Goal: Information Seeking & Learning: Learn about a topic

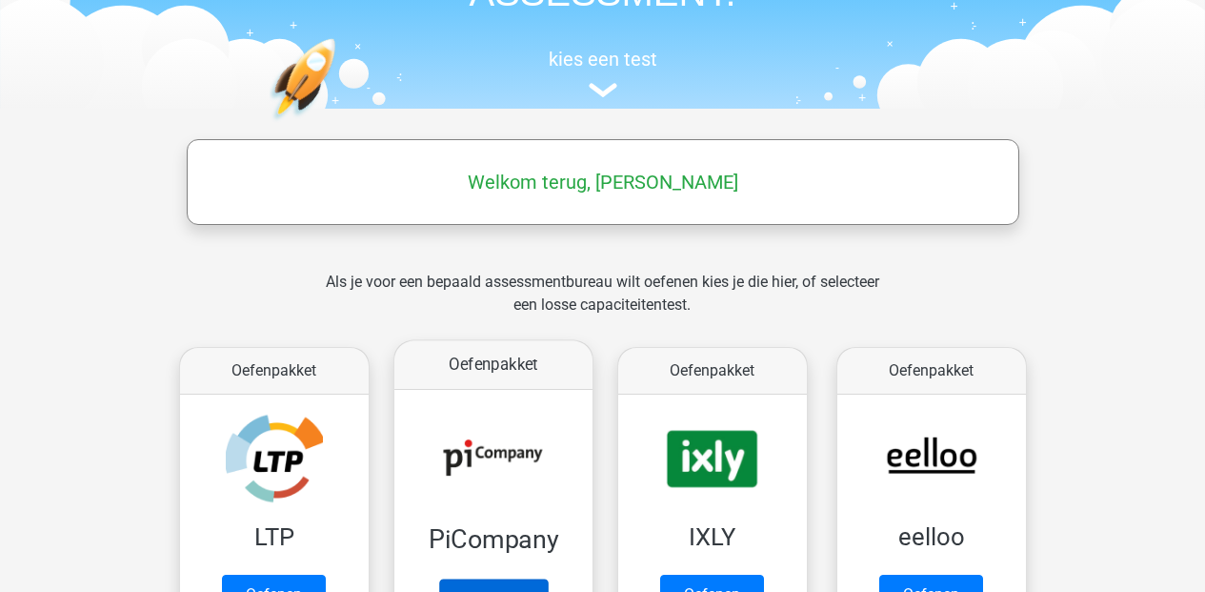
scroll to position [317, 0]
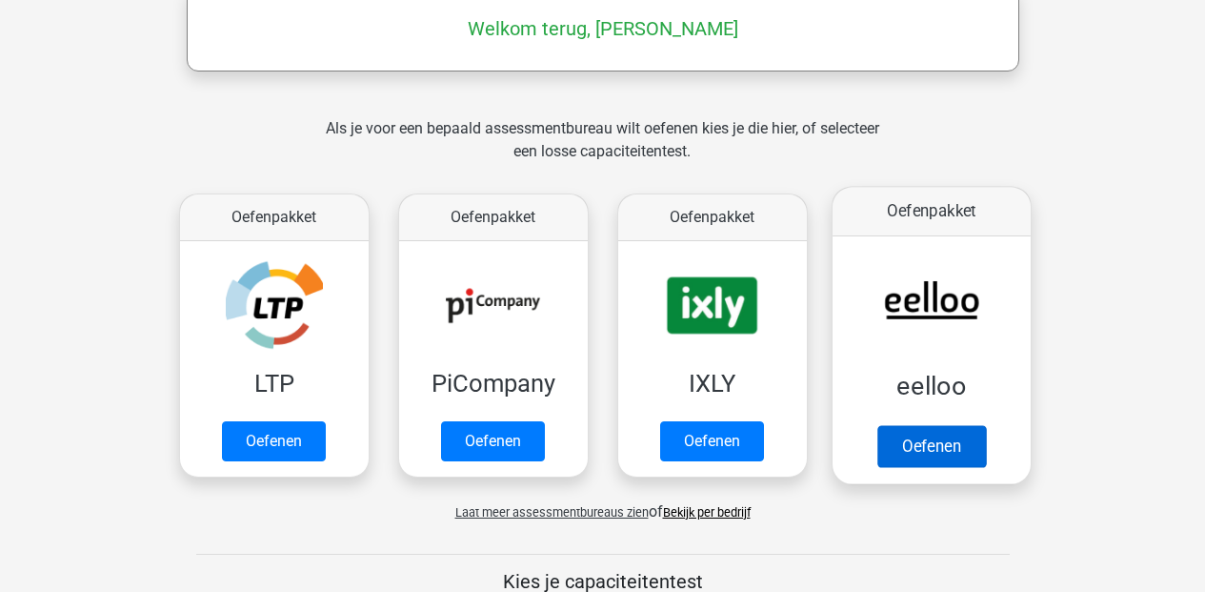
click at [910, 440] on link "Oefenen" at bounding box center [930, 446] width 109 height 42
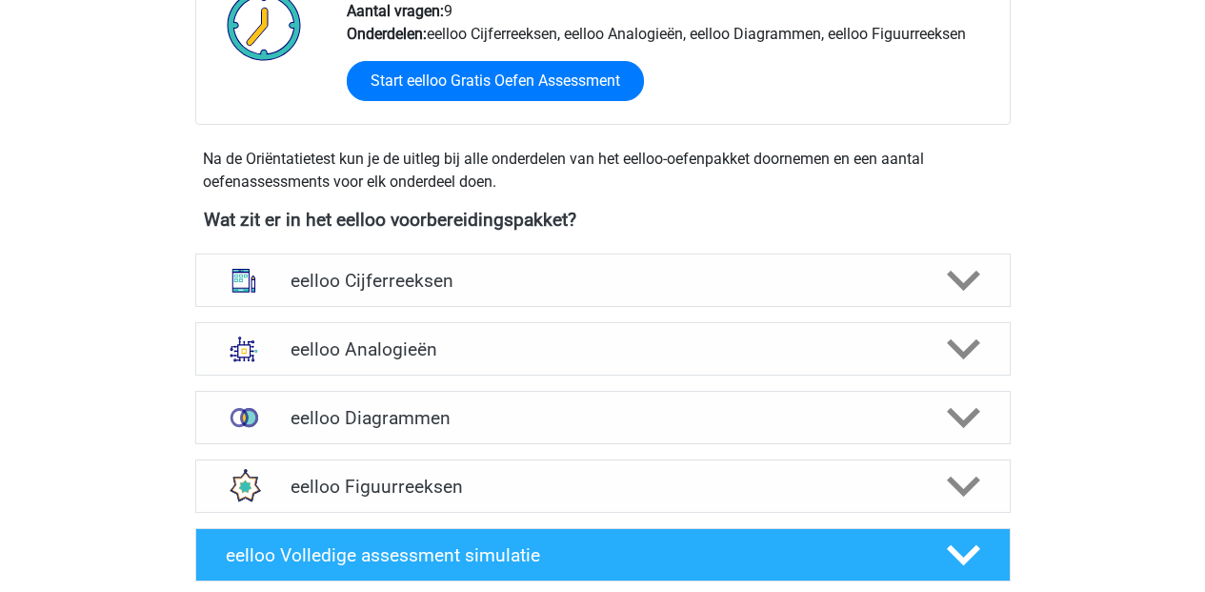
scroll to position [703, 0]
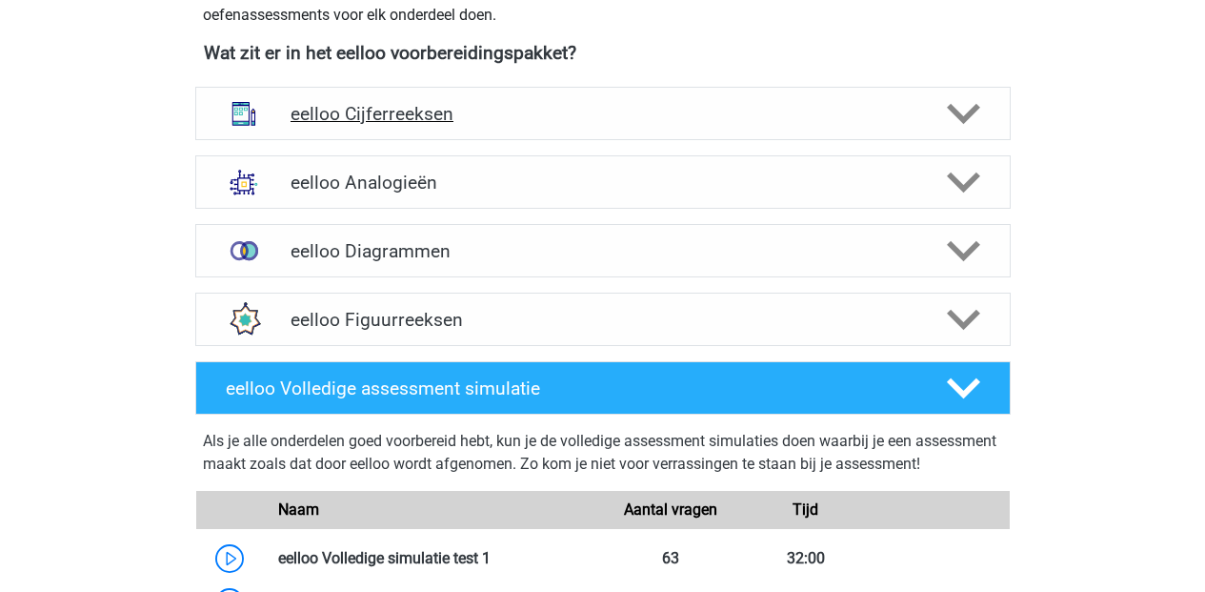
click at [392, 125] on div "eelloo Cijferreeksen" at bounding box center [602, 113] width 815 height 53
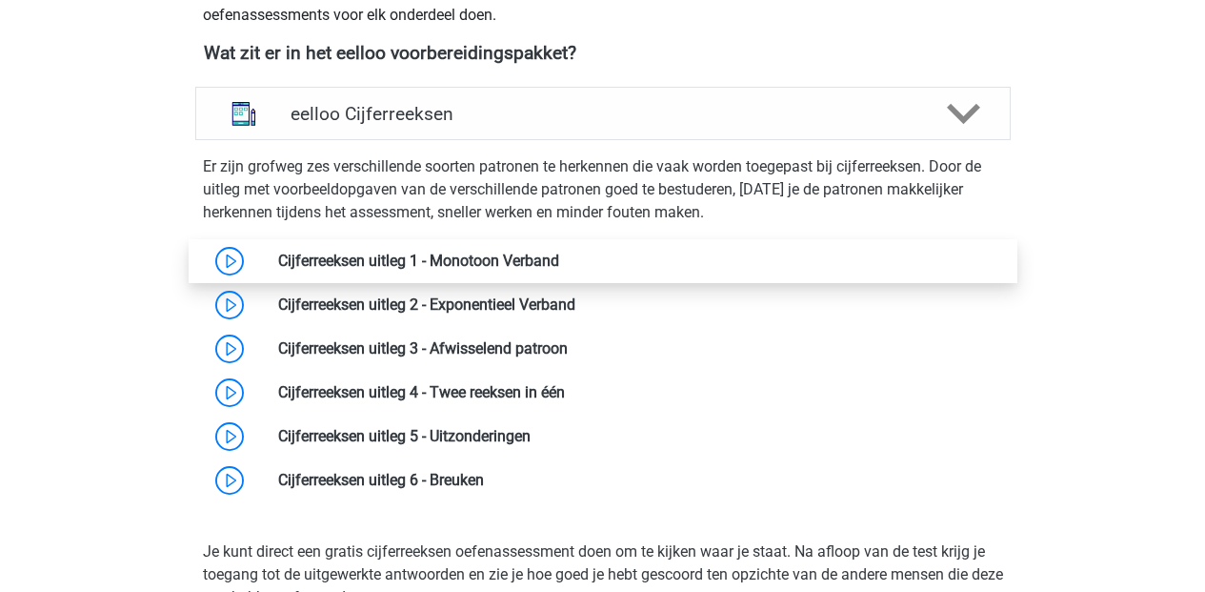
click at [559, 256] on link at bounding box center [559, 260] width 0 height 18
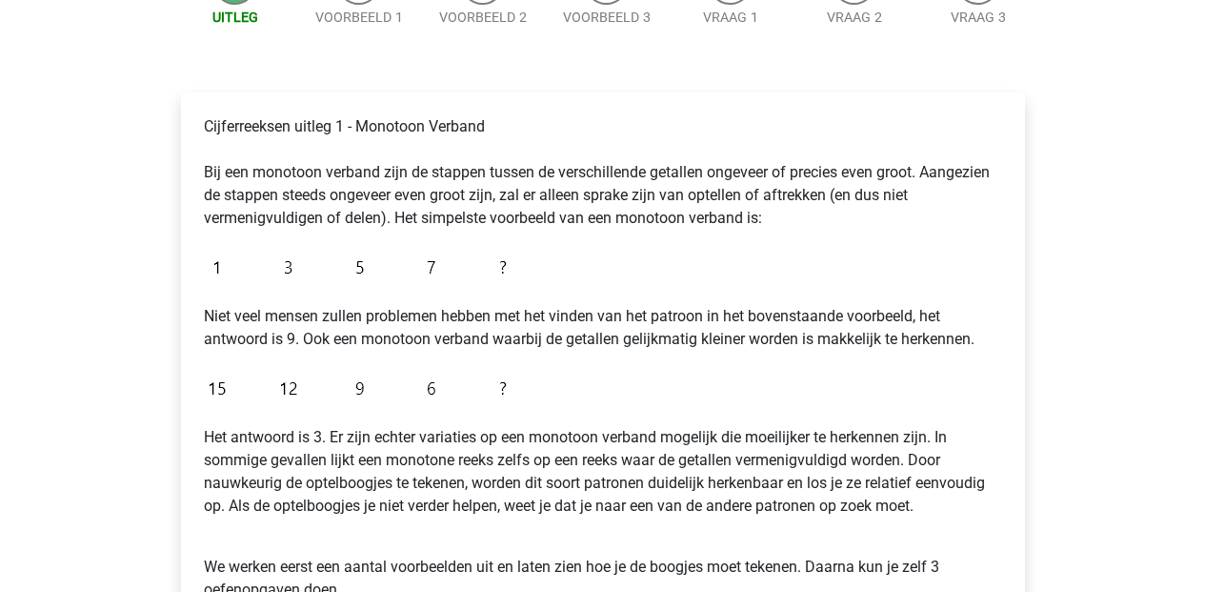
scroll to position [393, 0]
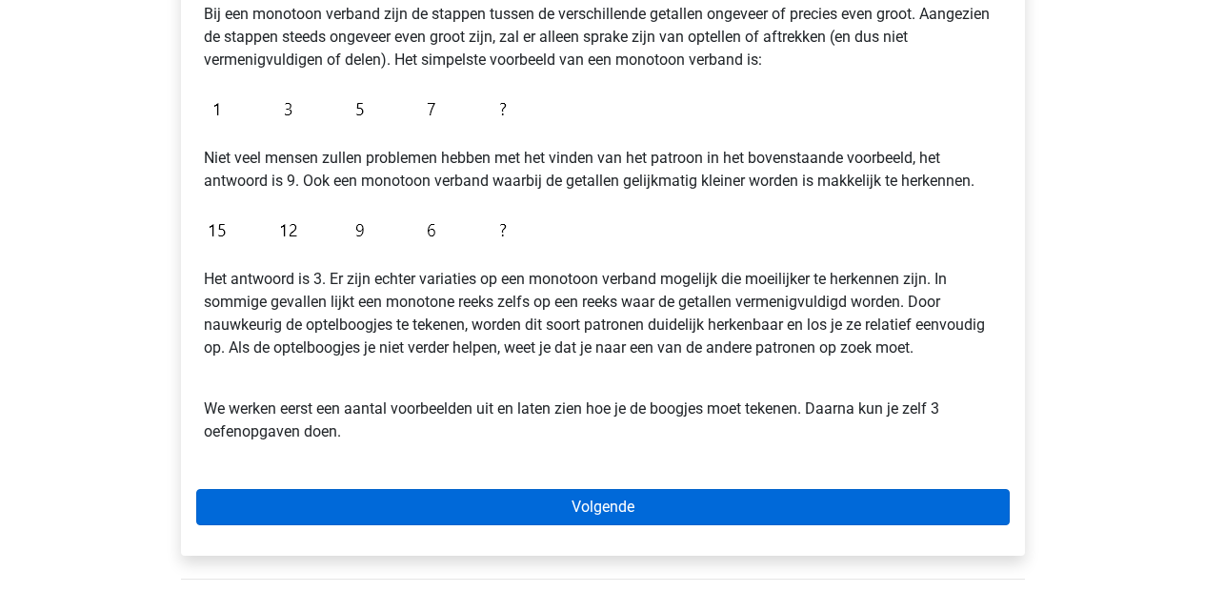
click at [587, 513] on link "Volgende" at bounding box center [602, 507] width 813 height 36
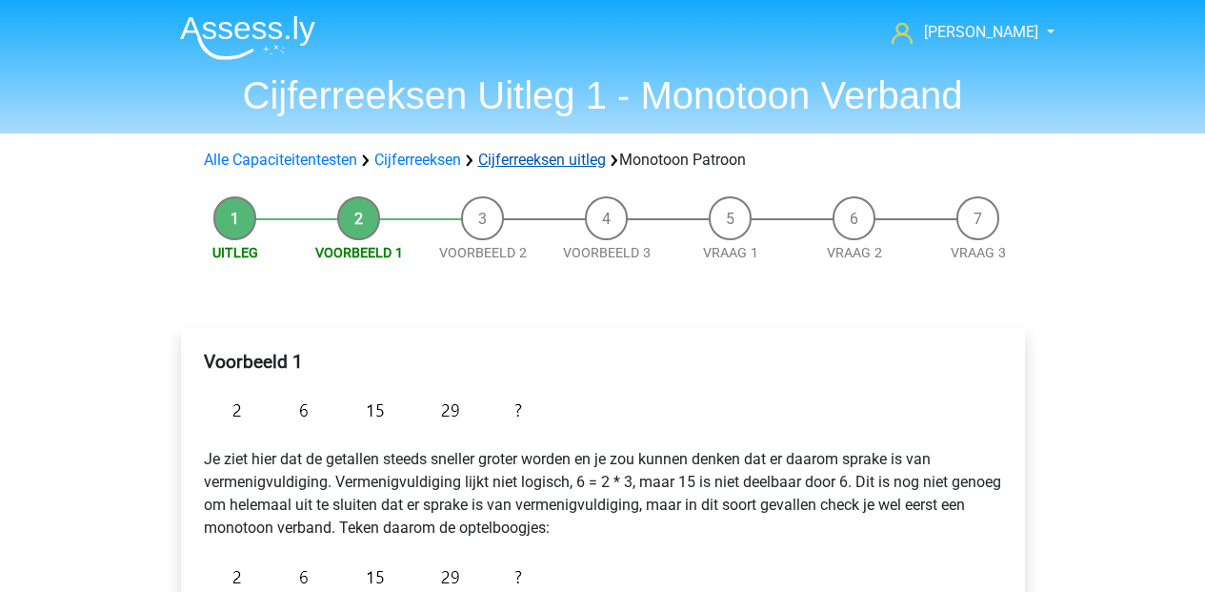
click at [529, 167] on link "Cijferreeksen uitleg" at bounding box center [542, 160] width 128 height 18
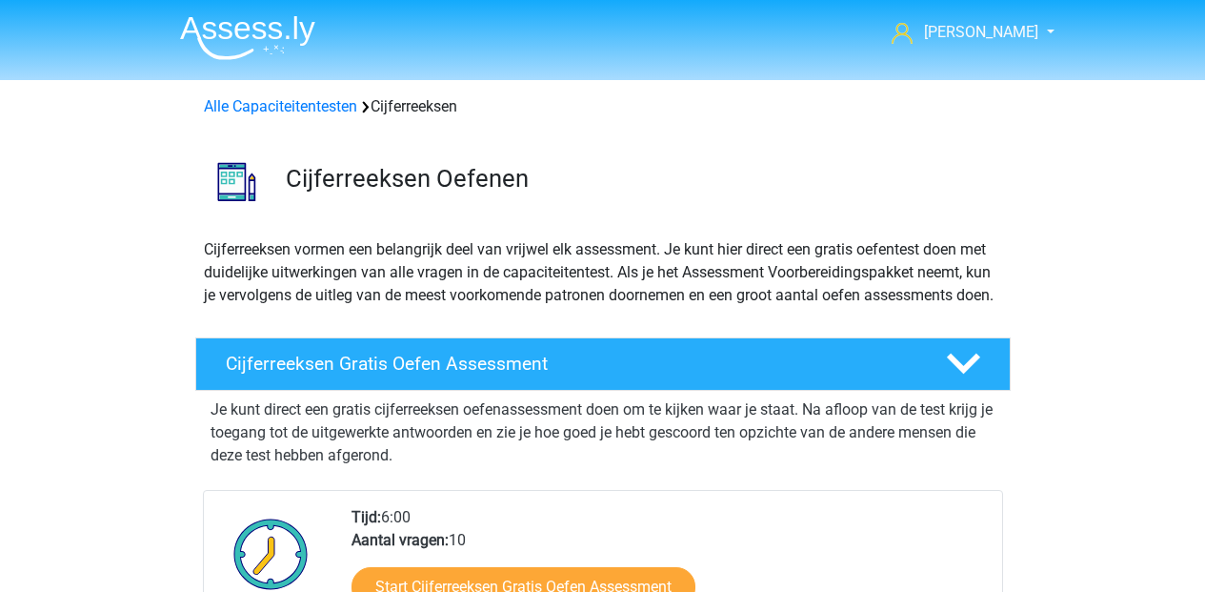
scroll to position [782, 0]
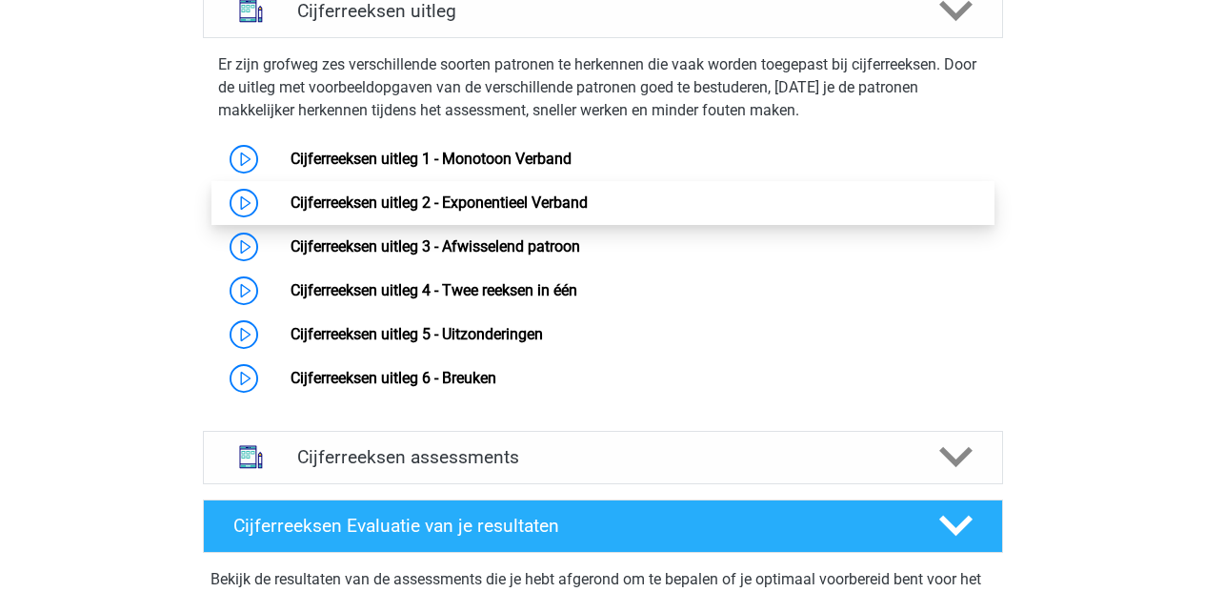
click at [450, 211] on link "Cijferreeksen uitleg 2 - Exponentieel Verband" at bounding box center [439, 202] width 297 height 18
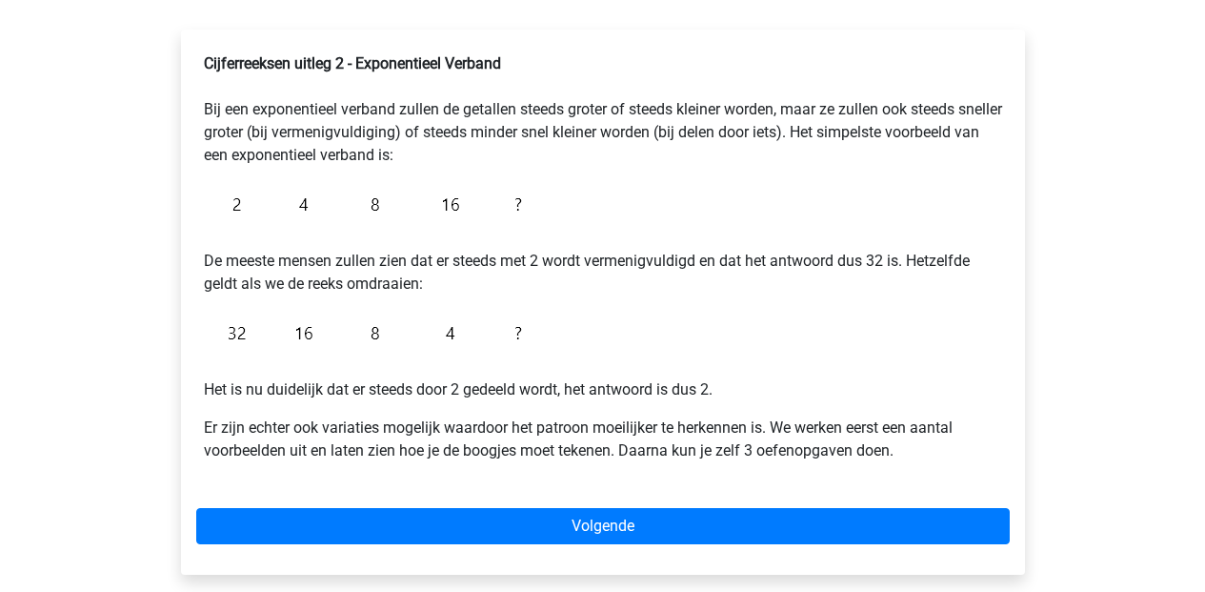
scroll to position [355, 0]
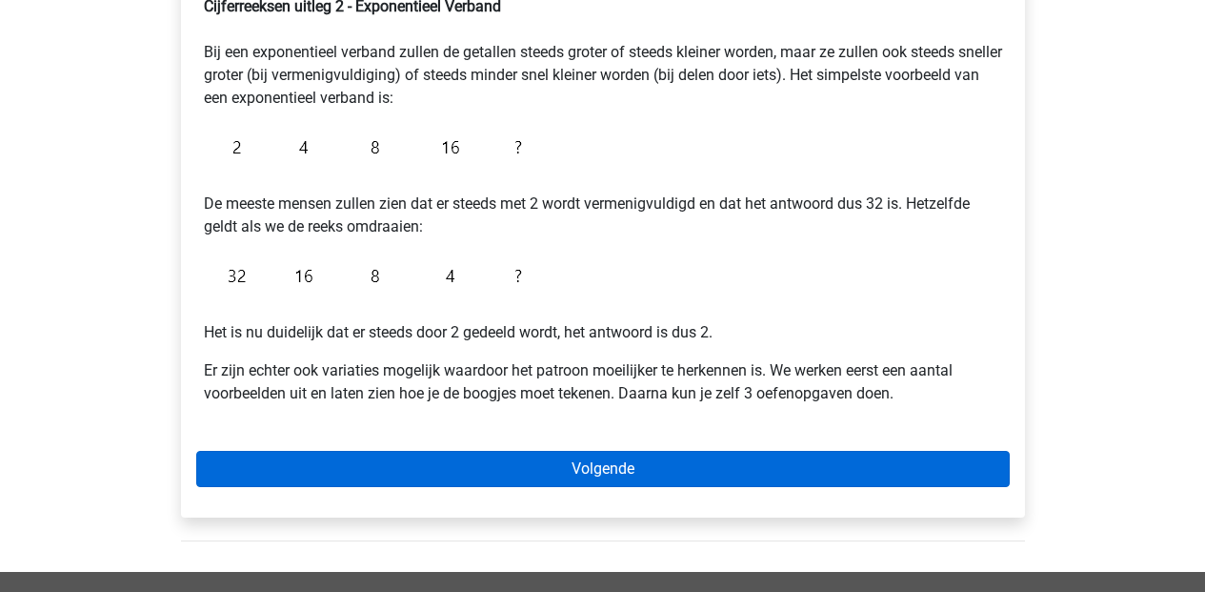
click at [592, 473] on link "Volgende" at bounding box center [602, 469] width 813 height 36
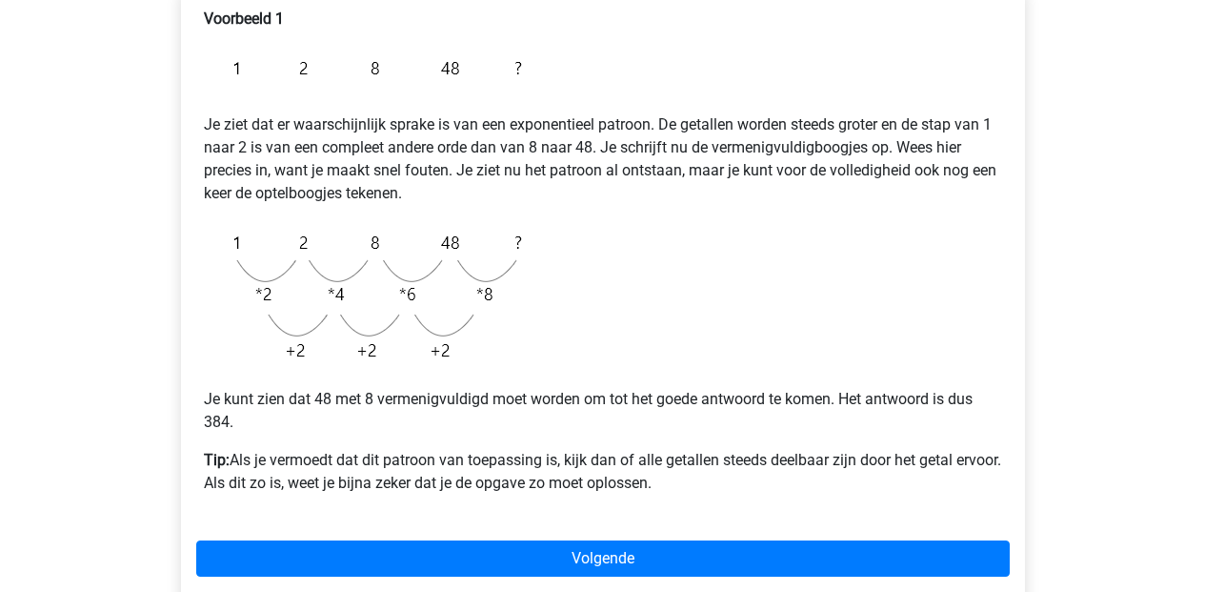
scroll to position [474, 0]
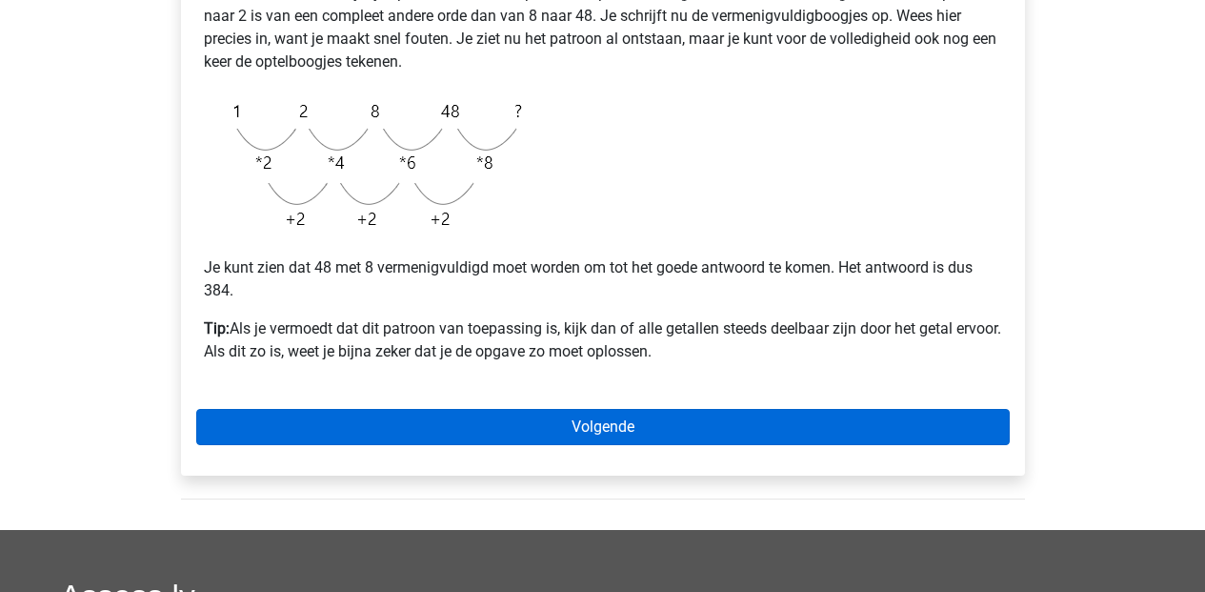
click at [619, 412] on link "Volgende" at bounding box center [602, 427] width 813 height 36
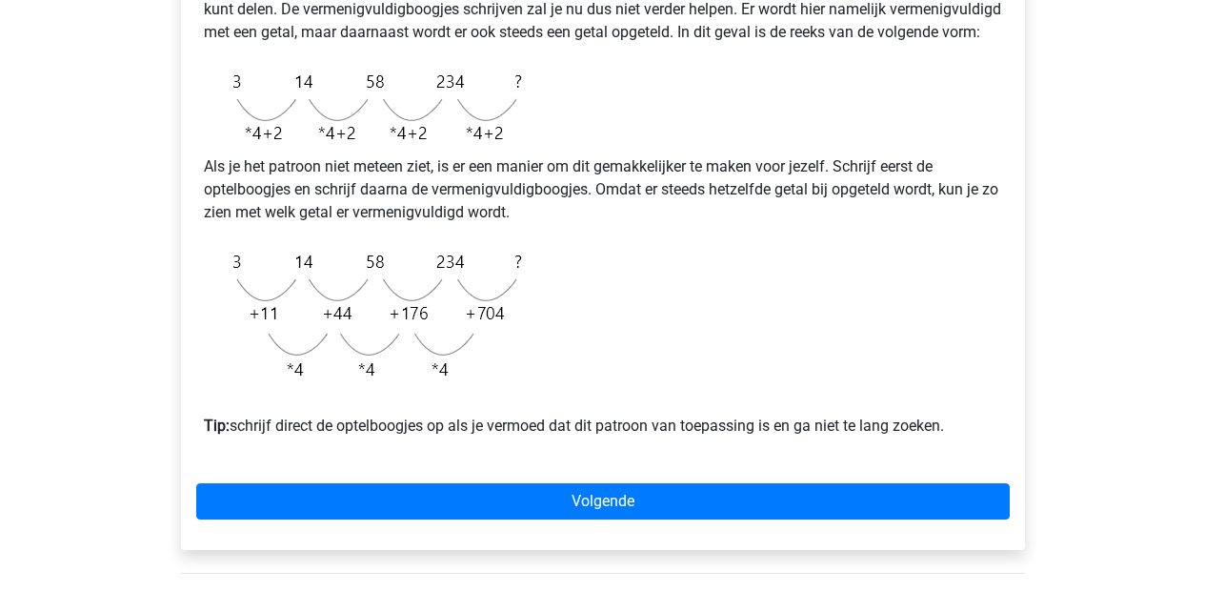
scroll to position [601, 0]
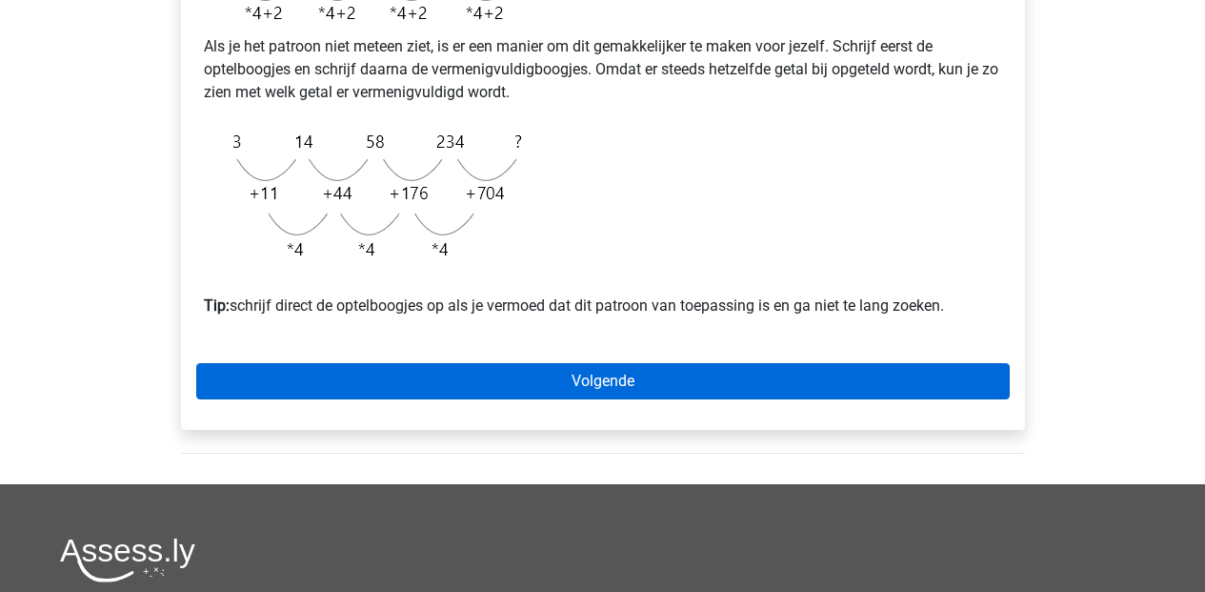
click at [553, 399] on link "Volgende" at bounding box center [602, 381] width 813 height 36
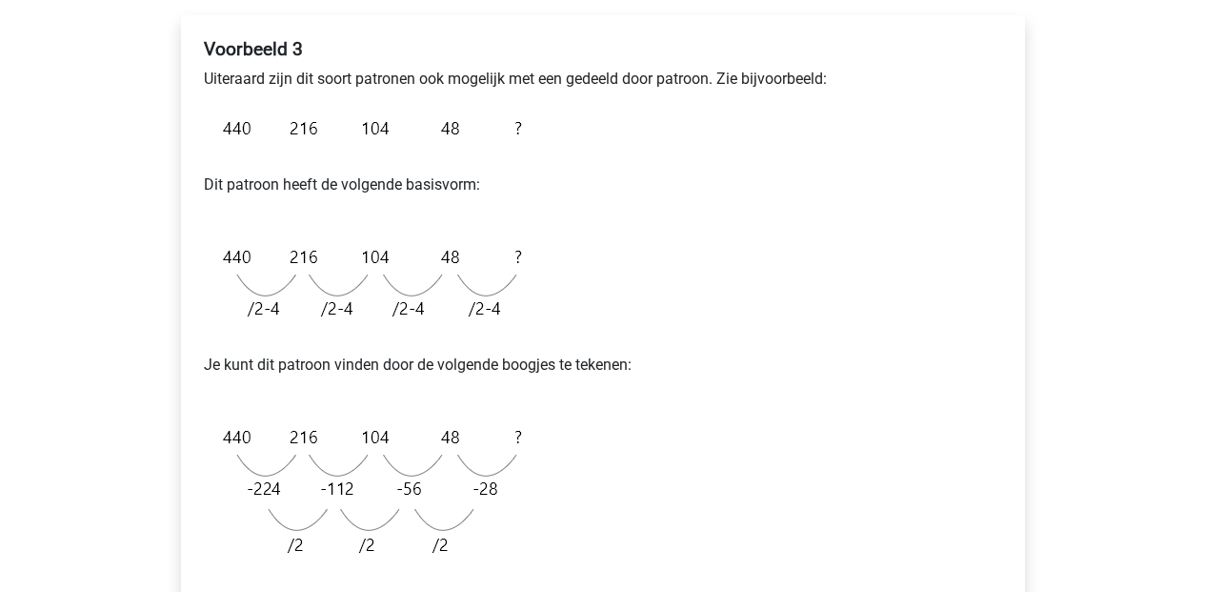
scroll to position [465, 0]
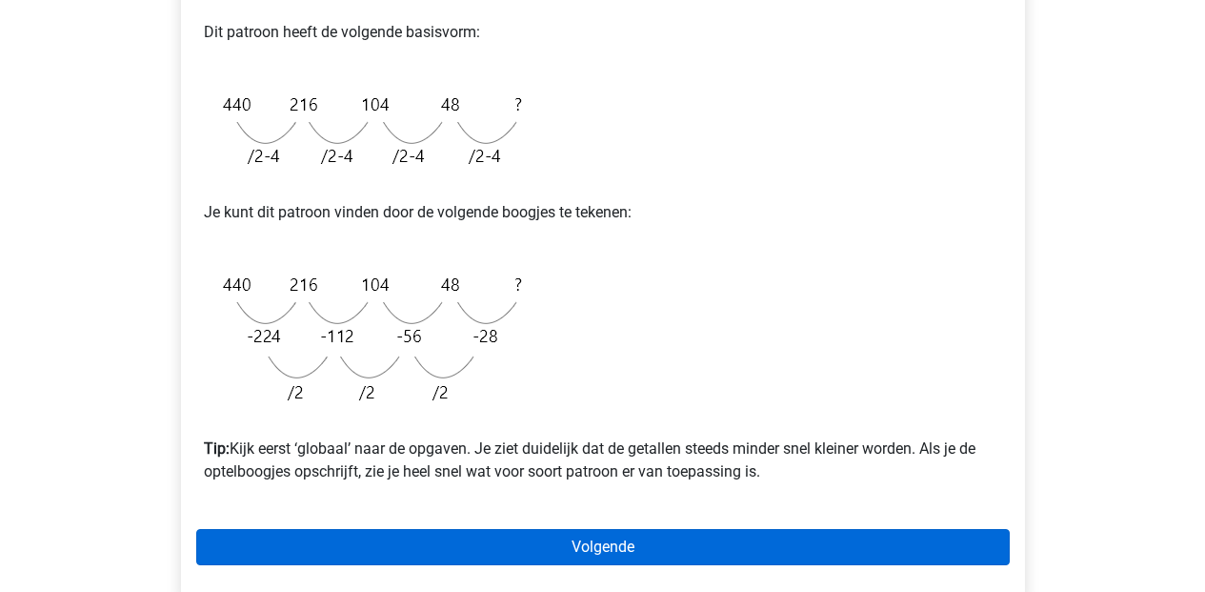
click at [574, 554] on link "Volgende" at bounding box center [602, 547] width 813 height 36
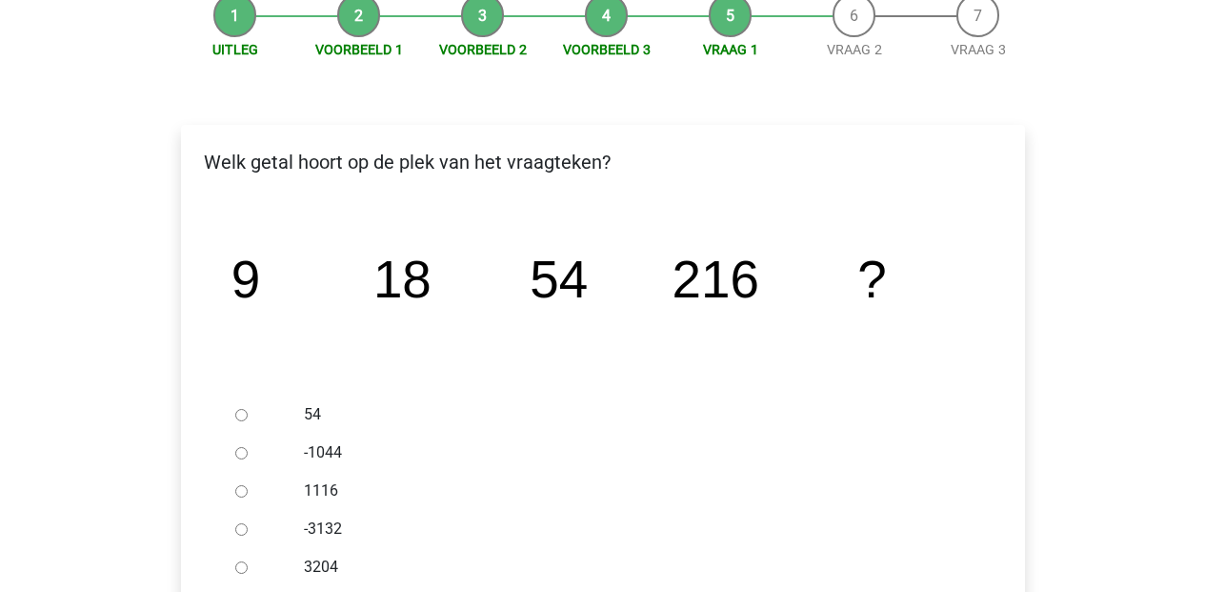
scroll to position [207, 0]
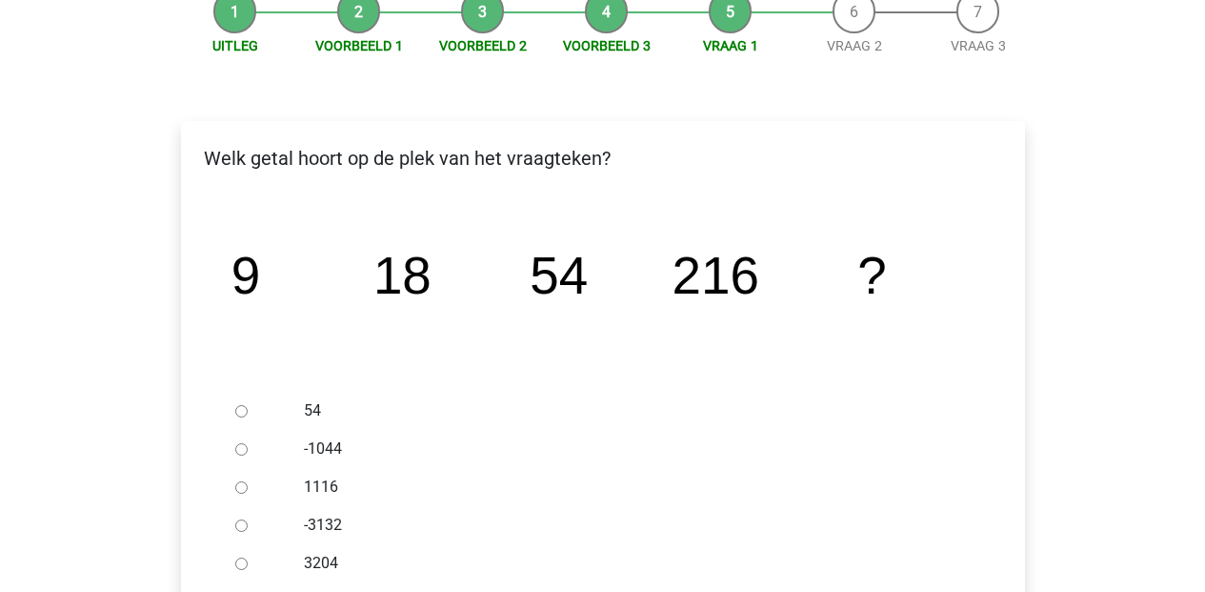
click at [238, 482] on div at bounding box center [259, 487] width 63 height 38
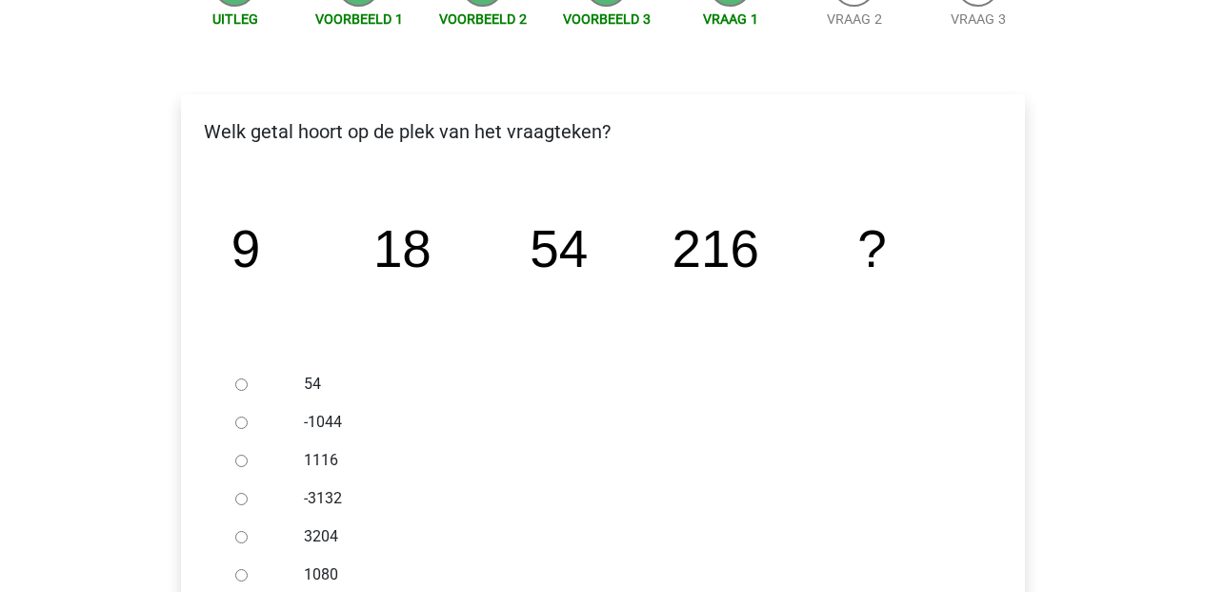
scroll to position [278, 0]
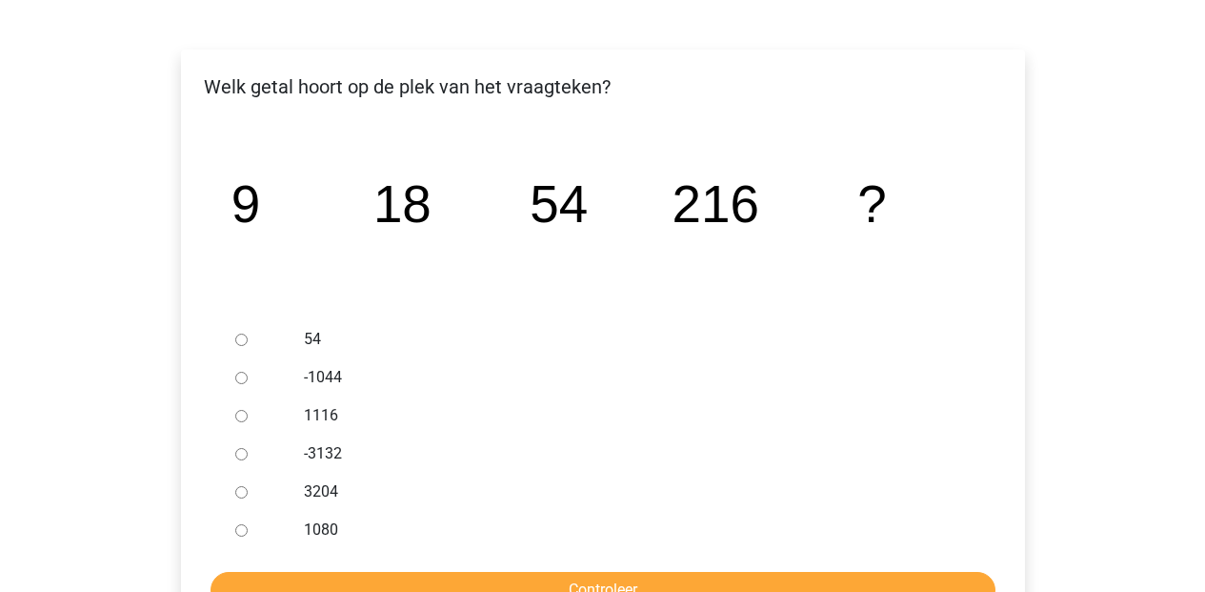
click at [235, 530] on input "1080" at bounding box center [241, 530] width 12 height 12
radio input "true"
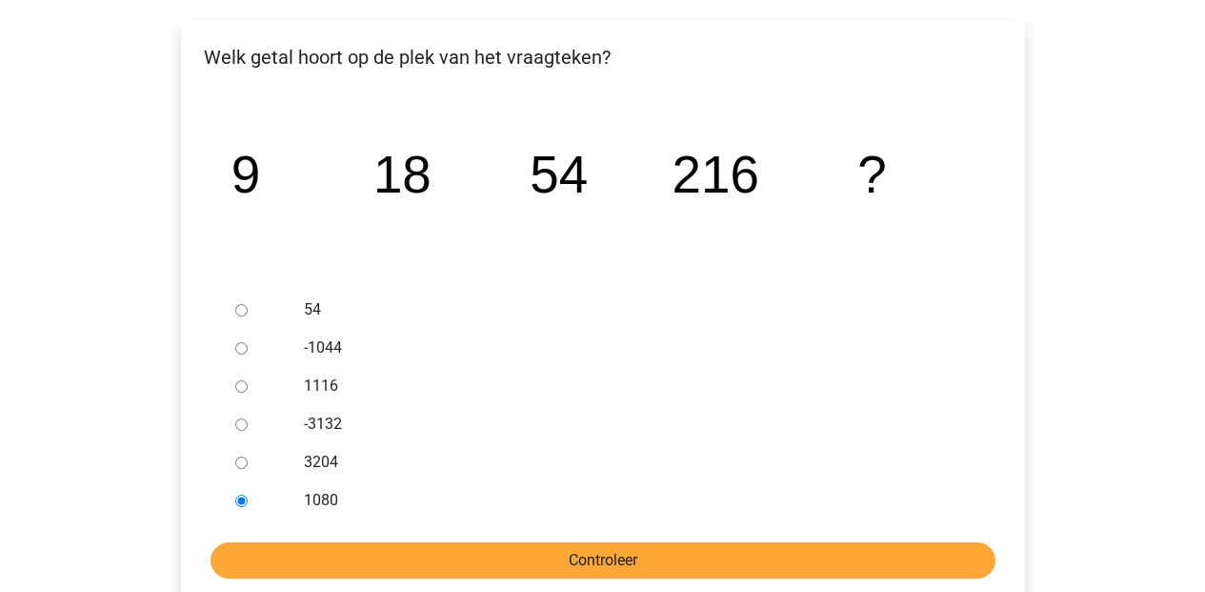
click at [693, 560] on input "Controleer" at bounding box center [603, 560] width 785 height 36
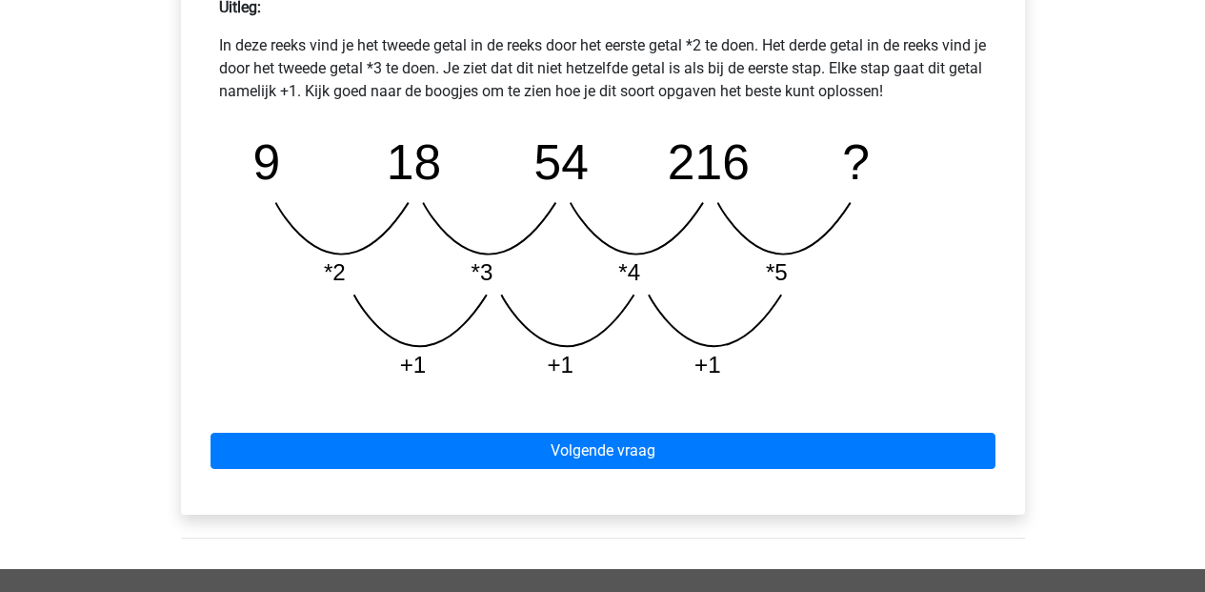
scroll to position [923, 0]
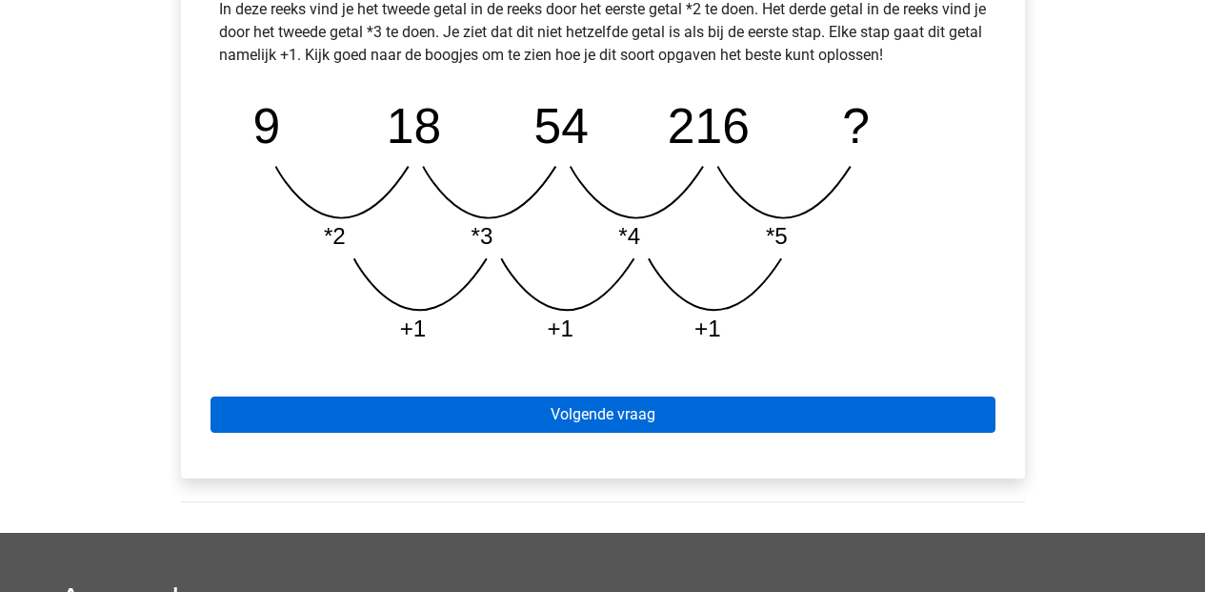
click at [731, 419] on link "Volgende vraag" at bounding box center [603, 414] width 785 height 36
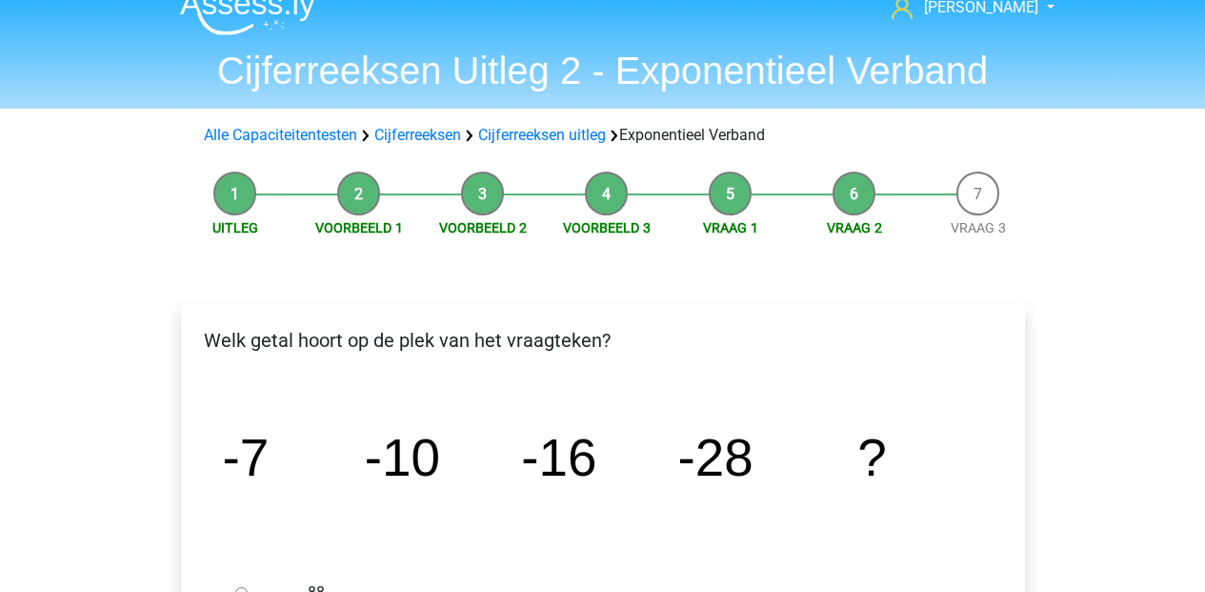
scroll to position [309, 0]
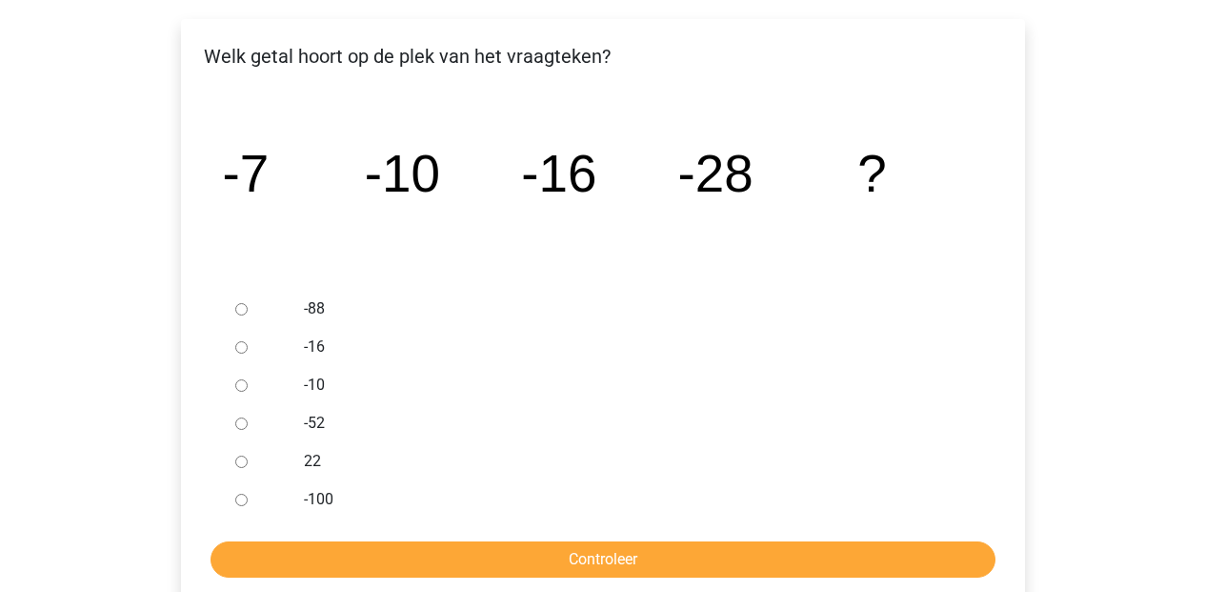
click at [248, 423] on div at bounding box center [259, 423] width 63 height 38
click at [241, 419] on input "-52" at bounding box center [241, 423] width 12 height 12
radio input "true"
click at [549, 569] on input "Controleer" at bounding box center [603, 559] width 785 height 36
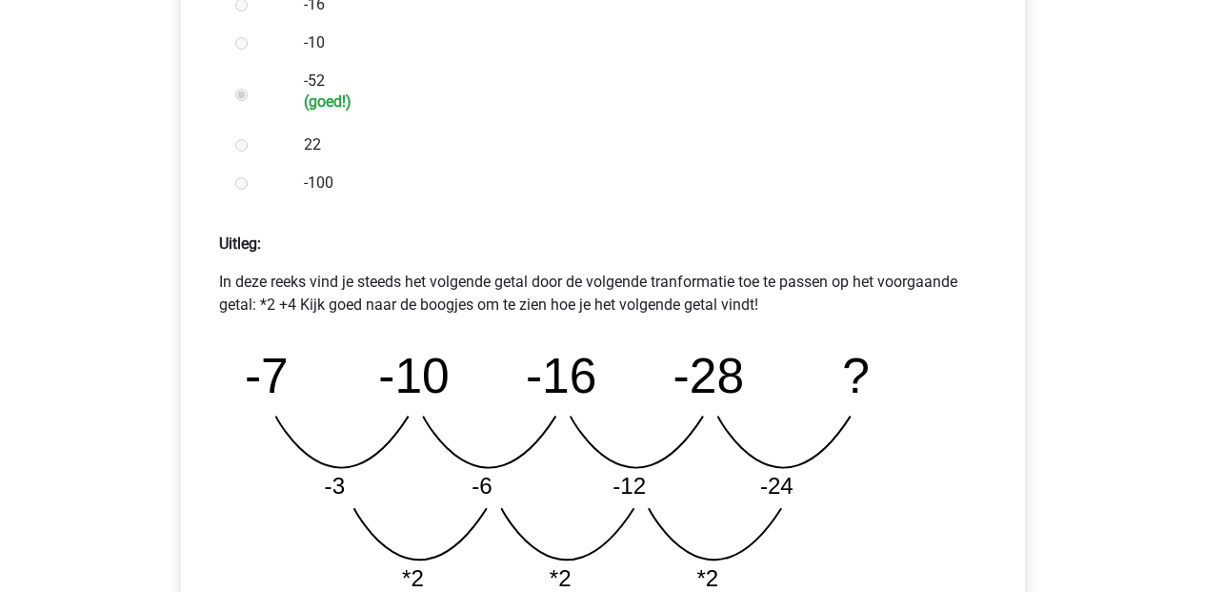
scroll to position [960, 0]
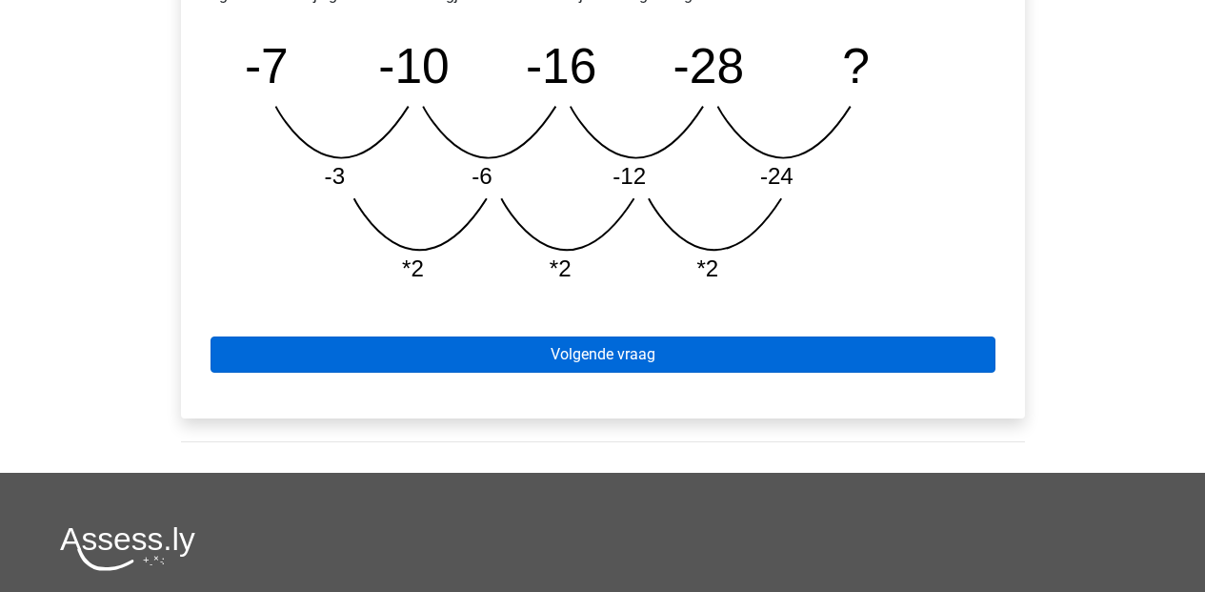
click at [493, 346] on link "Volgende vraag" at bounding box center [603, 354] width 785 height 36
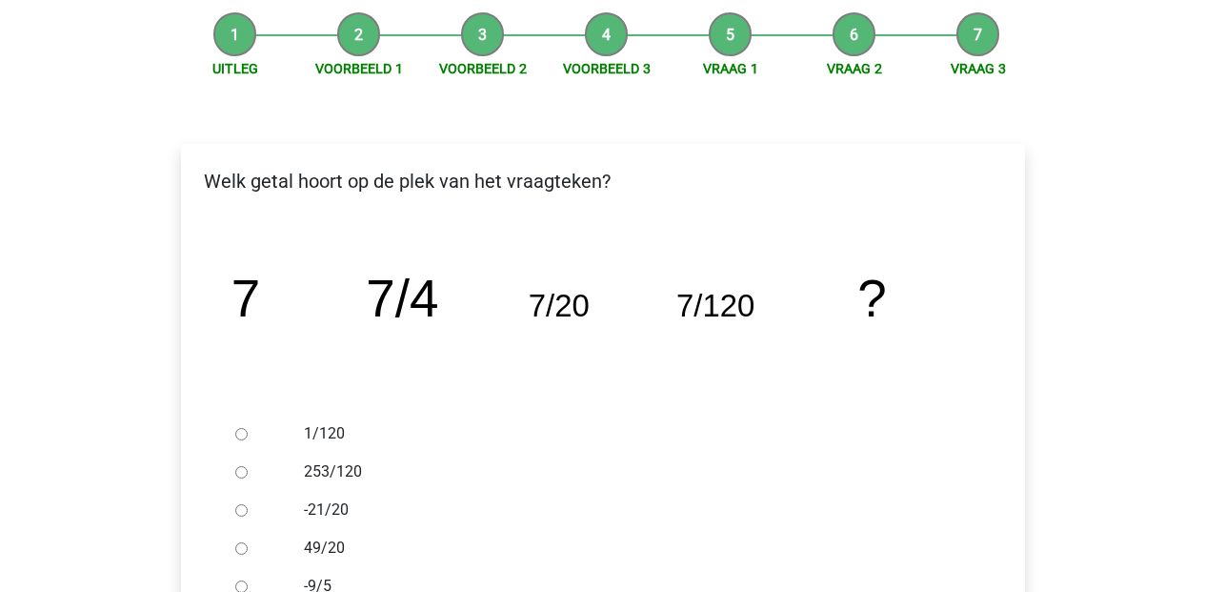
scroll to position [329, 0]
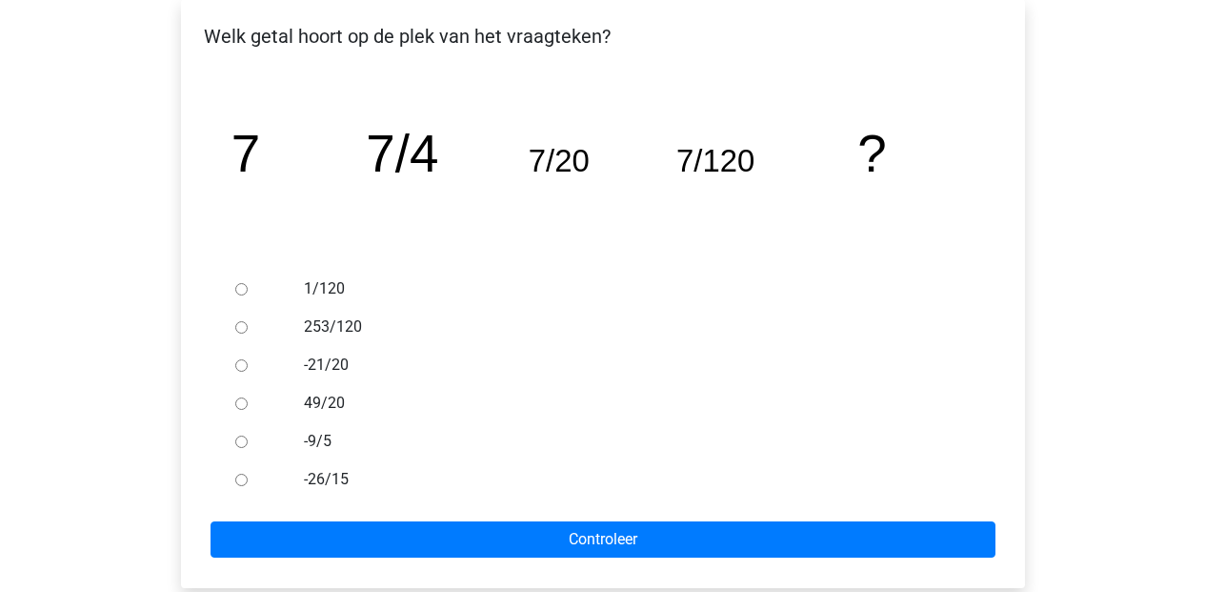
click at [240, 400] on input "49/20" at bounding box center [241, 403] width 12 height 12
radio input "true"
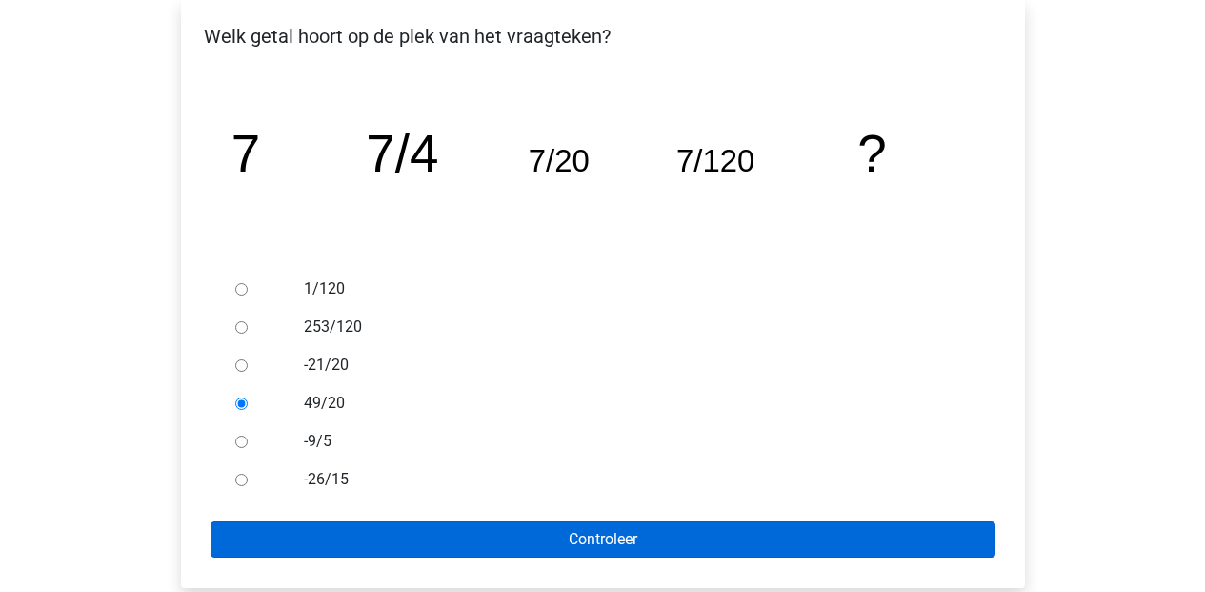
click at [566, 546] on input "Controleer" at bounding box center [603, 539] width 785 height 36
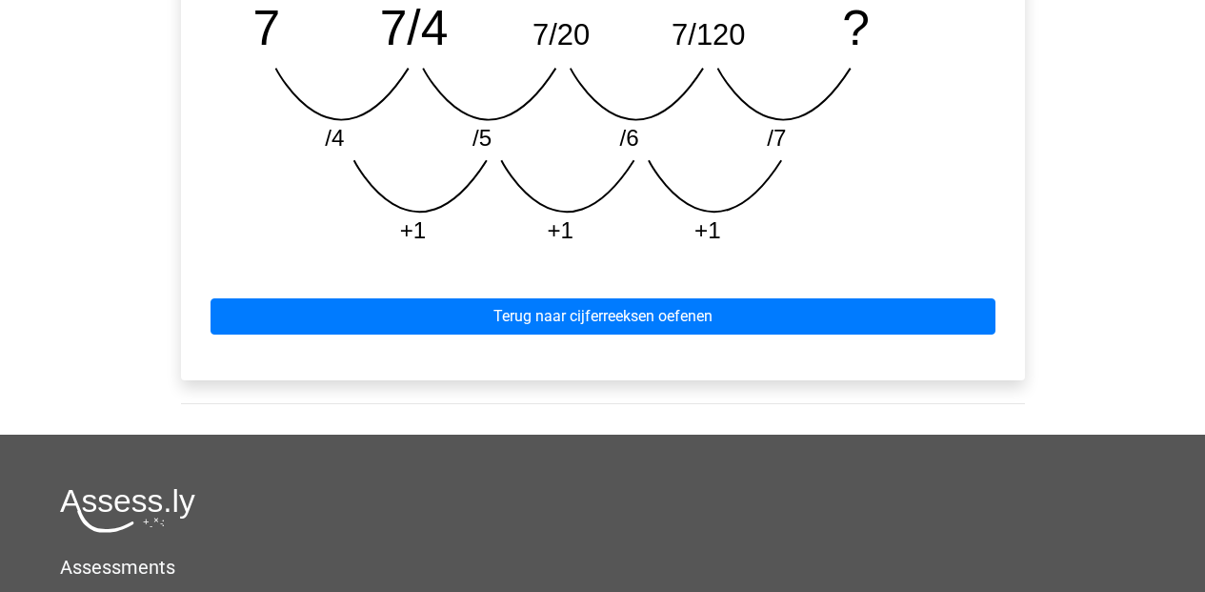
scroll to position [854, 0]
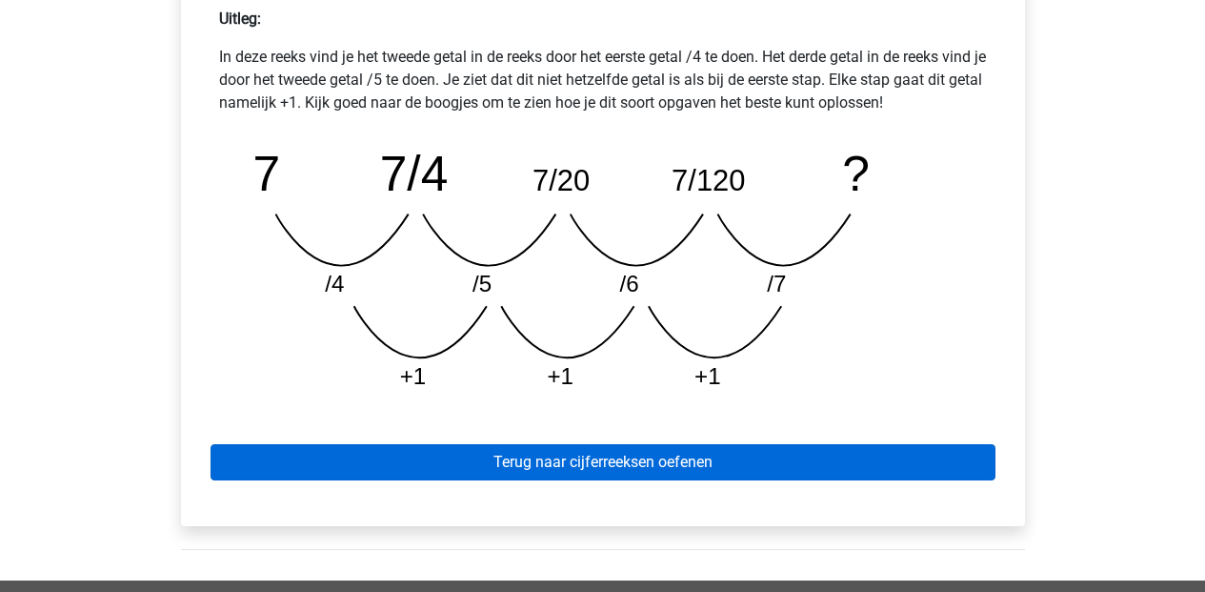
click at [632, 462] on link "Terug naar cijferreeksen oefenen" at bounding box center [603, 462] width 785 height 36
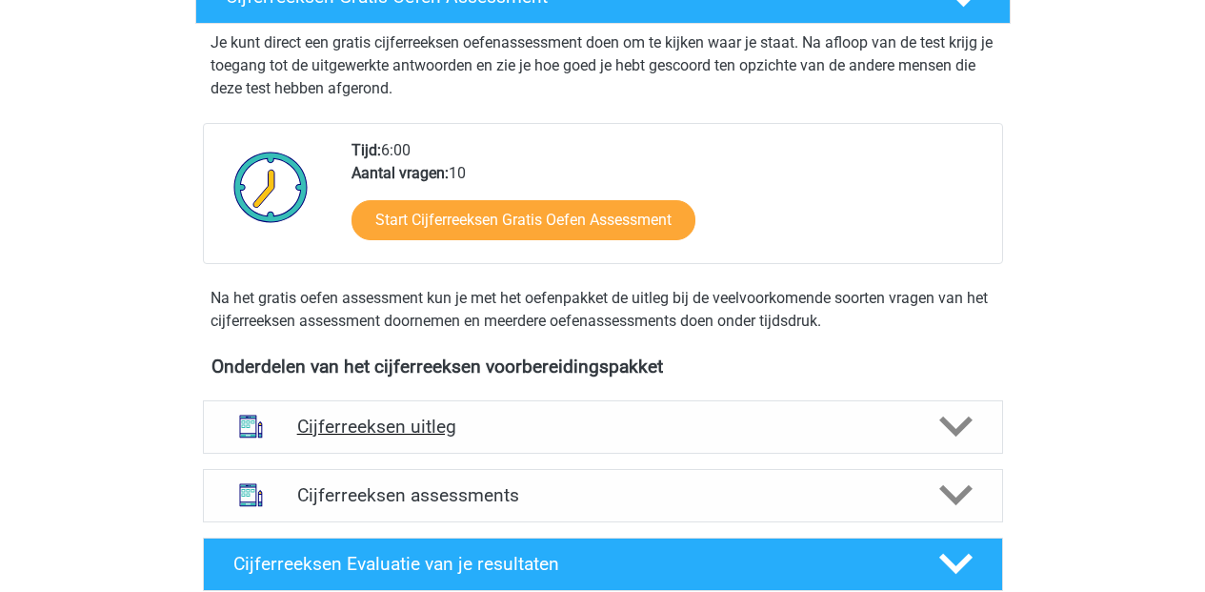
scroll to position [470, 0]
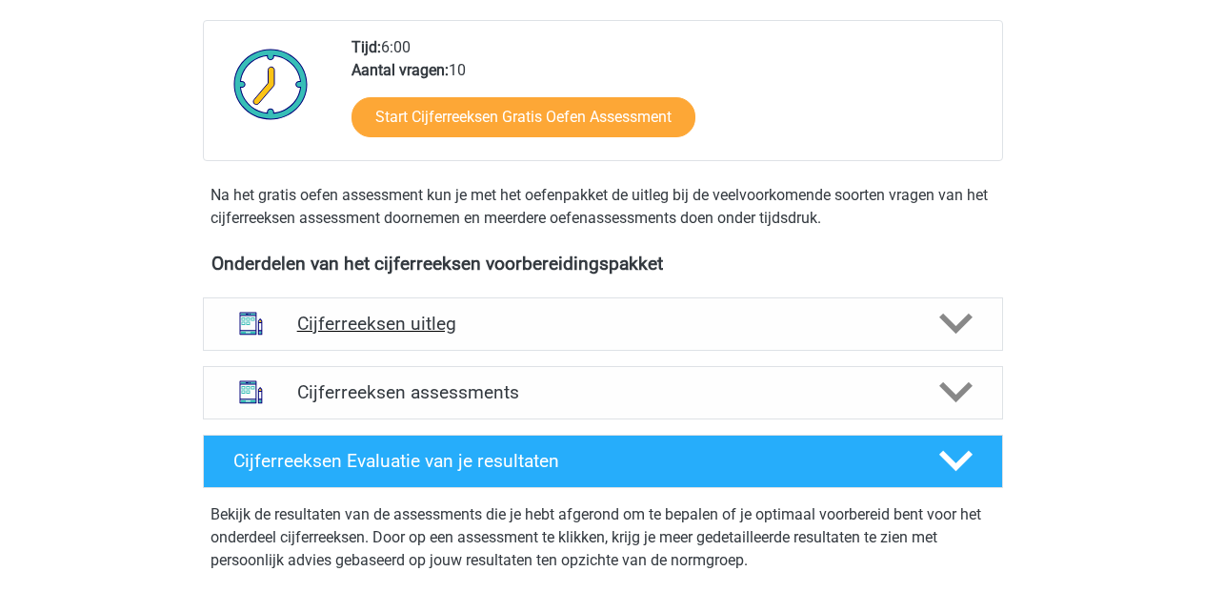
click at [987, 346] on div "Cijferreeksen uitleg" at bounding box center [603, 323] width 800 height 53
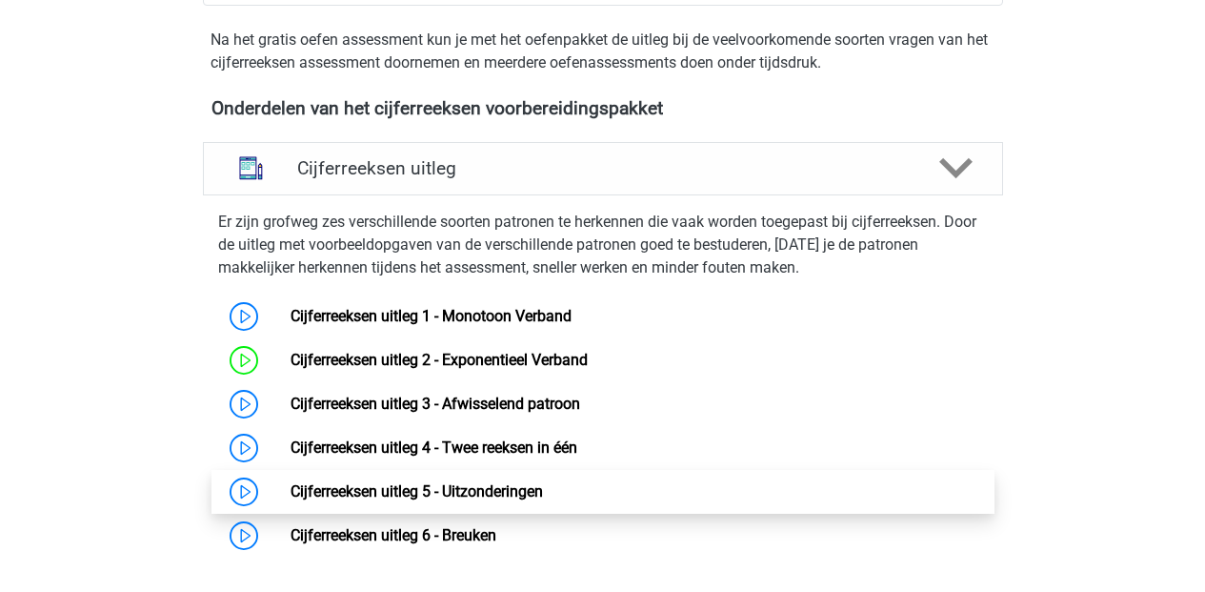
scroll to position [755, 0]
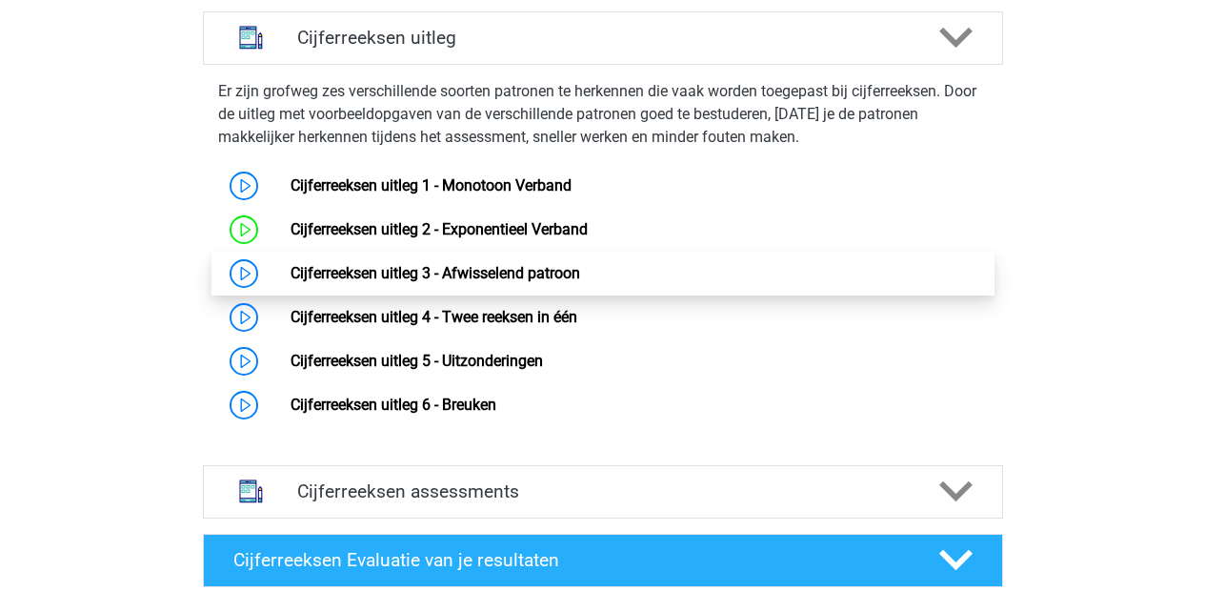
click at [364, 282] on link "Cijferreeksen uitleg 3 - Afwisselend patroon" at bounding box center [436, 273] width 290 height 18
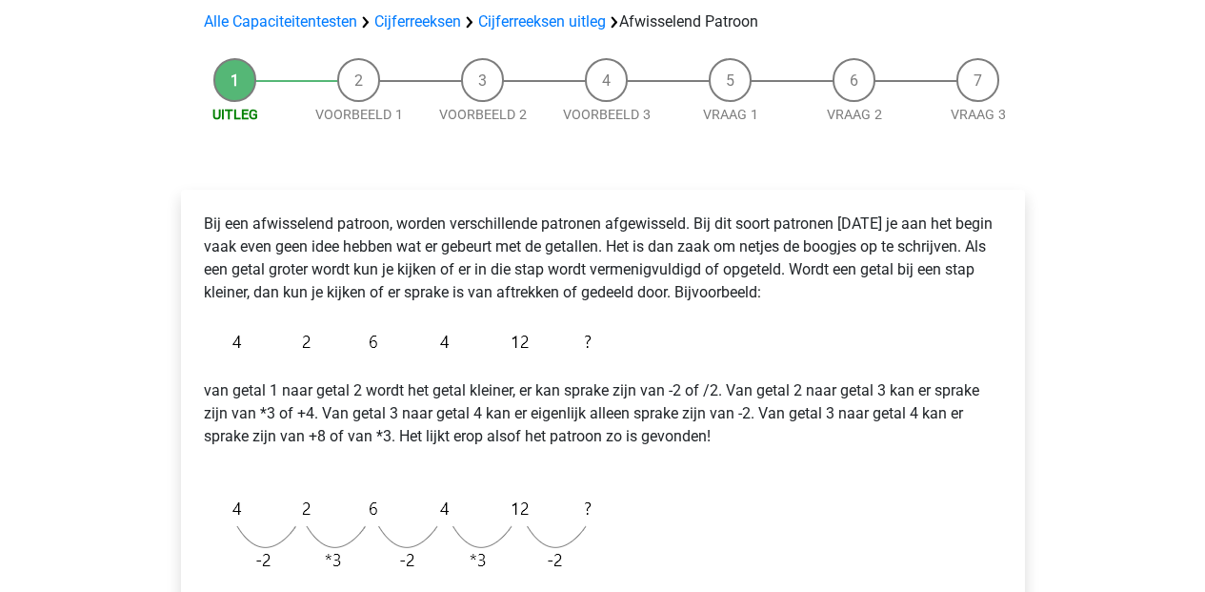
scroll to position [466, 0]
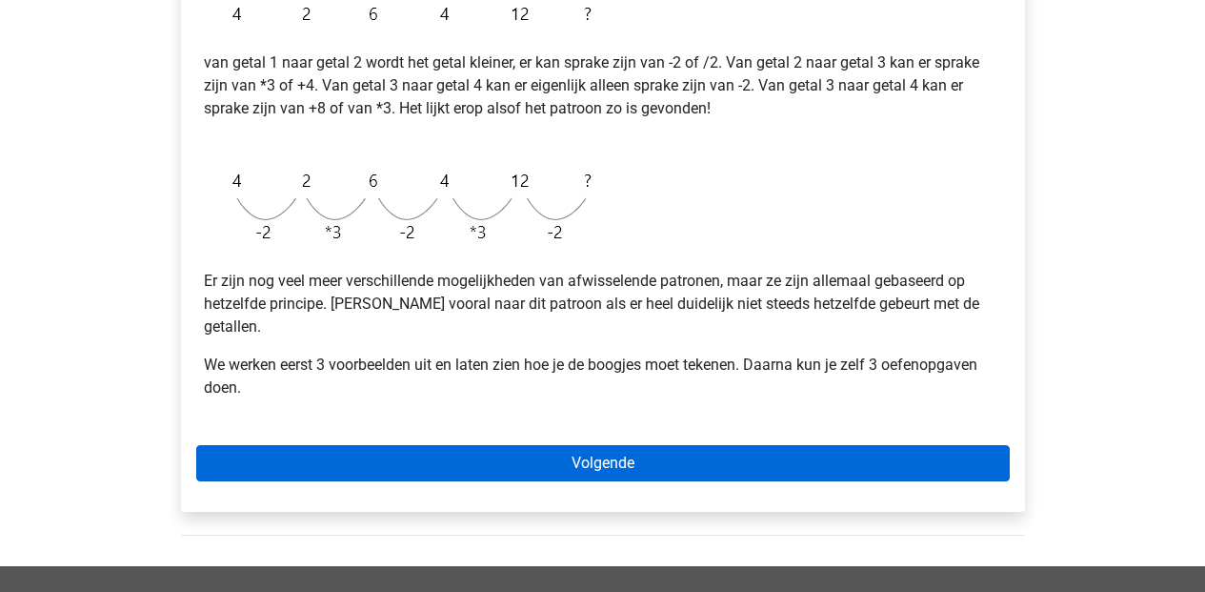
click at [619, 449] on link "Volgende" at bounding box center [602, 463] width 813 height 36
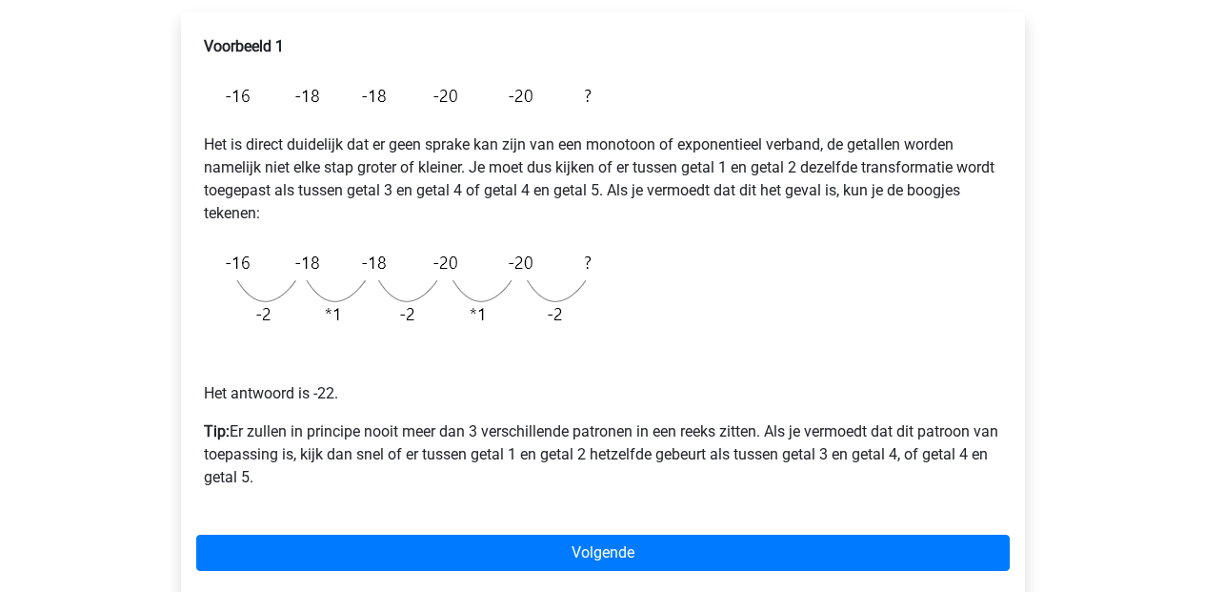
scroll to position [572, 0]
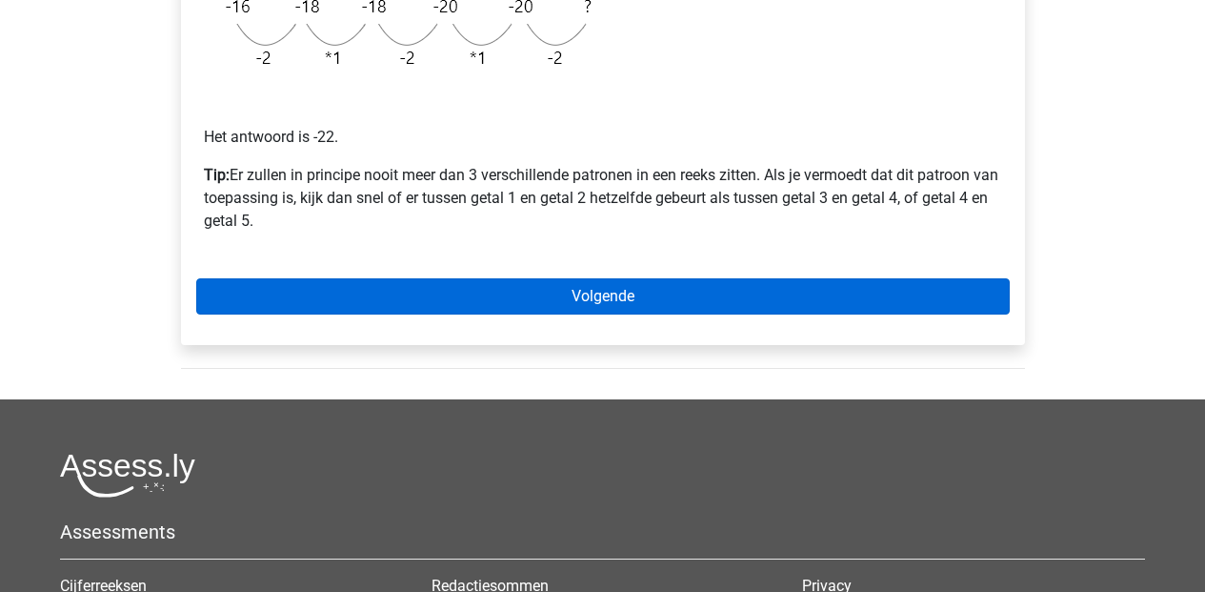
click at [589, 290] on link "Volgende" at bounding box center [602, 296] width 813 height 36
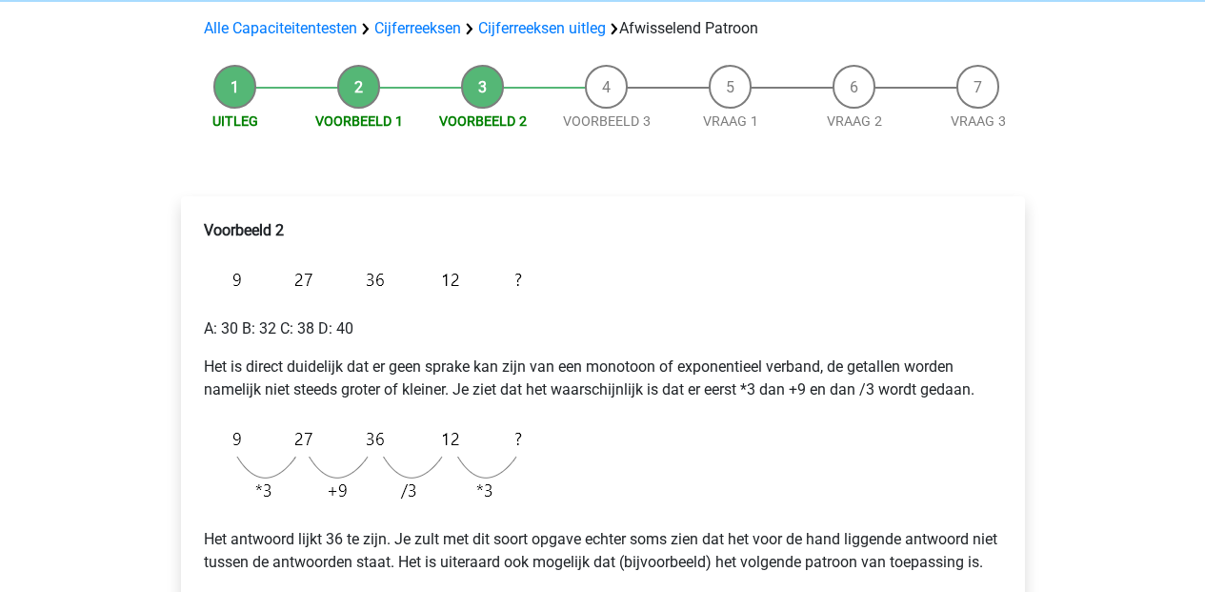
scroll to position [497, 0]
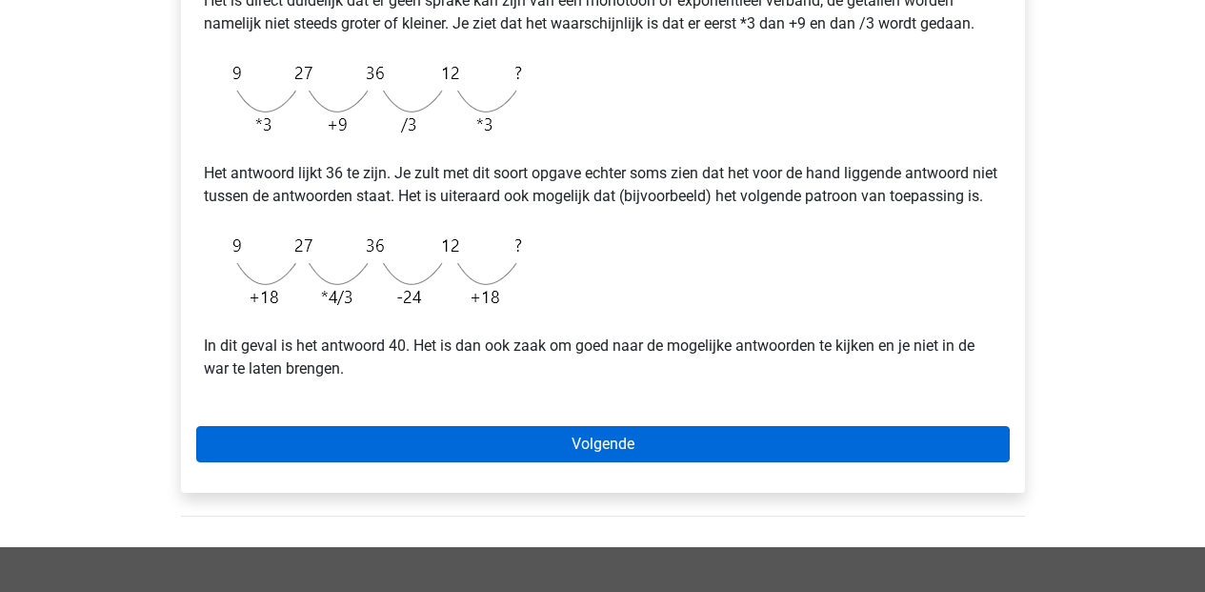
click at [598, 462] on link "Volgende" at bounding box center [602, 444] width 813 height 36
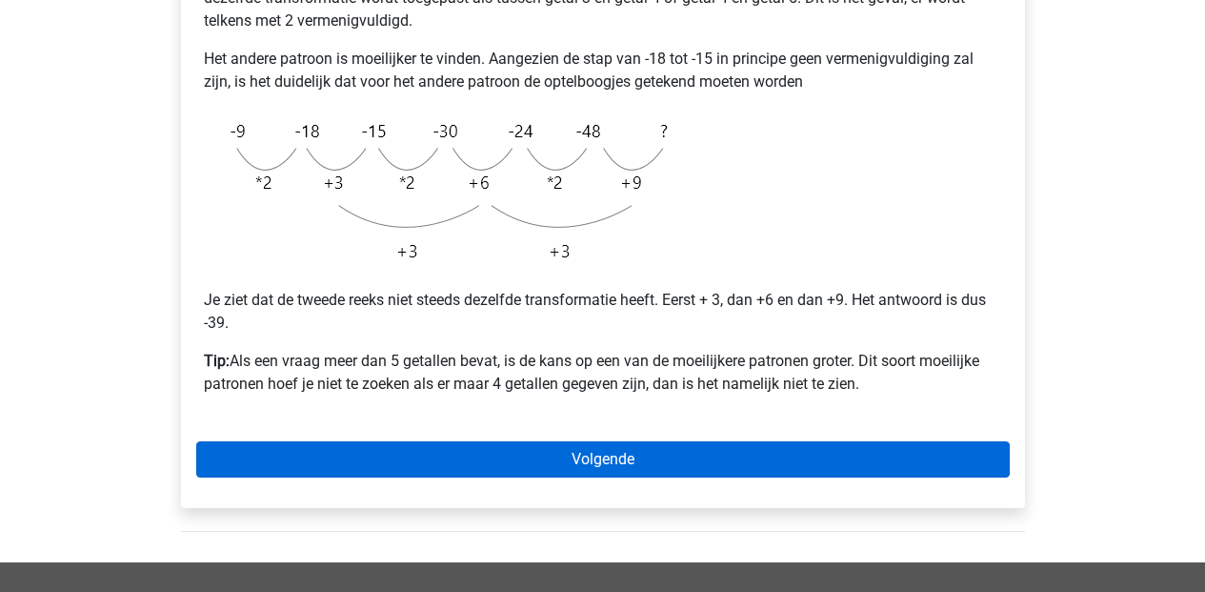
scroll to position [512, 0]
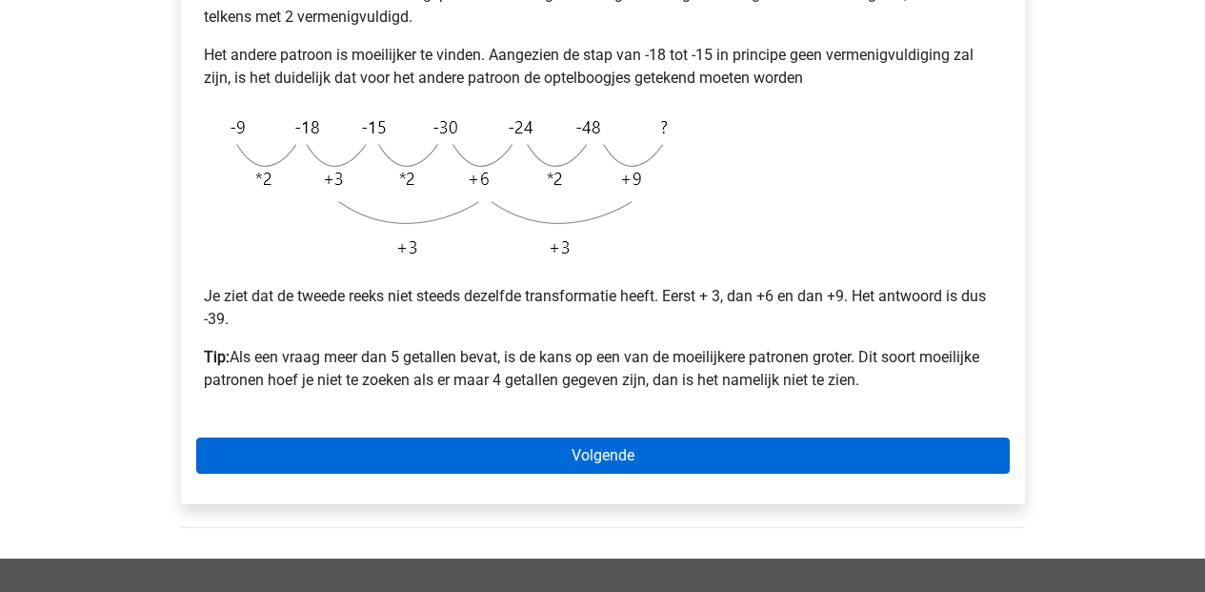
click at [537, 451] on link "Volgende" at bounding box center [602, 455] width 813 height 36
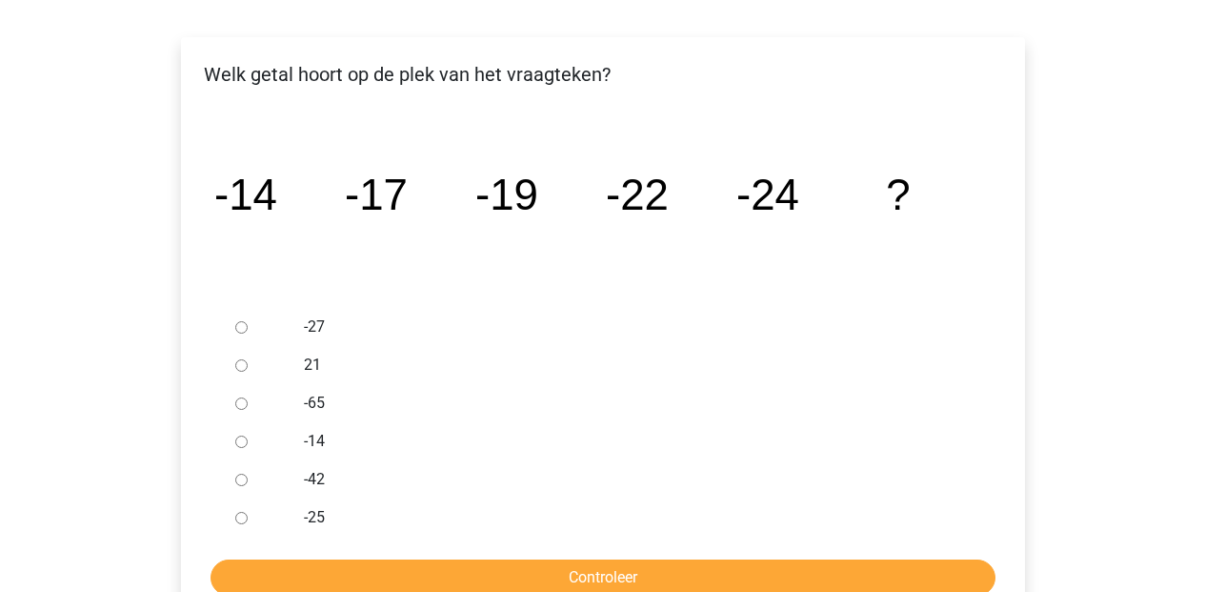
scroll to position [664, 0]
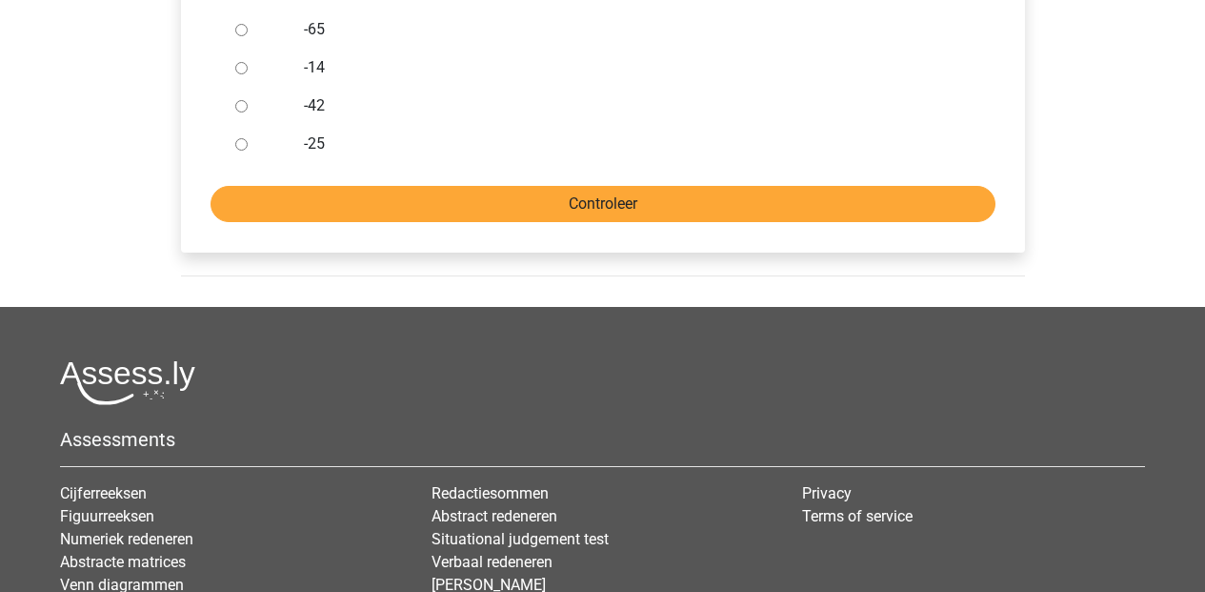
click at [567, 210] on input "Controleer" at bounding box center [603, 204] width 785 height 36
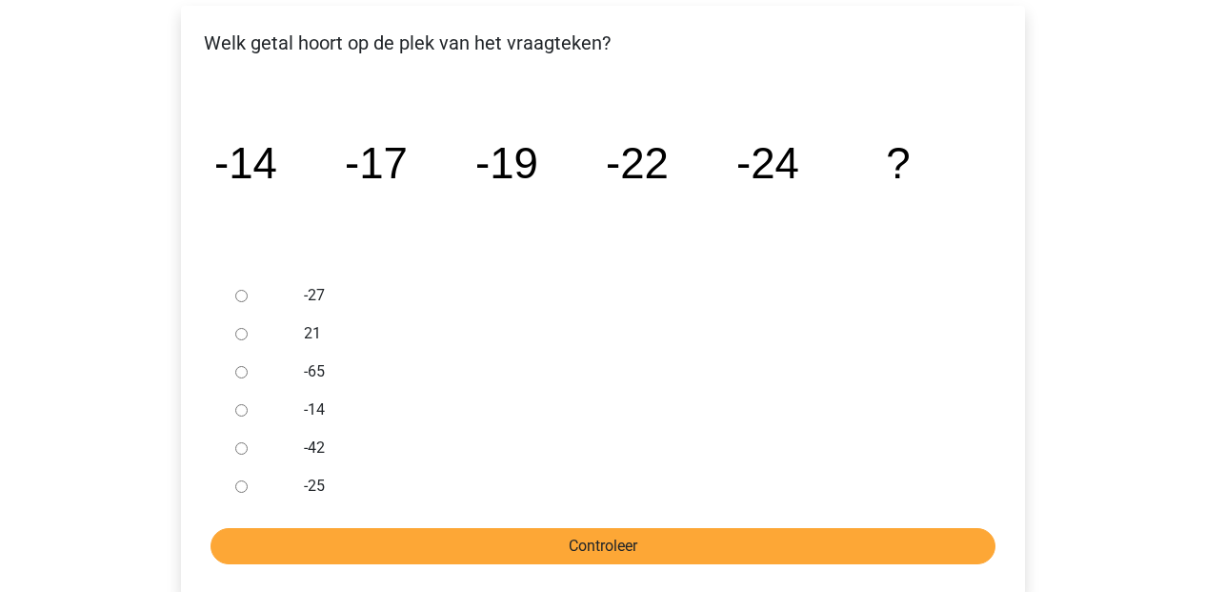
click at [612, 536] on input "Controleer" at bounding box center [603, 546] width 785 height 36
click at [607, 540] on input "Controleer" at bounding box center [603, 546] width 785 height 36
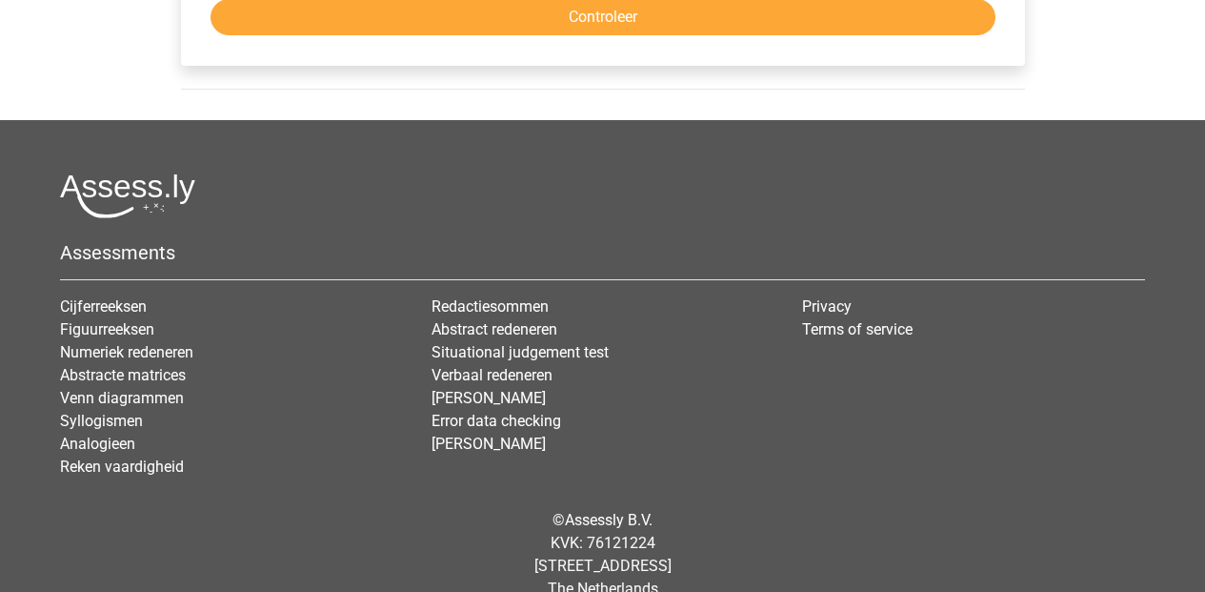
scroll to position [0, 0]
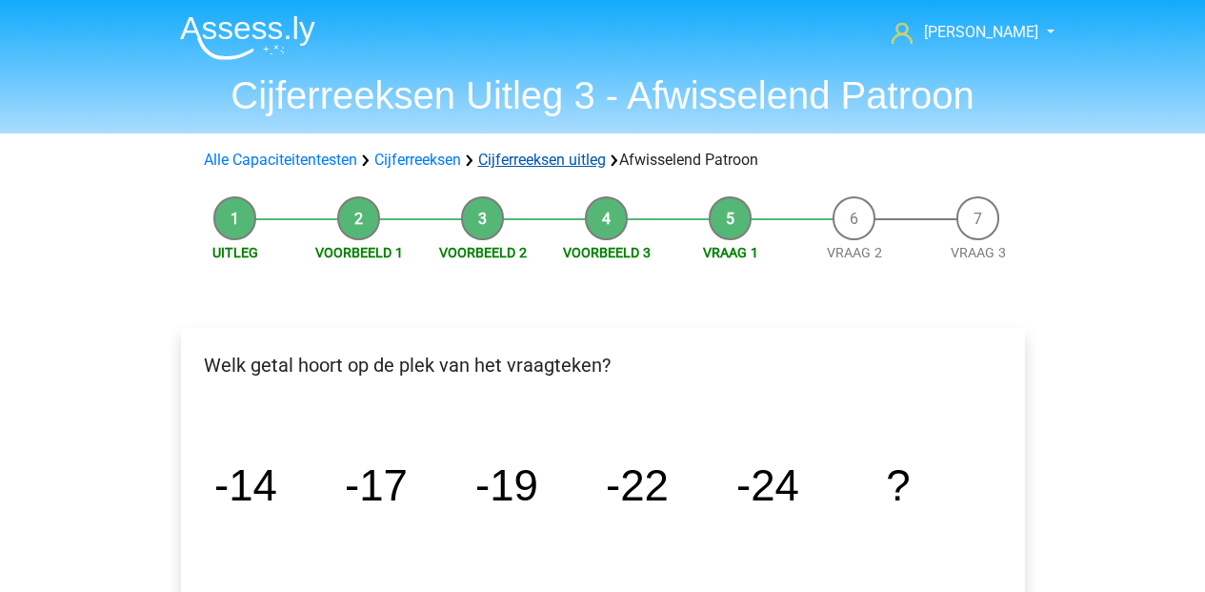
click at [506, 163] on link "Cijferreeksen uitleg" at bounding box center [542, 160] width 128 height 18
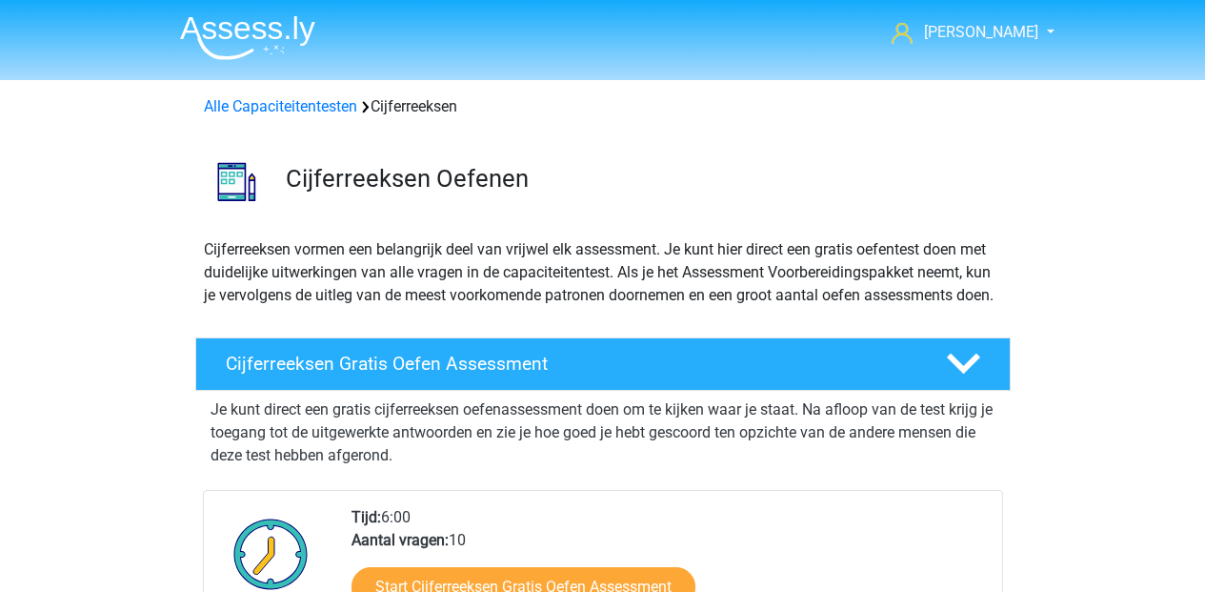
scroll to position [782, 0]
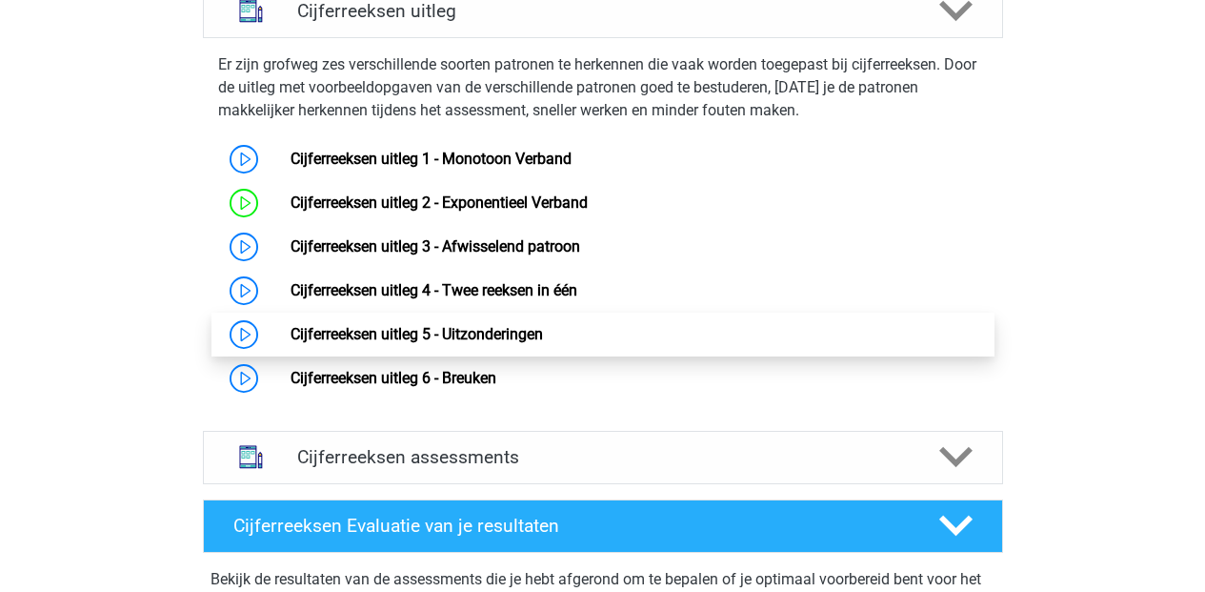
click at [449, 343] on link "Cijferreeksen uitleg 5 - Uitzonderingen" at bounding box center [417, 334] width 252 height 18
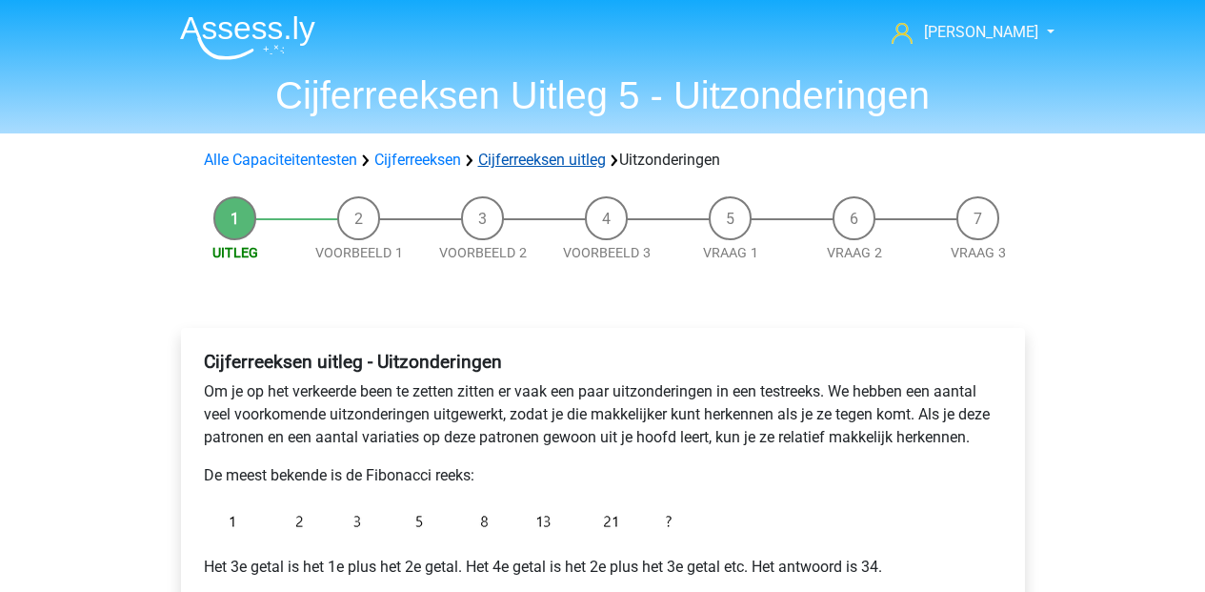
click at [527, 155] on link "Cijferreeksen uitleg" at bounding box center [542, 160] width 128 height 18
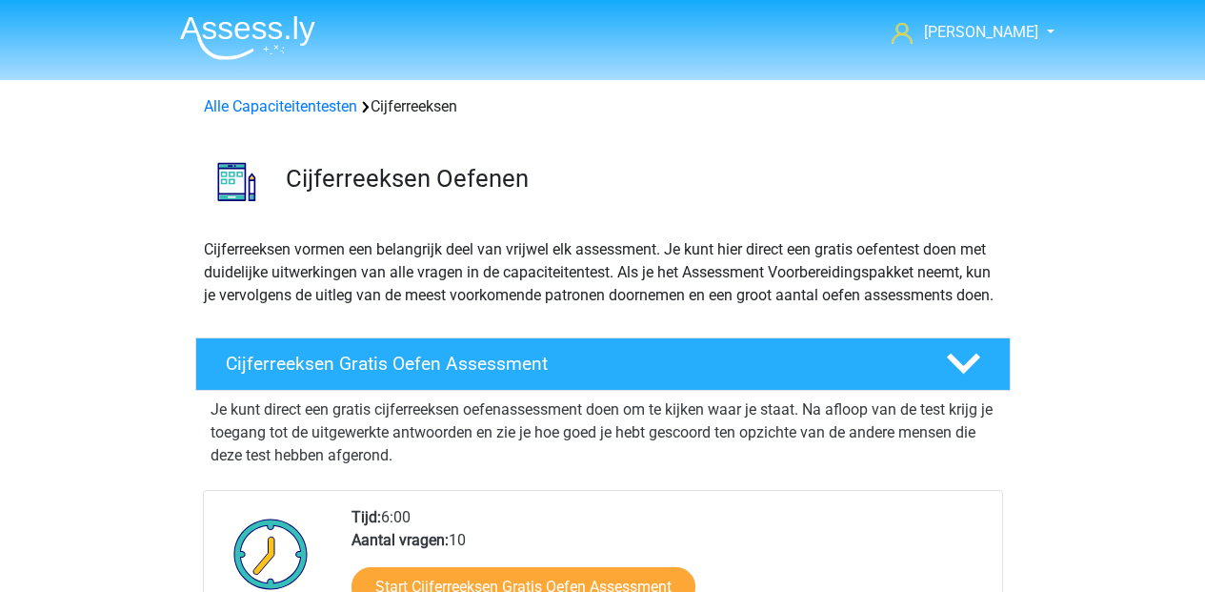
scroll to position [782, 0]
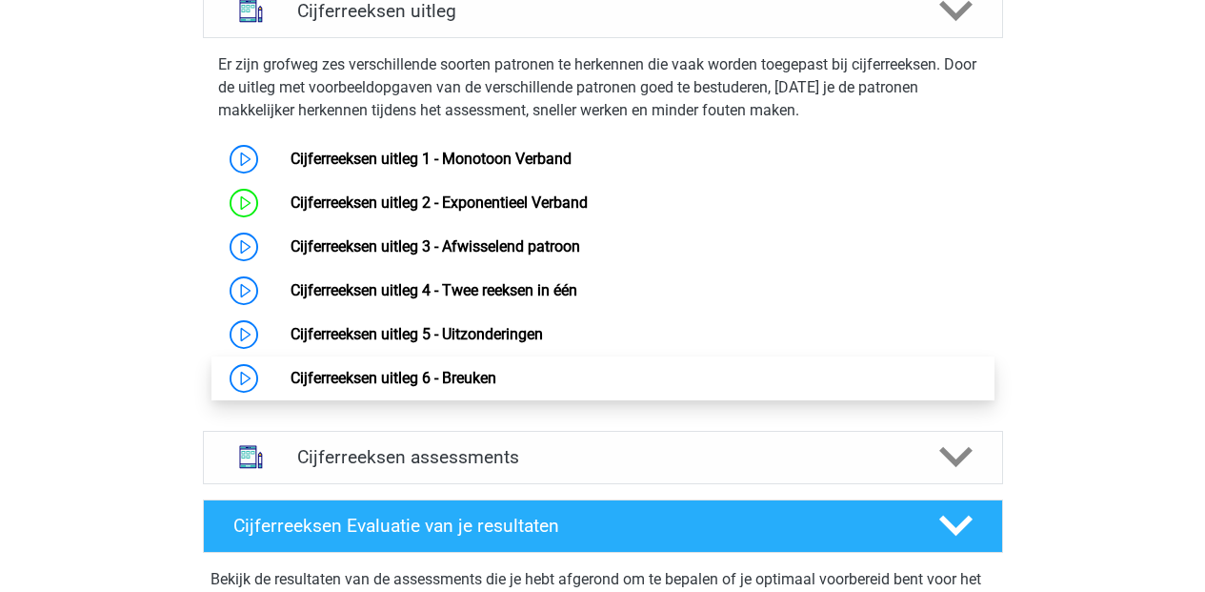
click at [452, 387] on link "Cijferreeksen uitleg 6 - Breuken" at bounding box center [394, 378] width 206 height 18
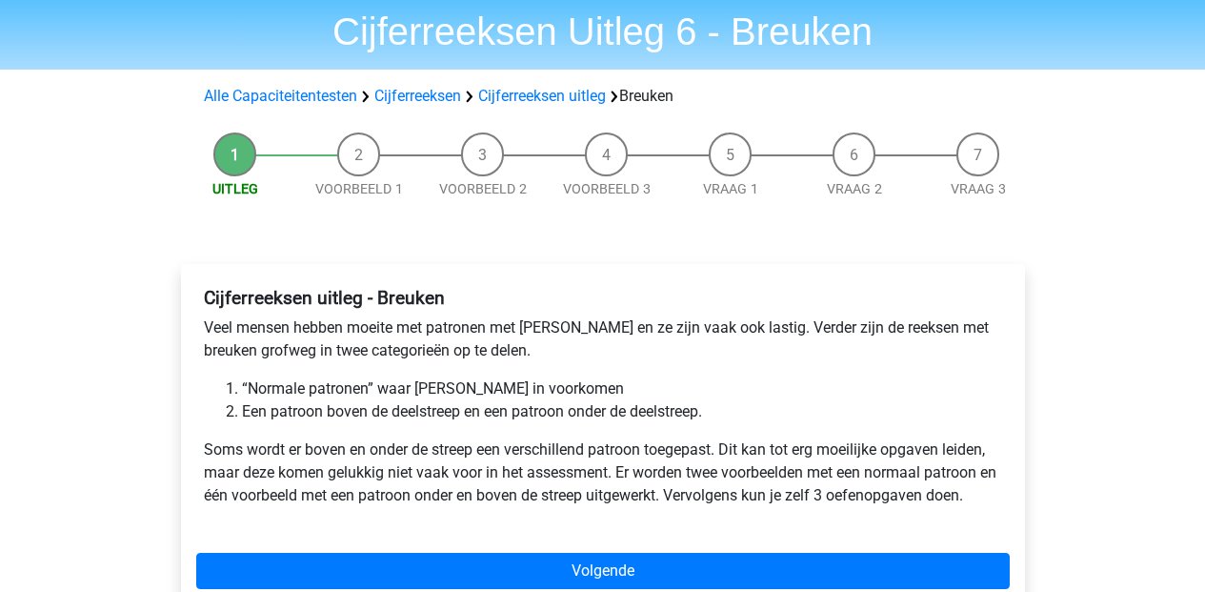
scroll to position [184, 0]
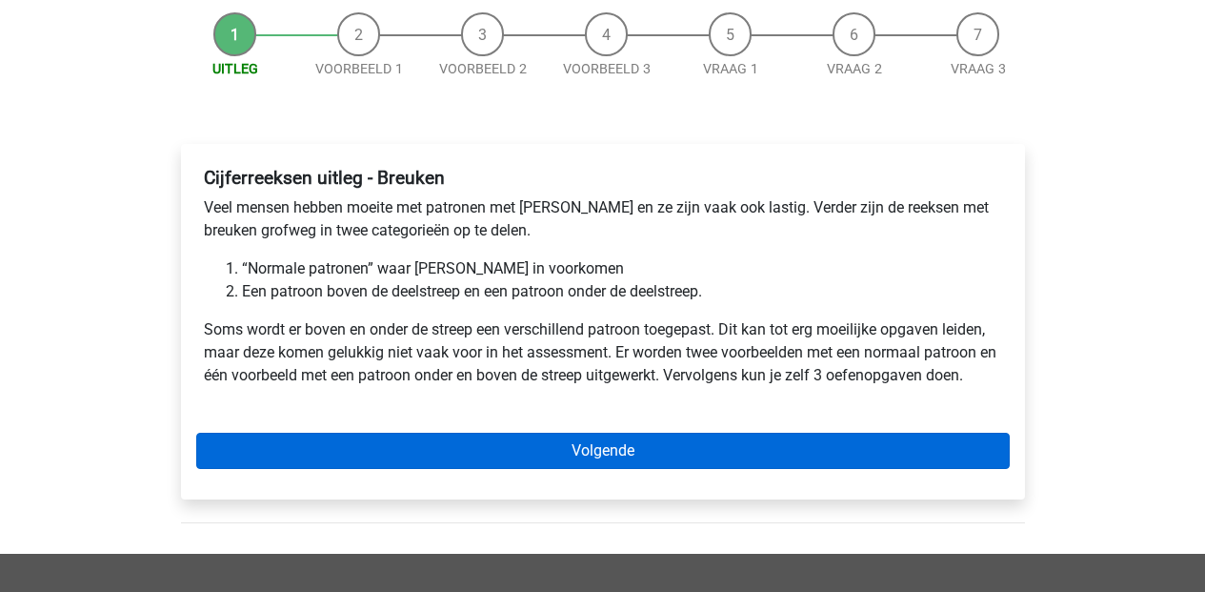
click at [616, 447] on link "Volgende" at bounding box center [602, 450] width 813 height 36
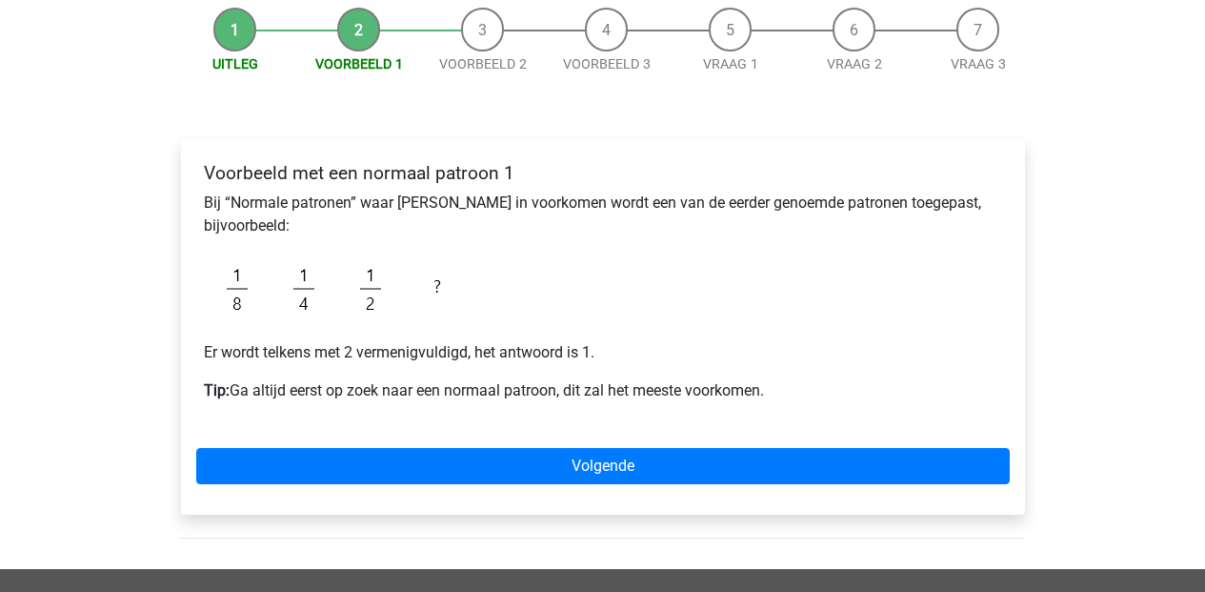
scroll to position [192, 0]
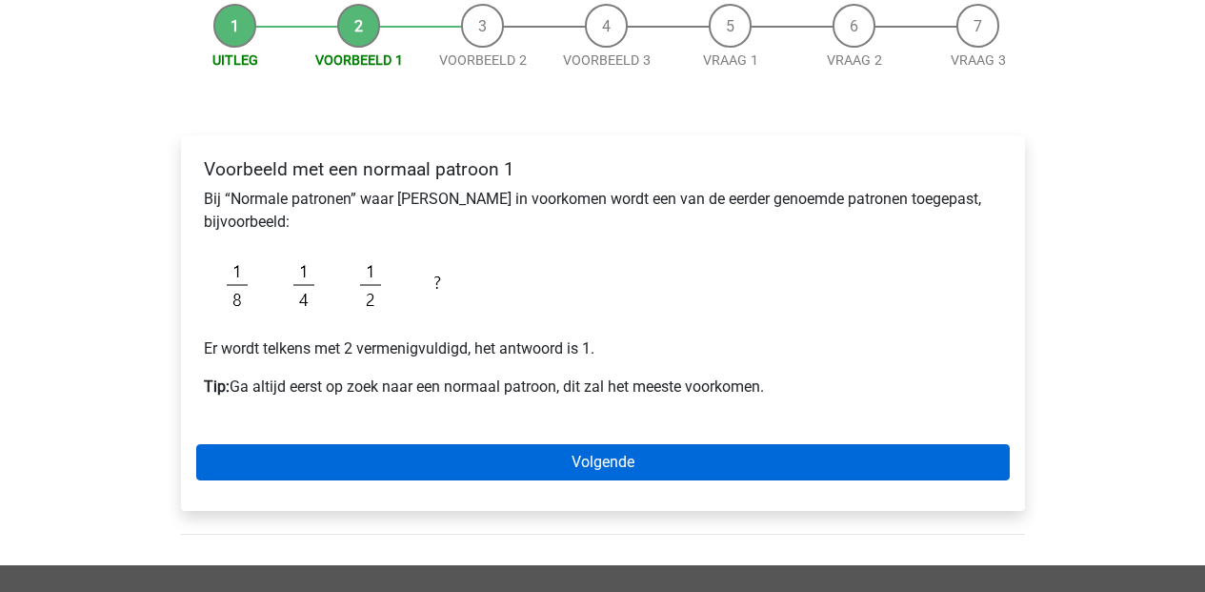
click at [545, 450] on link "Volgende" at bounding box center [602, 462] width 813 height 36
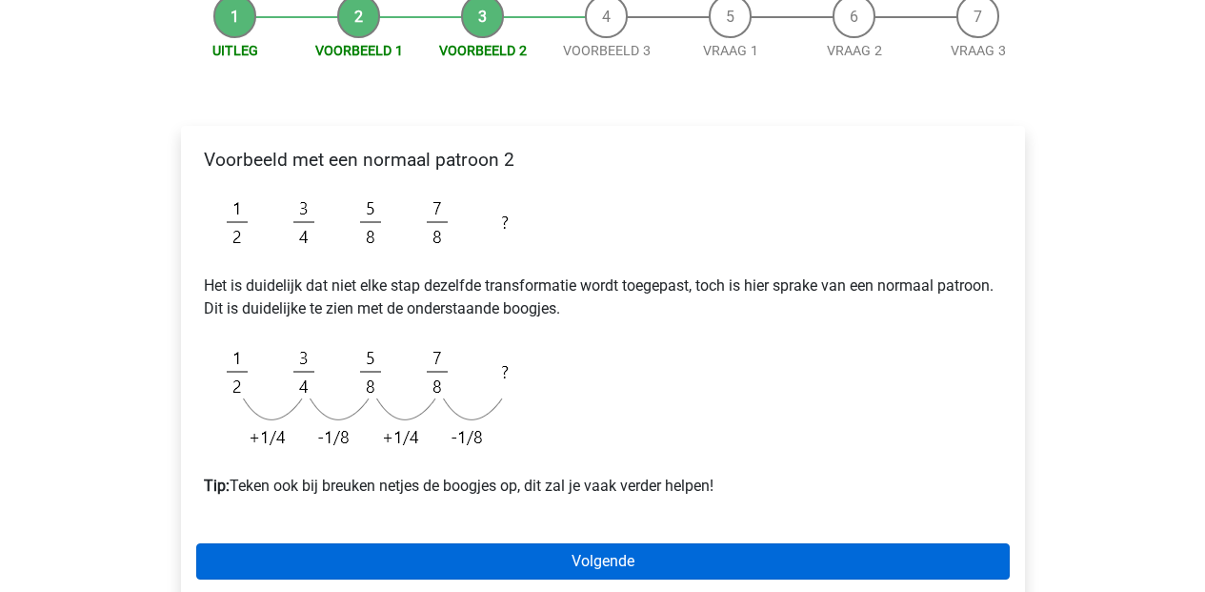
scroll to position [270, 0]
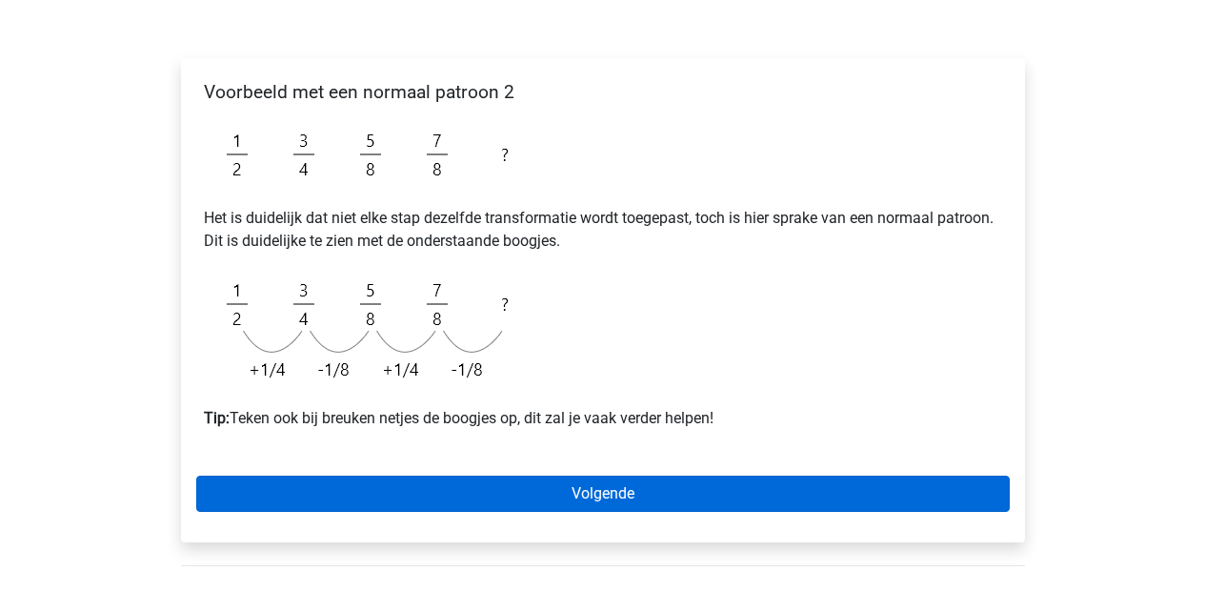
click at [692, 484] on link "Volgende" at bounding box center [602, 493] width 813 height 36
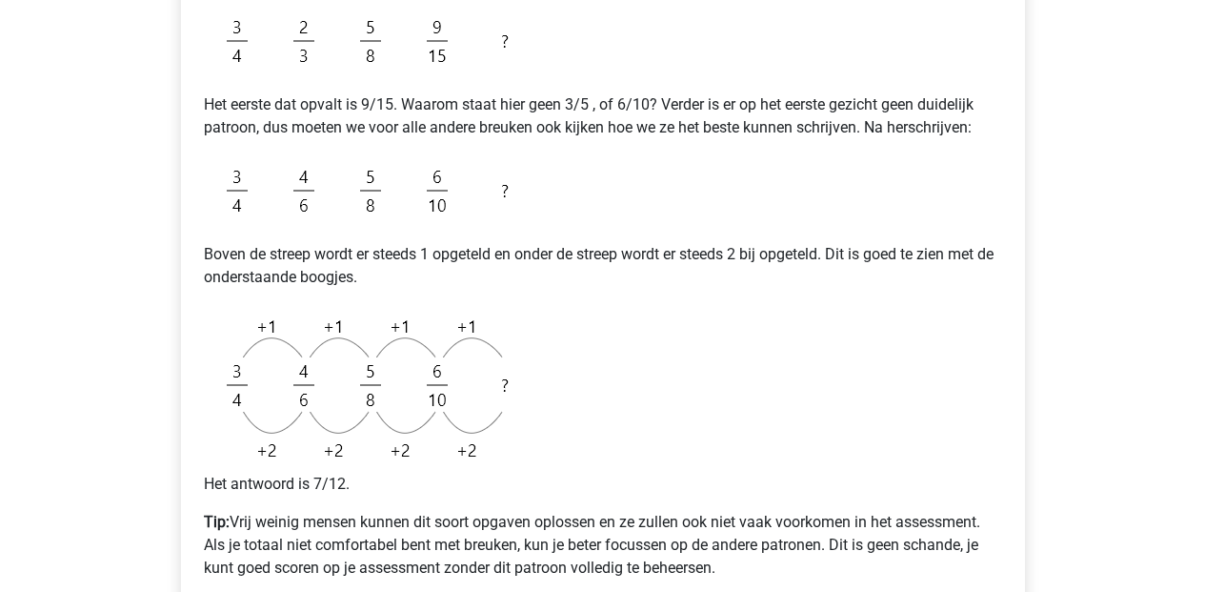
scroll to position [689, 0]
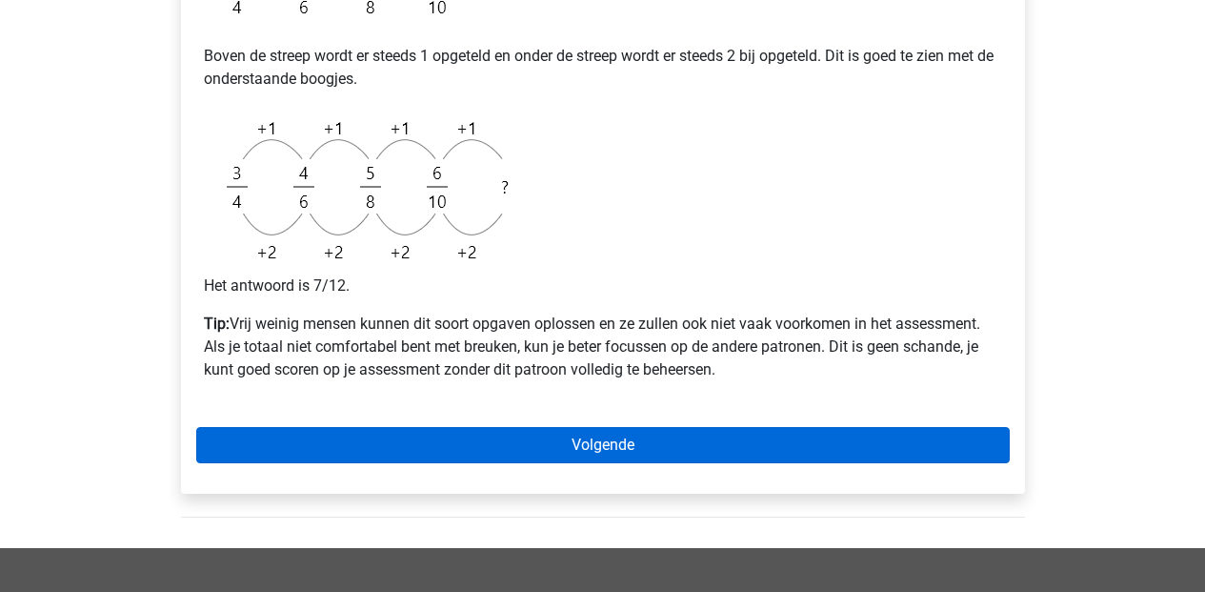
click at [538, 434] on link "Volgende" at bounding box center [602, 445] width 813 height 36
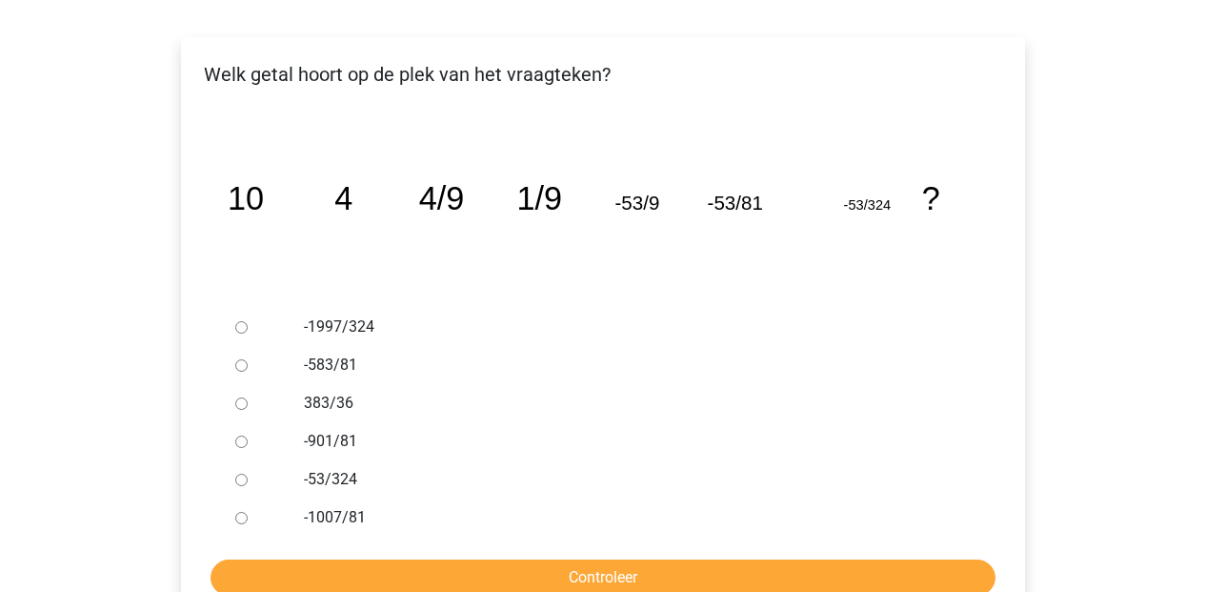
scroll to position [325, 0]
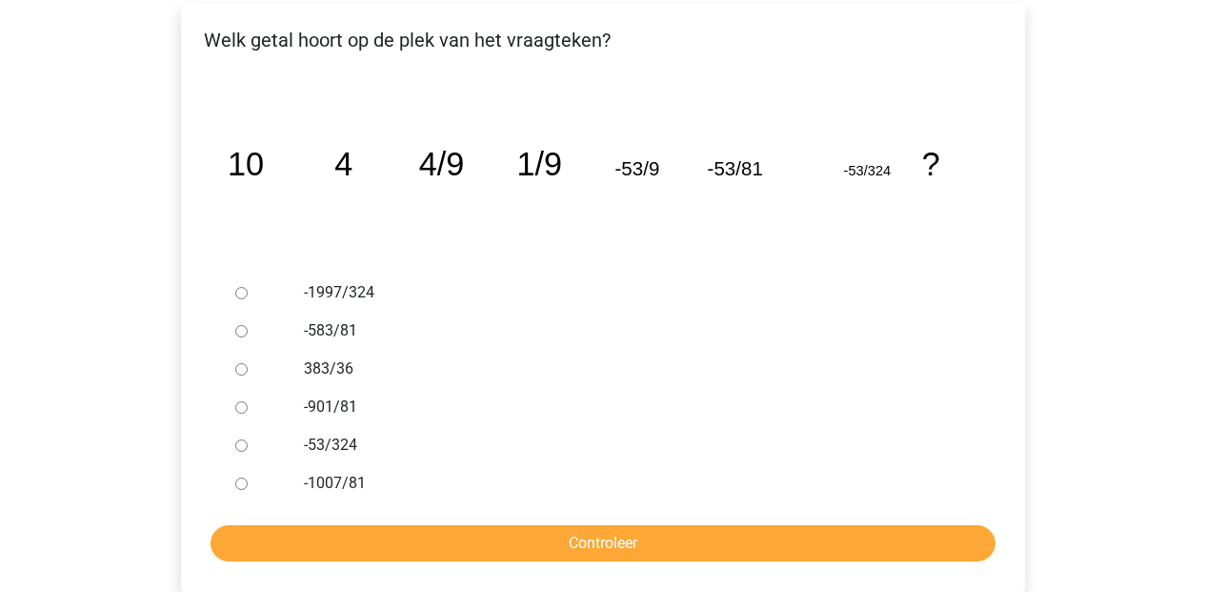
click at [238, 403] on input "-901/81" at bounding box center [241, 407] width 12 height 12
radio input "true"
click at [581, 538] on input "Controleer" at bounding box center [603, 543] width 785 height 36
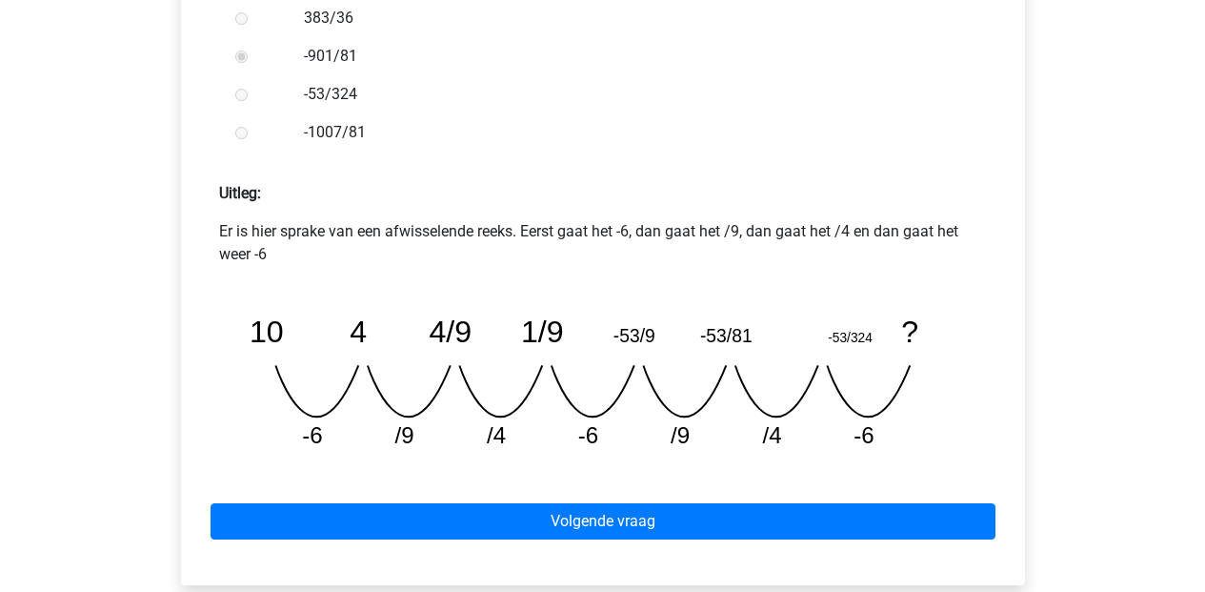
scroll to position [713, 0]
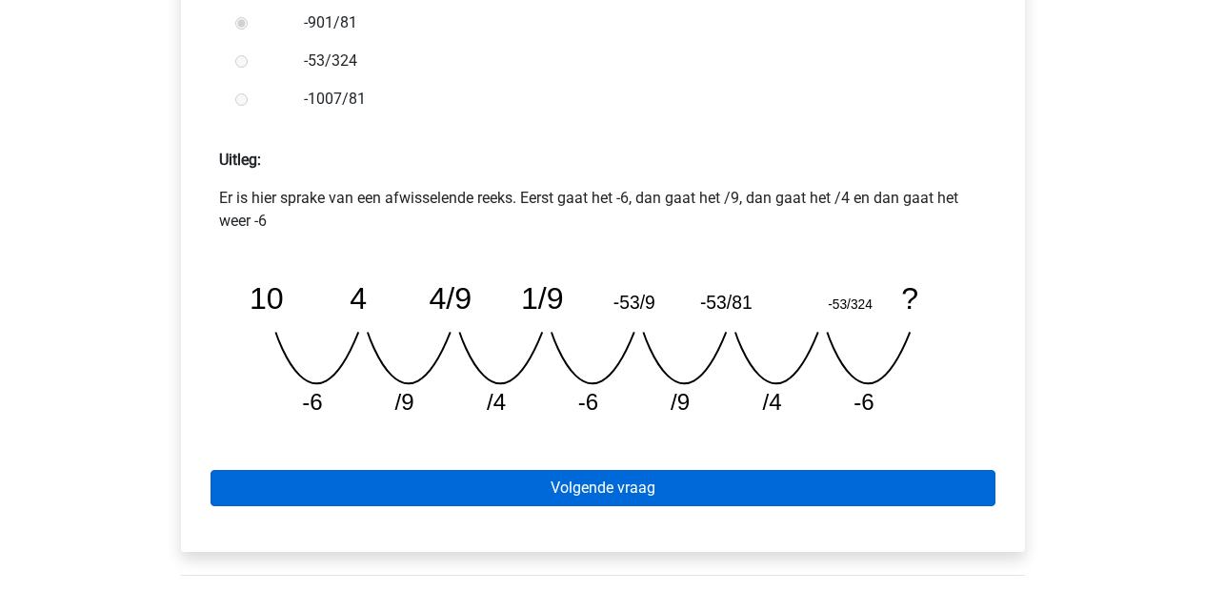
click at [581, 492] on link "Volgende vraag" at bounding box center [603, 488] width 785 height 36
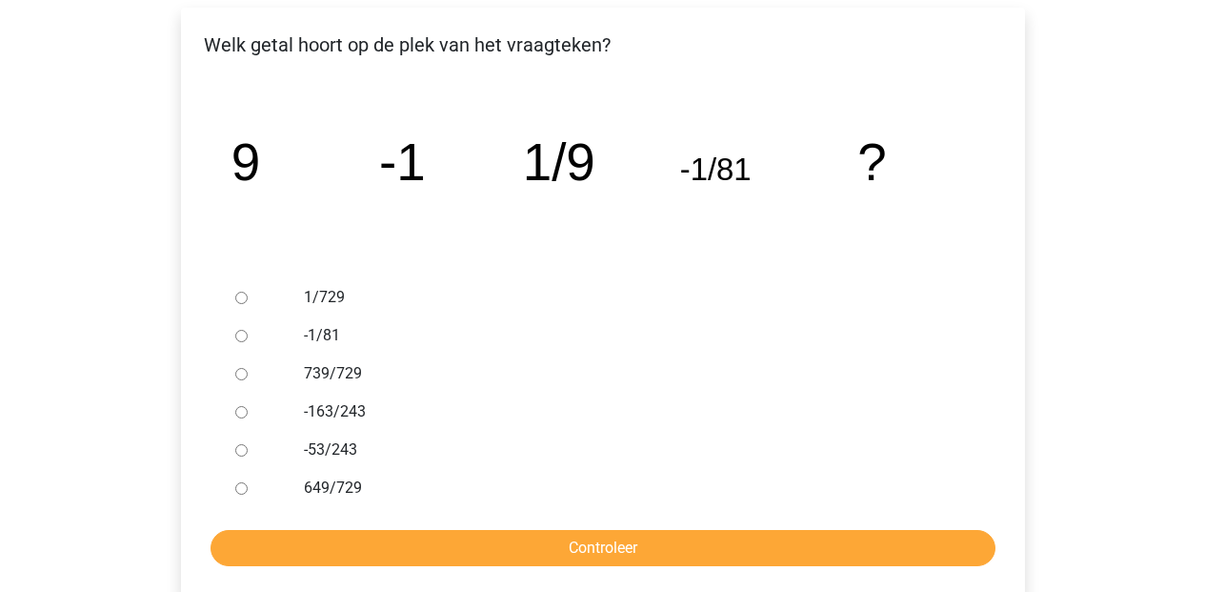
scroll to position [344, 0]
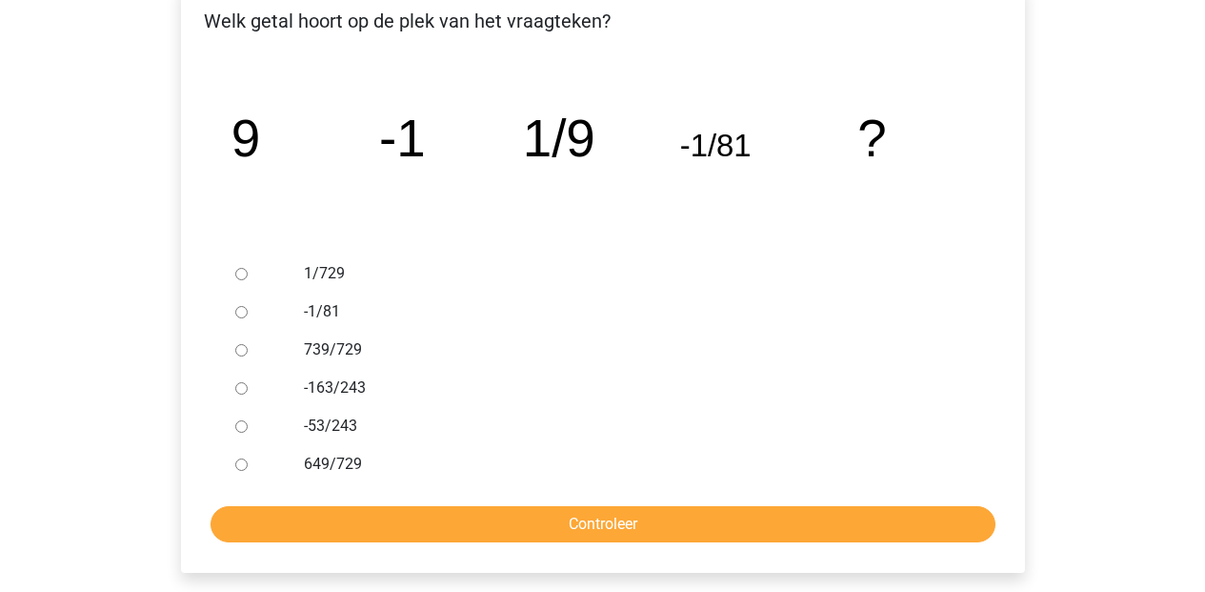
click at [362, 348] on label "739/729" at bounding box center [633, 349] width 659 height 23
click at [248, 348] on input "739/729" at bounding box center [241, 350] width 12 height 12
radio input "true"
click at [460, 527] on input "Controleer" at bounding box center [603, 524] width 785 height 36
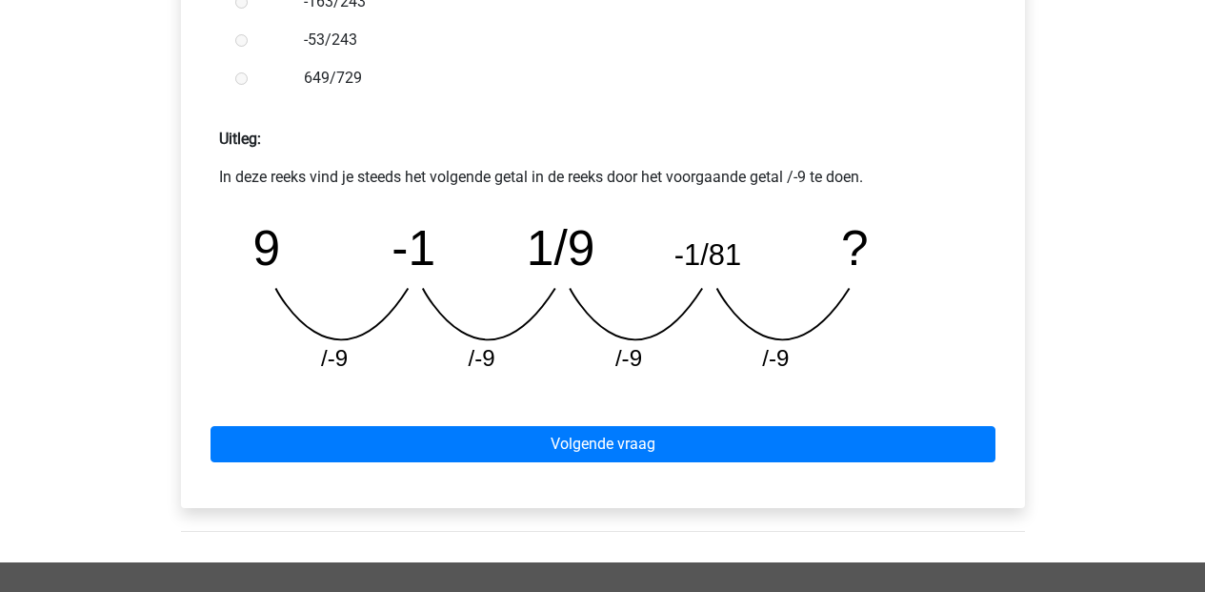
scroll to position [711, 0]
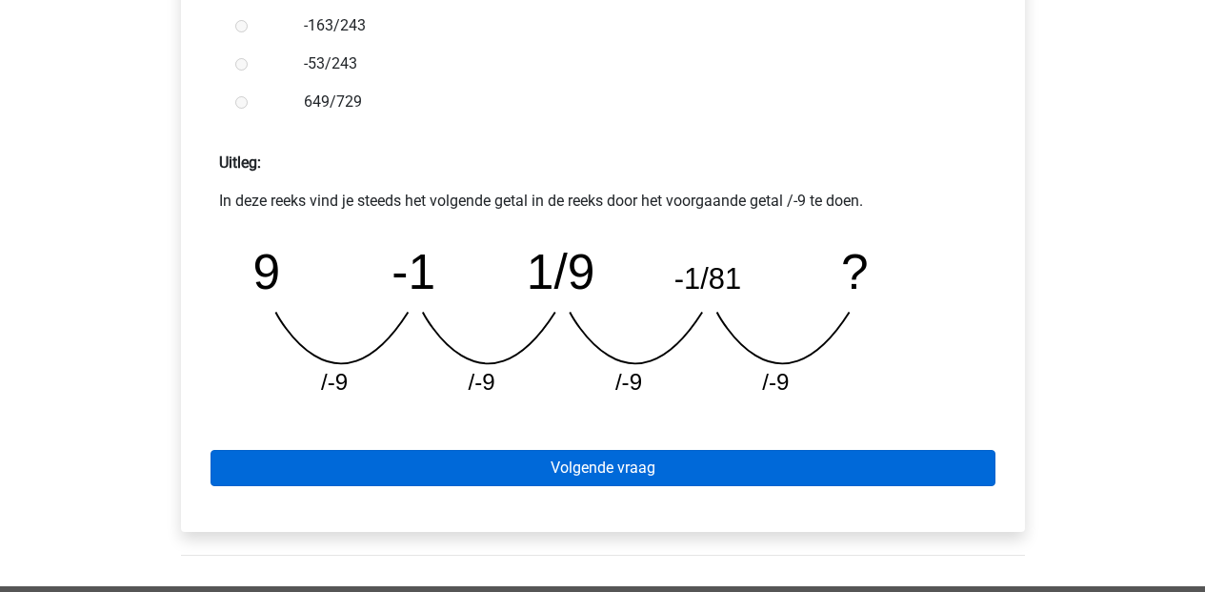
click at [613, 479] on link "Volgende vraag" at bounding box center [603, 468] width 785 height 36
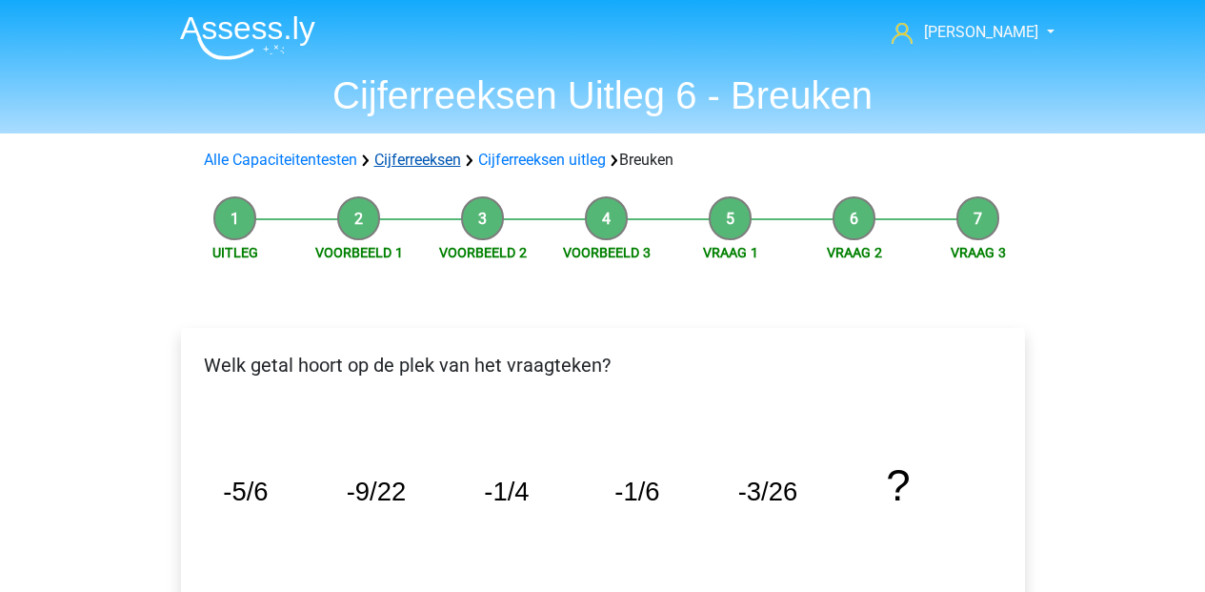
click at [392, 158] on link "Cijferreeksen" at bounding box center [417, 160] width 87 height 18
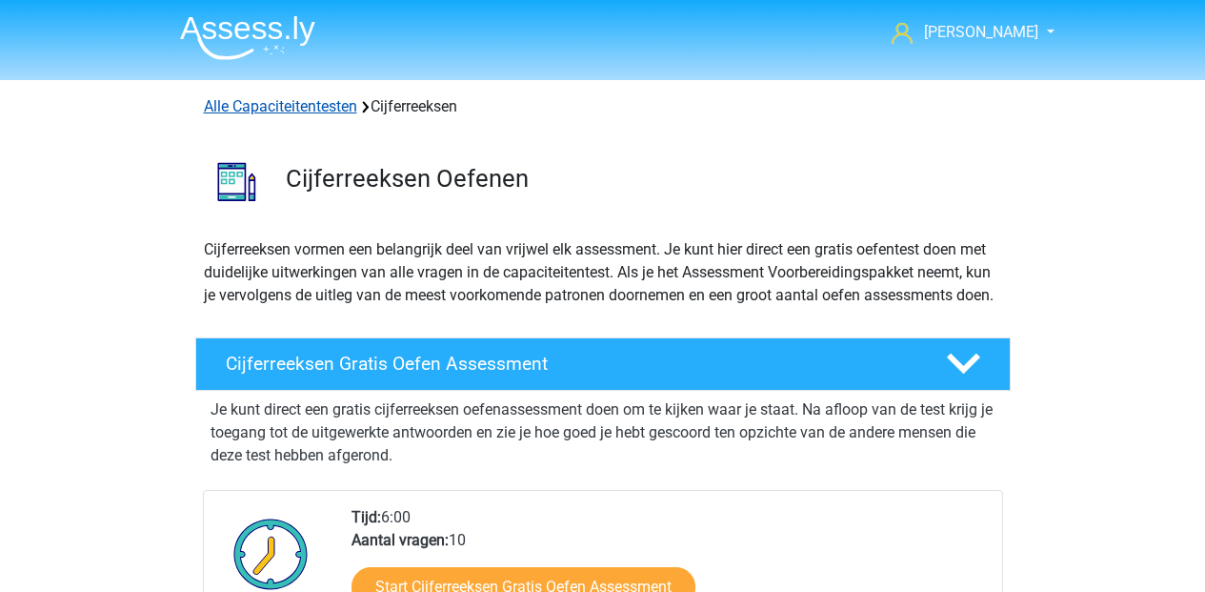
click at [310, 108] on link "Alle Capaciteitentesten" at bounding box center [280, 106] width 153 height 18
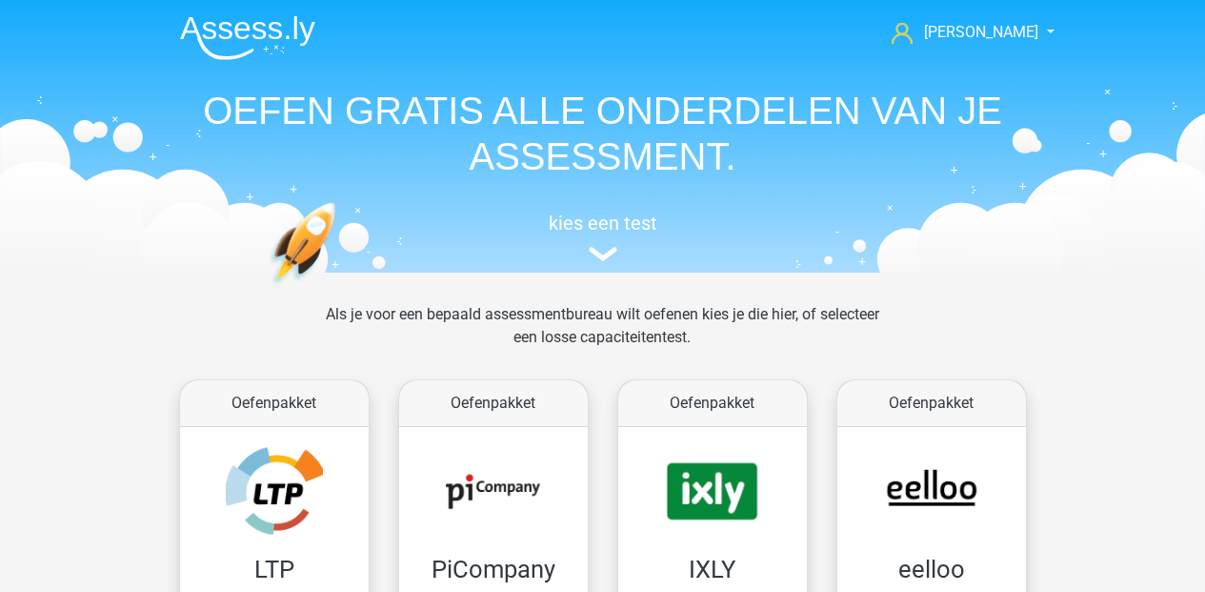
scroll to position [809, 0]
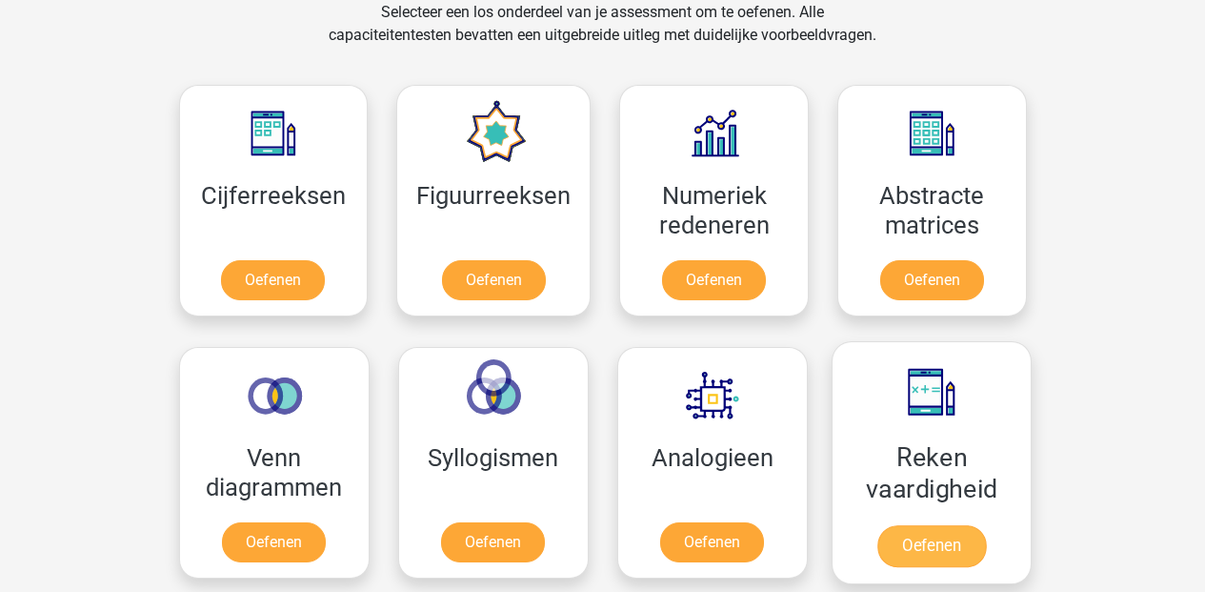
click at [952, 543] on link "Oefenen" at bounding box center [930, 546] width 109 height 42
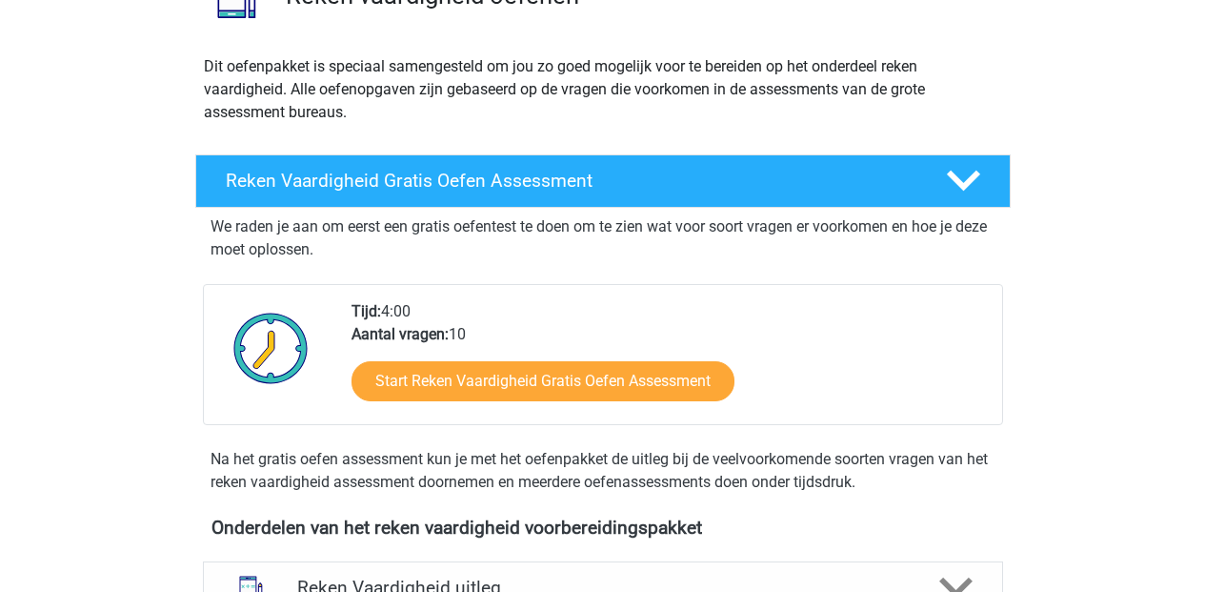
scroll to position [197, 0]
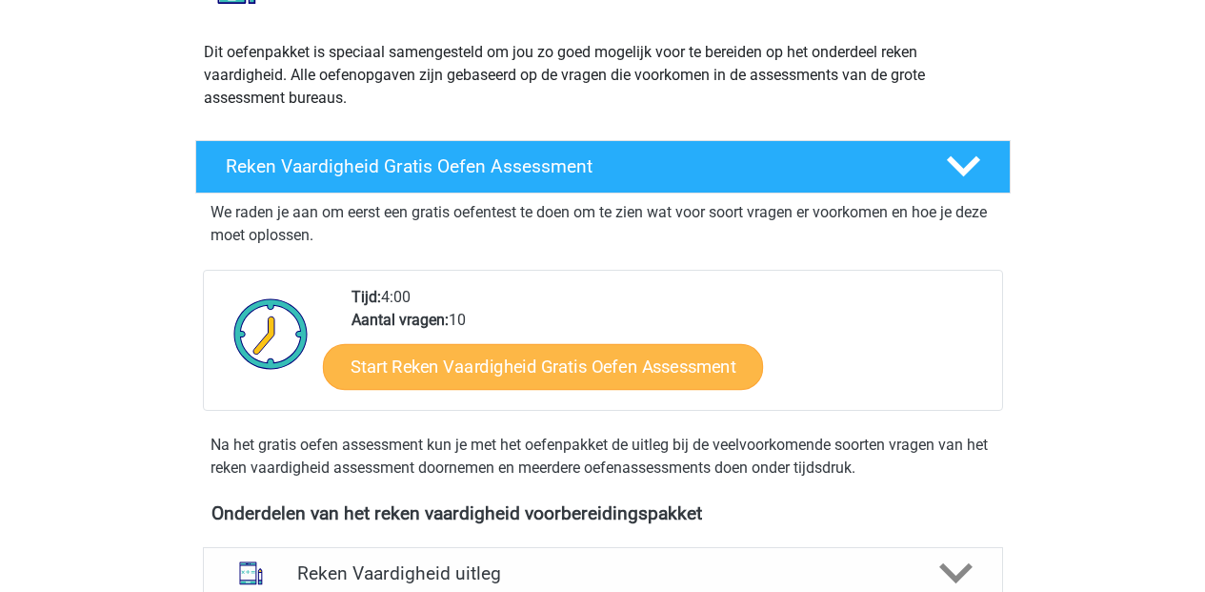
click at [512, 377] on link "Start Reken Vaardigheid Gratis Oefen Assessment" at bounding box center [543, 366] width 440 height 46
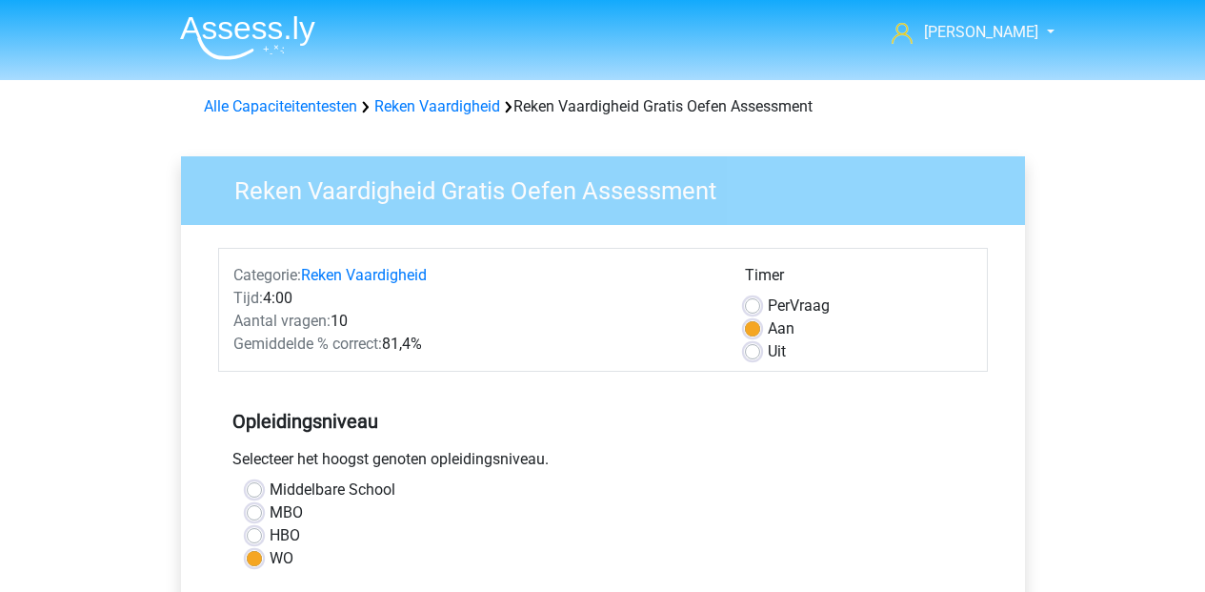
click at [768, 351] on label "Uit" at bounding box center [777, 351] width 18 height 23
click at [750, 351] on input "Uit" at bounding box center [752, 349] width 15 height 19
radio input "true"
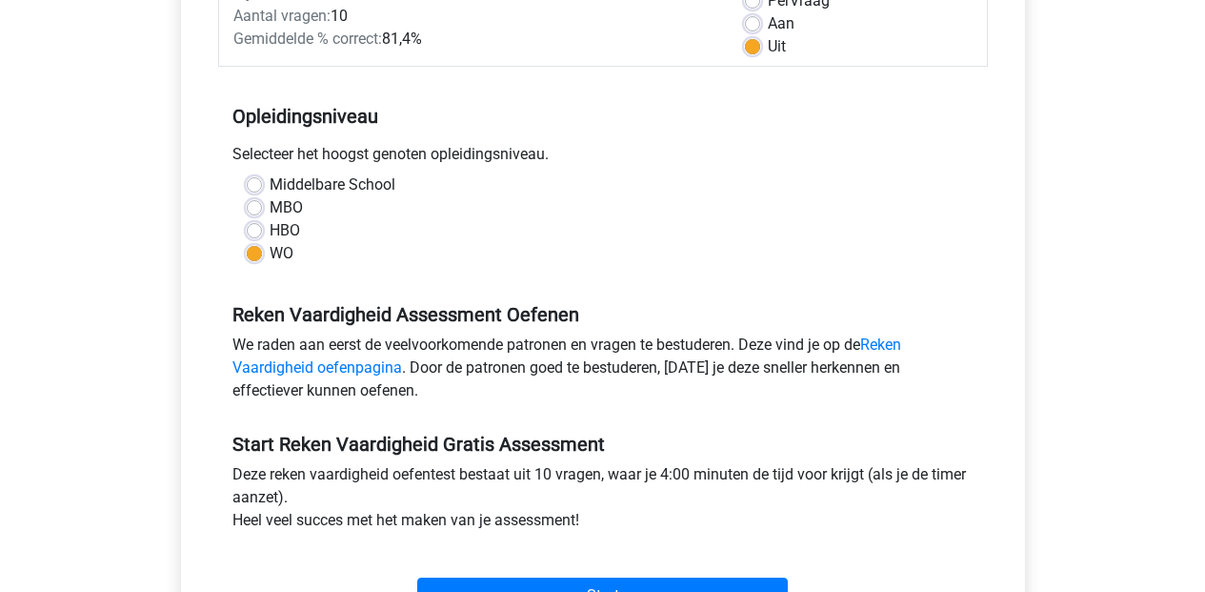
scroll to position [429, 0]
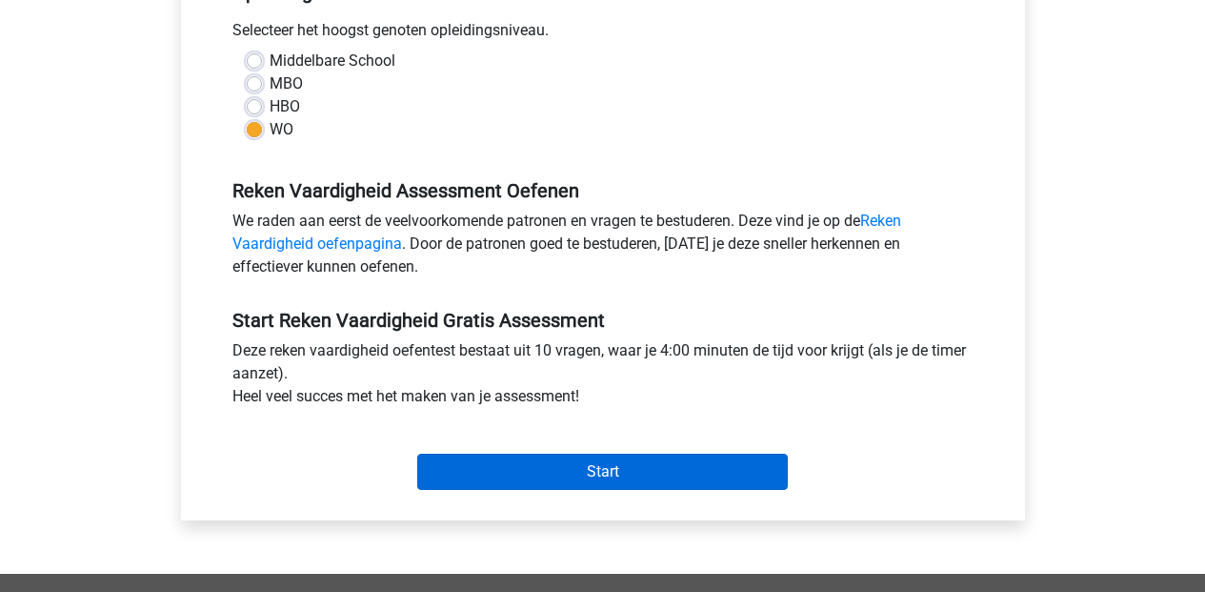
click at [635, 471] on input "Start" at bounding box center [602, 471] width 371 height 36
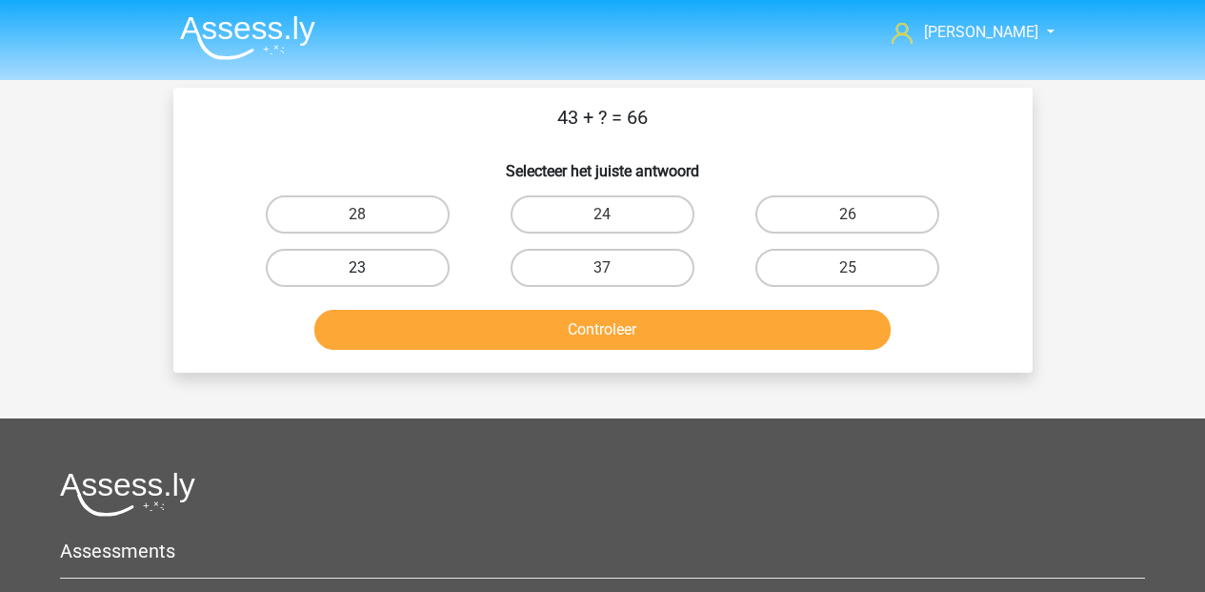
click at [318, 272] on label "23" at bounding box center [358, 268] width 184 height 38
click at [357, 272] on input "23" at bounding box center [363, 274] width 12 height 12
radio input "true"
click at [532, 339] on button "Controleer" at bounding box center [602, 330] width 576 height 40
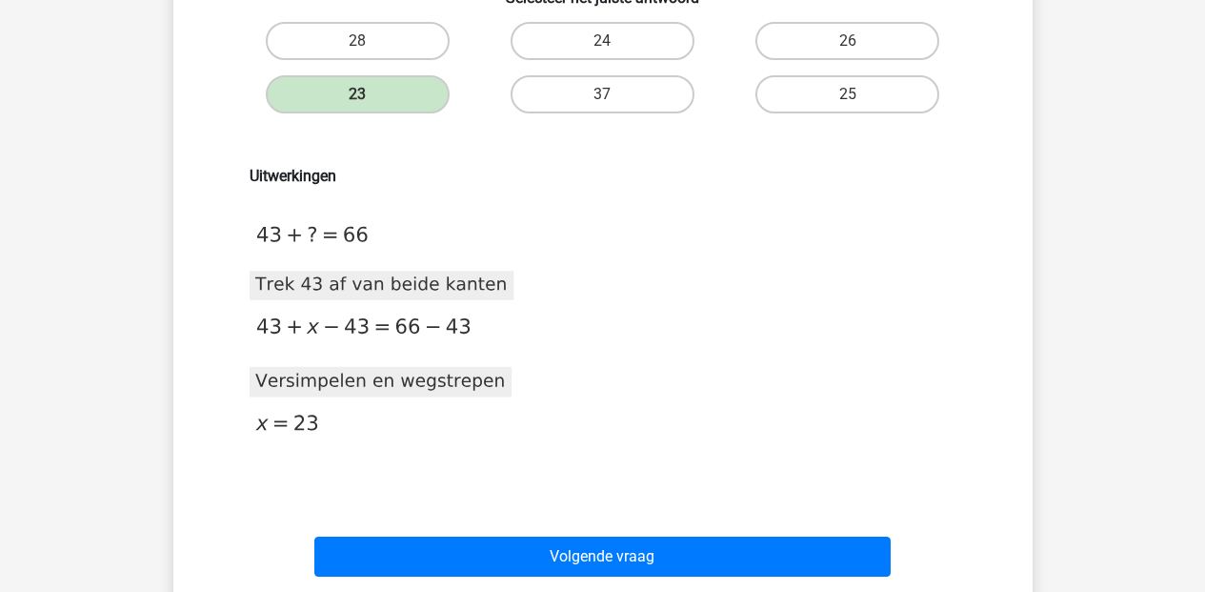
scroll to position [252, 0]
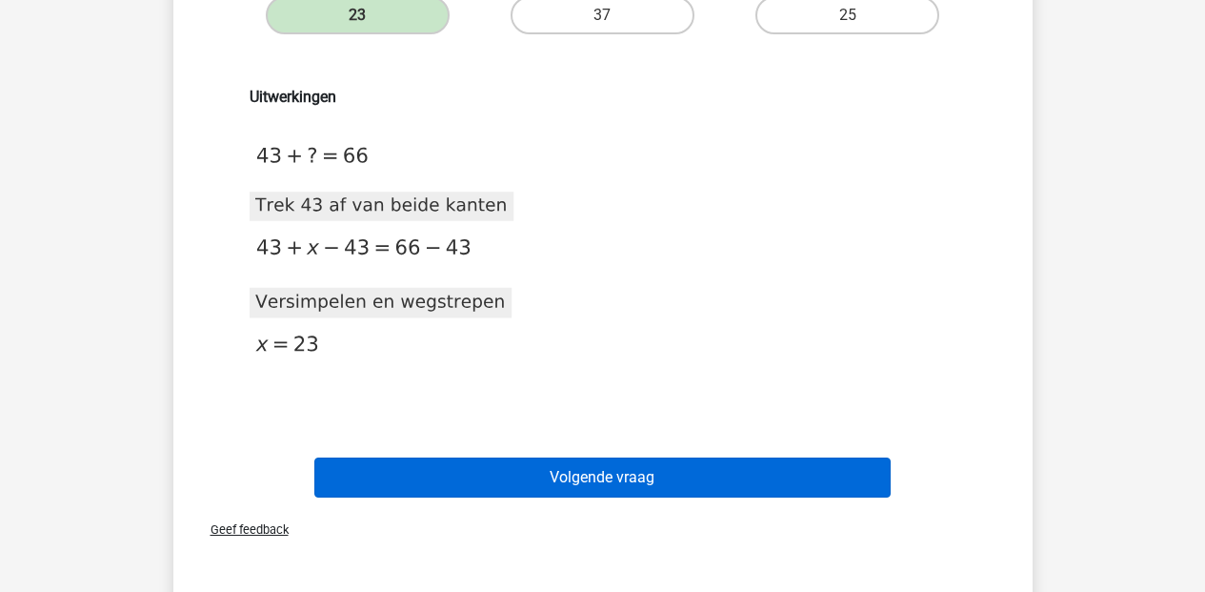
click at [642, 494] on button "Volgende vraag" at bounding box center [602, 477] width 576 height 40
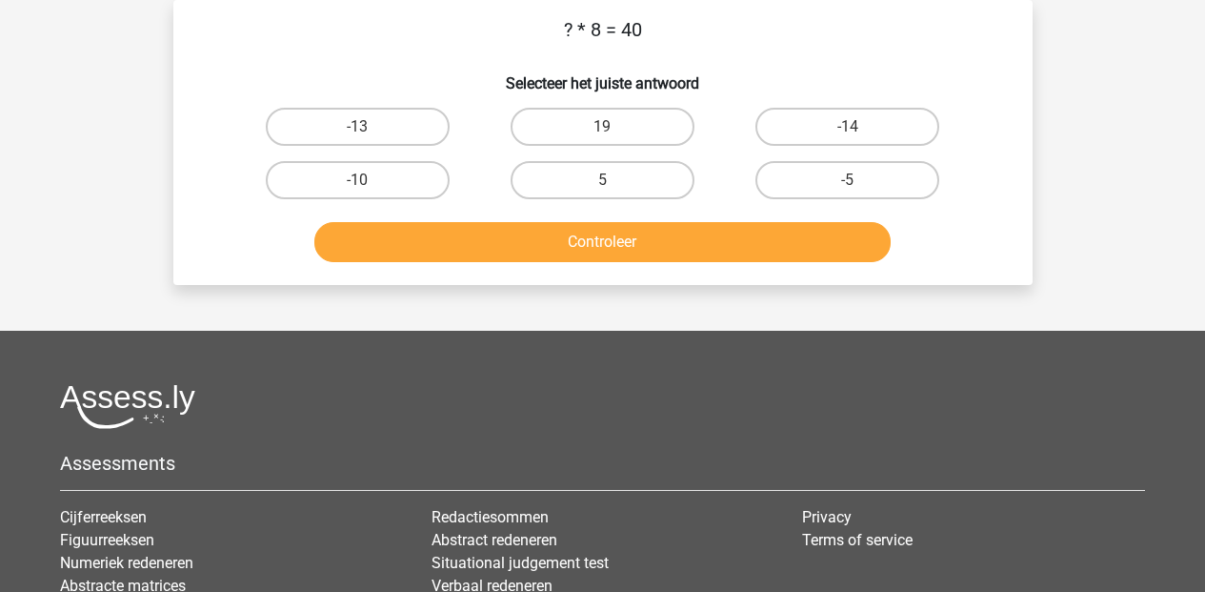
scroll to position [0, 0]
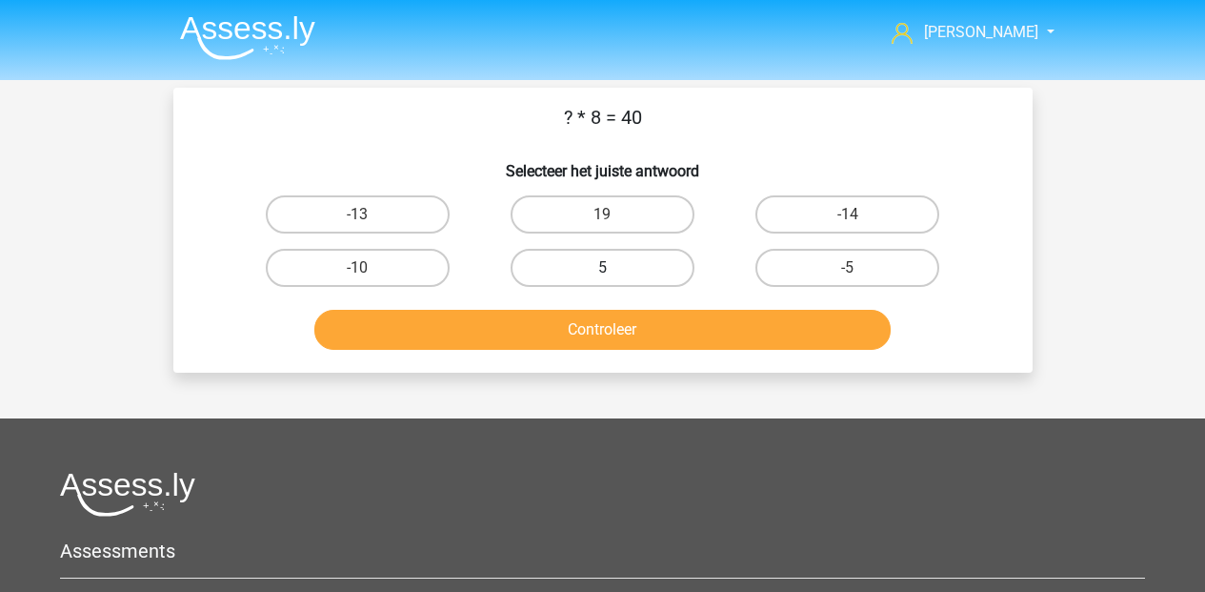
click at [579, 273] on label "5" at bounding box center [603, 268] width 184 height 38
click at [602, 273] on input "5" at bounding box center [608, 274] width 12 height 12
radio input "true"
click at [579, 342] on button "Controleer" at bounding box center [602, 330] width 576 height 40
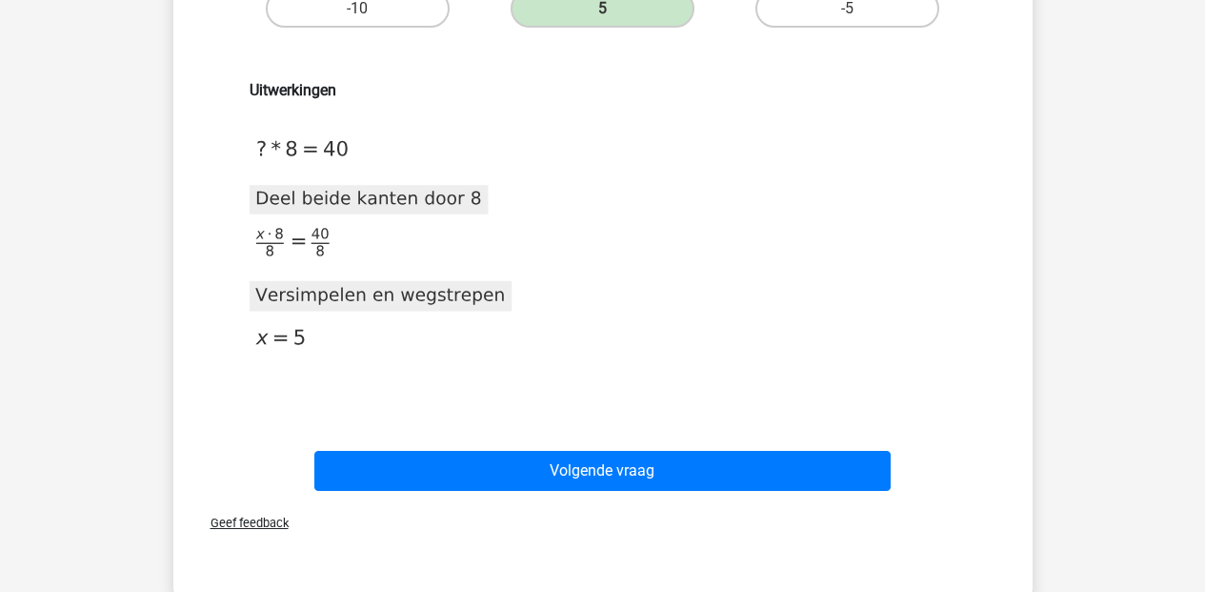
scroll to position [427, 0]
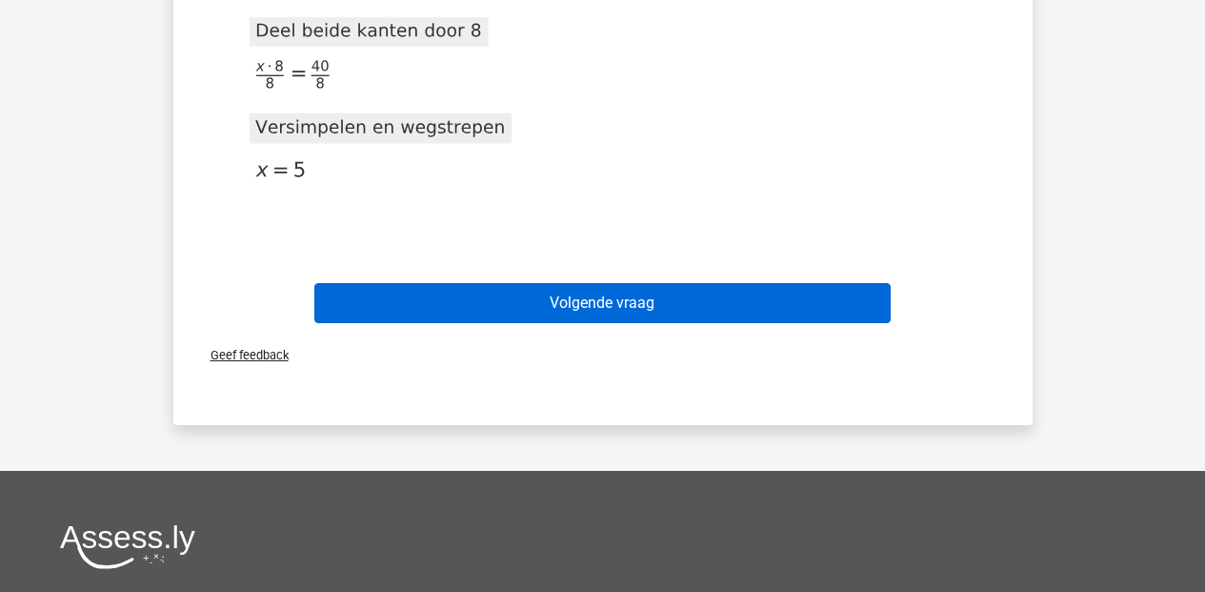
click at [576, 318] on button "Volgende vraag" at bounding box center [602, 303] width 576 height 40
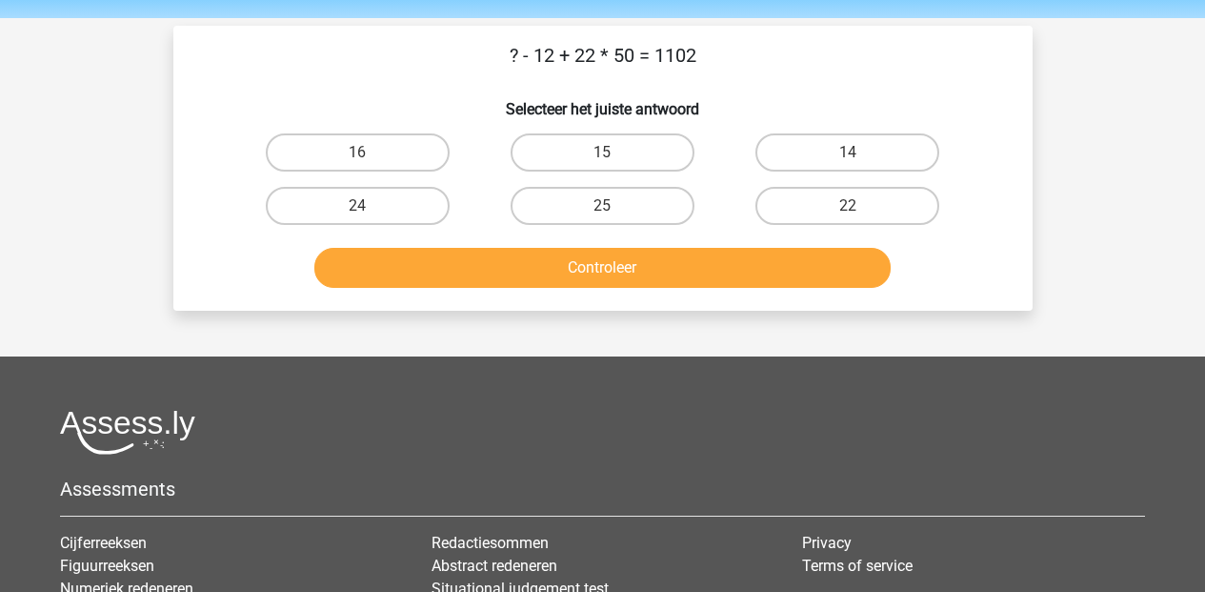
scroll to position [0, 0]
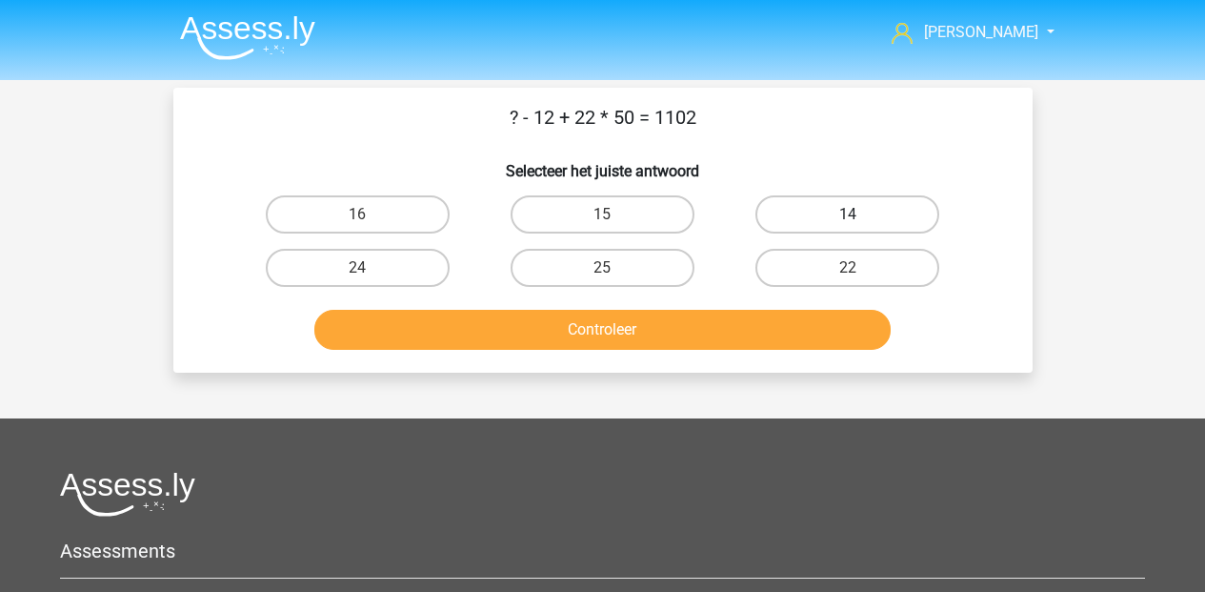
click at [794, 219] on label "14" at bounding box center [847, 214] width 184 height 38
click at [848, 219] on input "14" at bounding box center [854, 220] width 12 height 12
radio input "true"
click at [646, 321] on button "Controleer" at bounding box center [602, 330] width 576 height 40
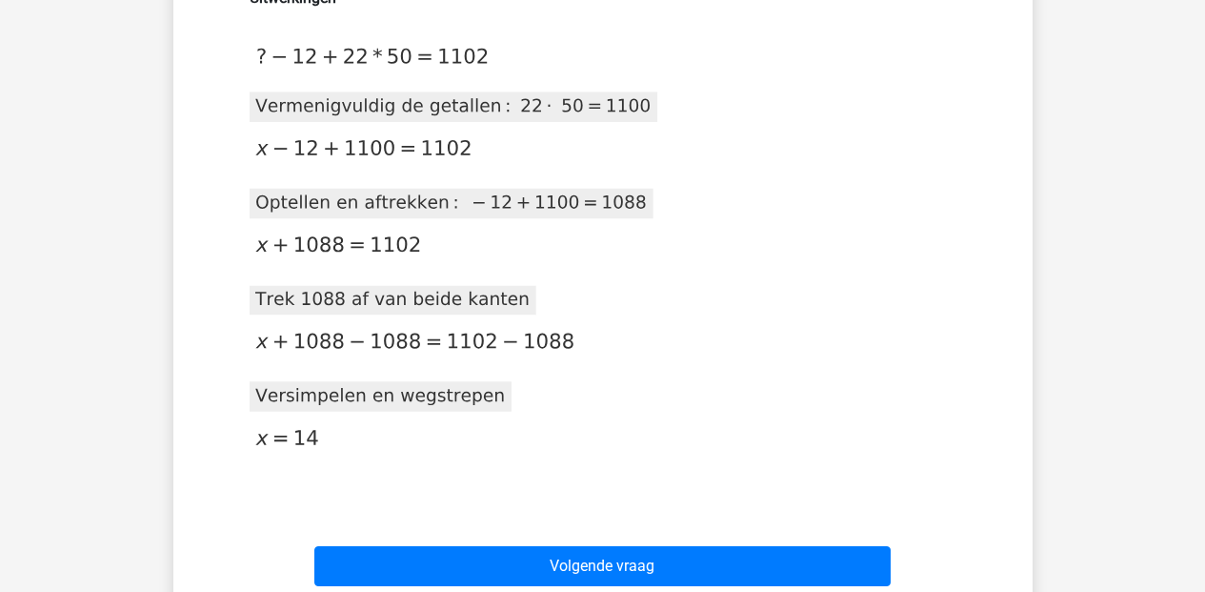
scroll to position [355, 0]
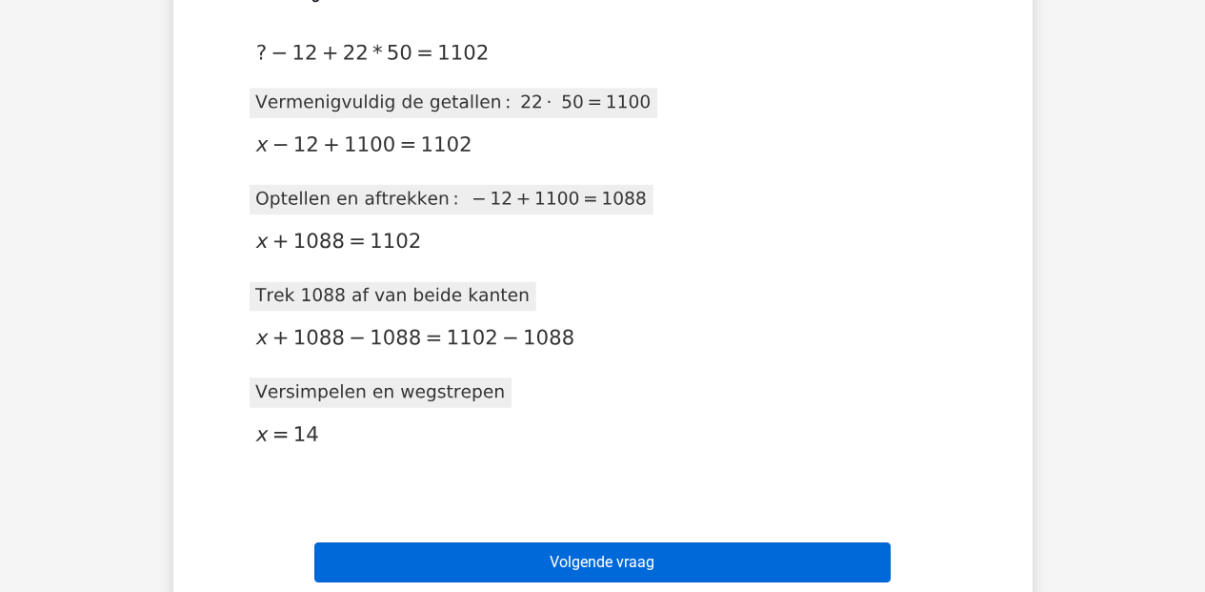
click at [772, 550] on button "Volgende vraag" at bounding box center [602, 562] width 576 height 40
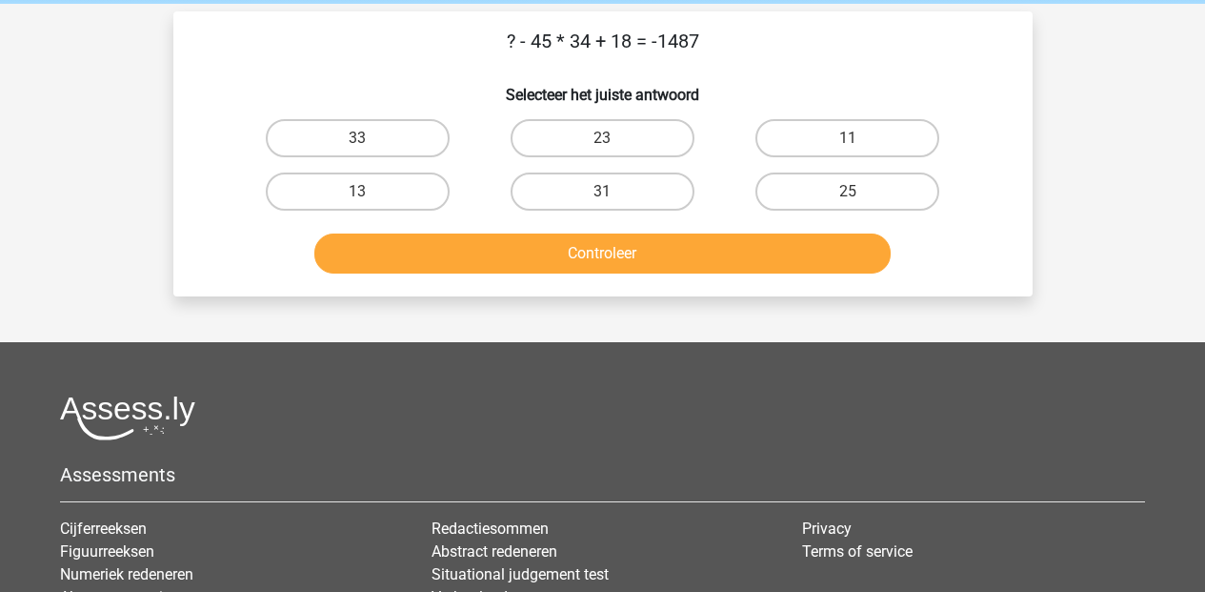
scroll to position [72, 0]
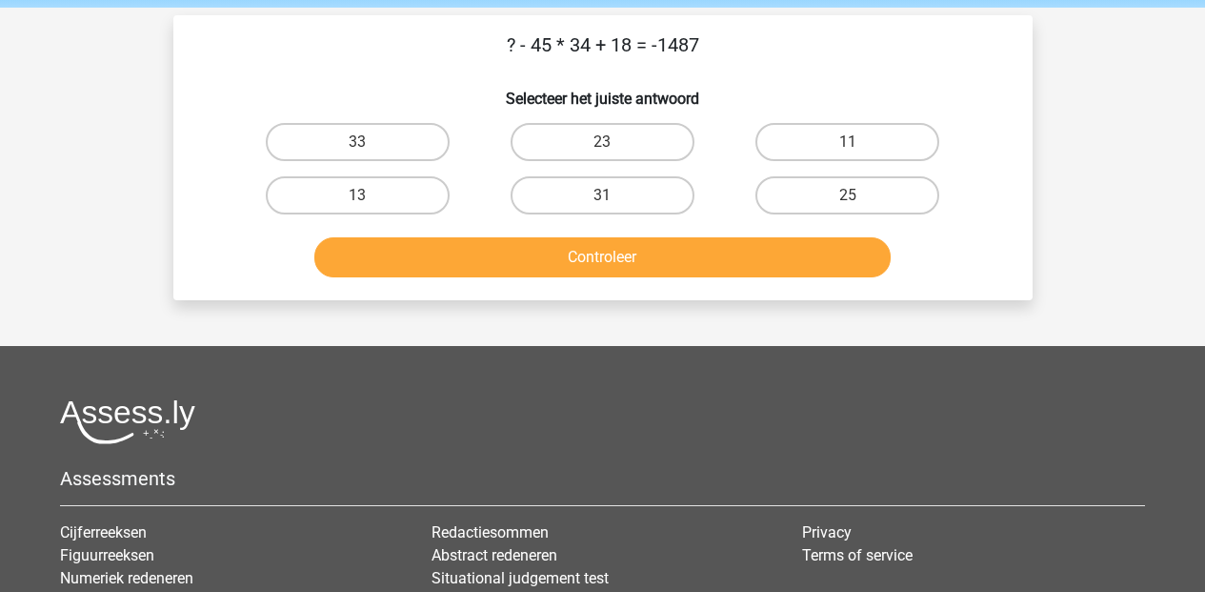
click at [857, 204] on input "25" at bounding box center [854, 201] width 12 height 12
radio input "true"
click at [736, 251] on button "Controleer" at bounding box center [602, 257] width 576 height 40
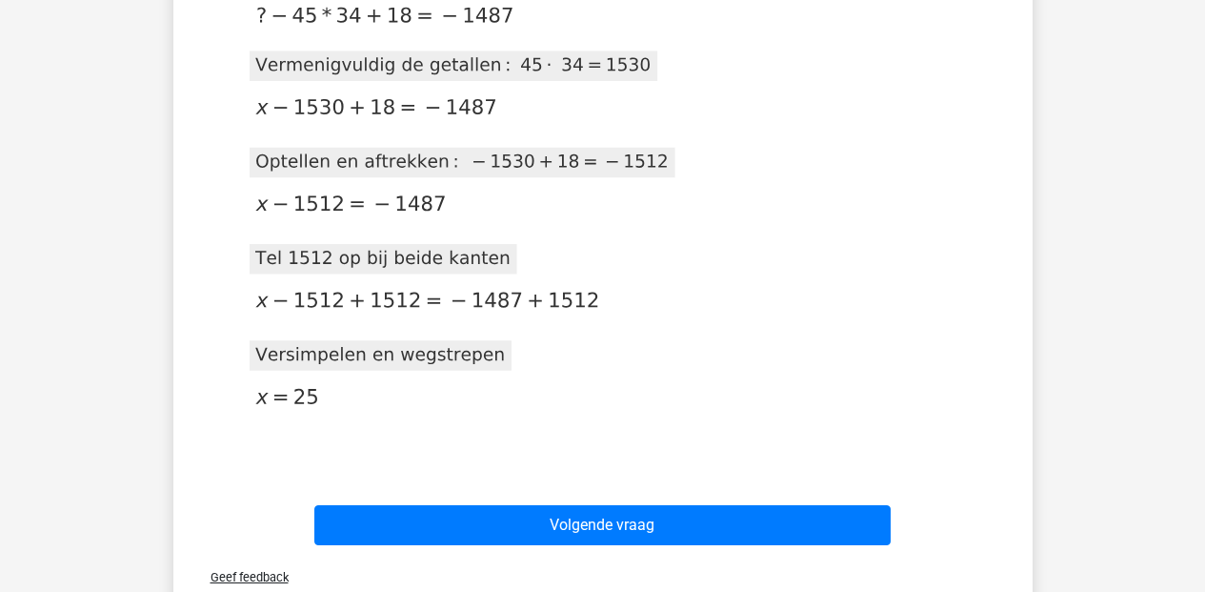
scroll to position [529, 0]
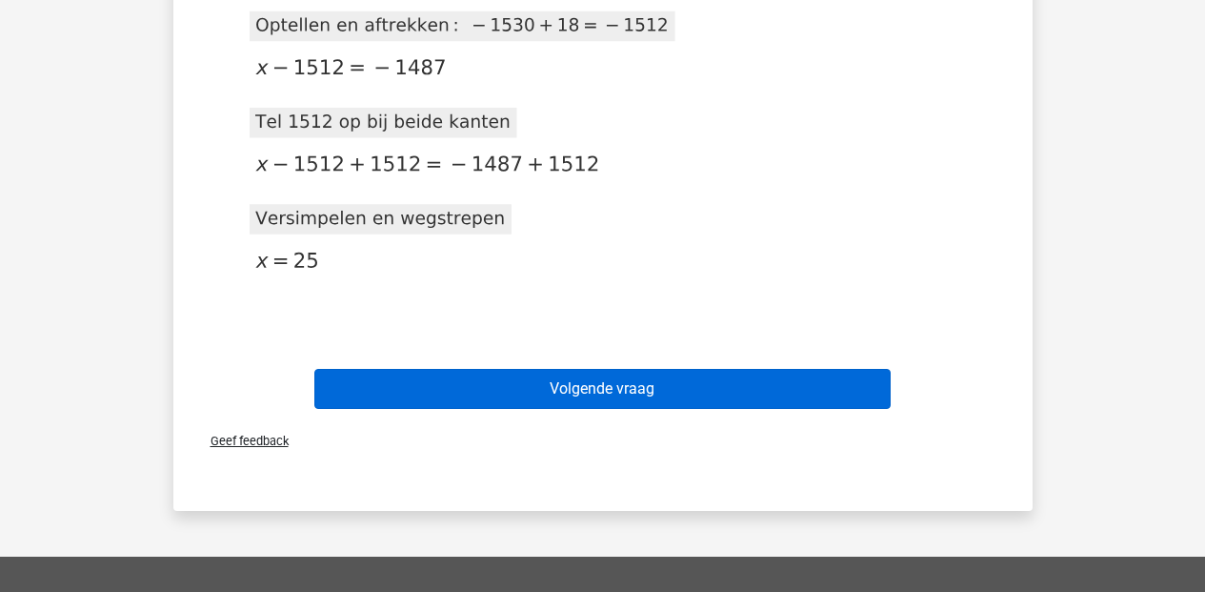
click at [624, 388] on button "Volgende vraag" at bounding box center [602, 389] width 576 height 40
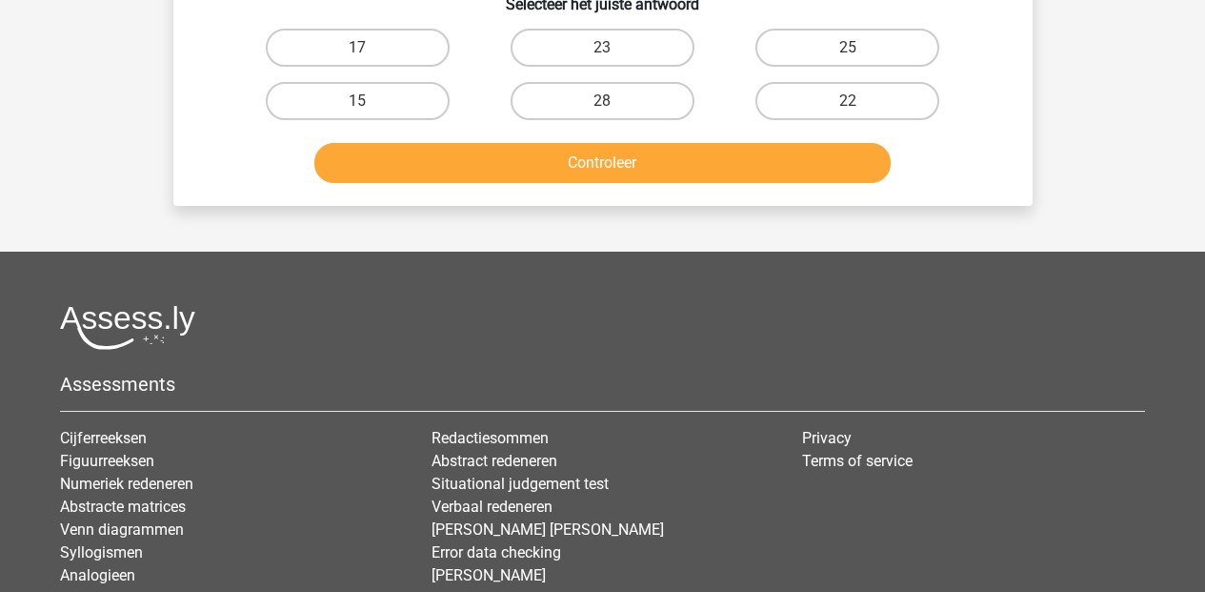
scroll to position [2, 0]
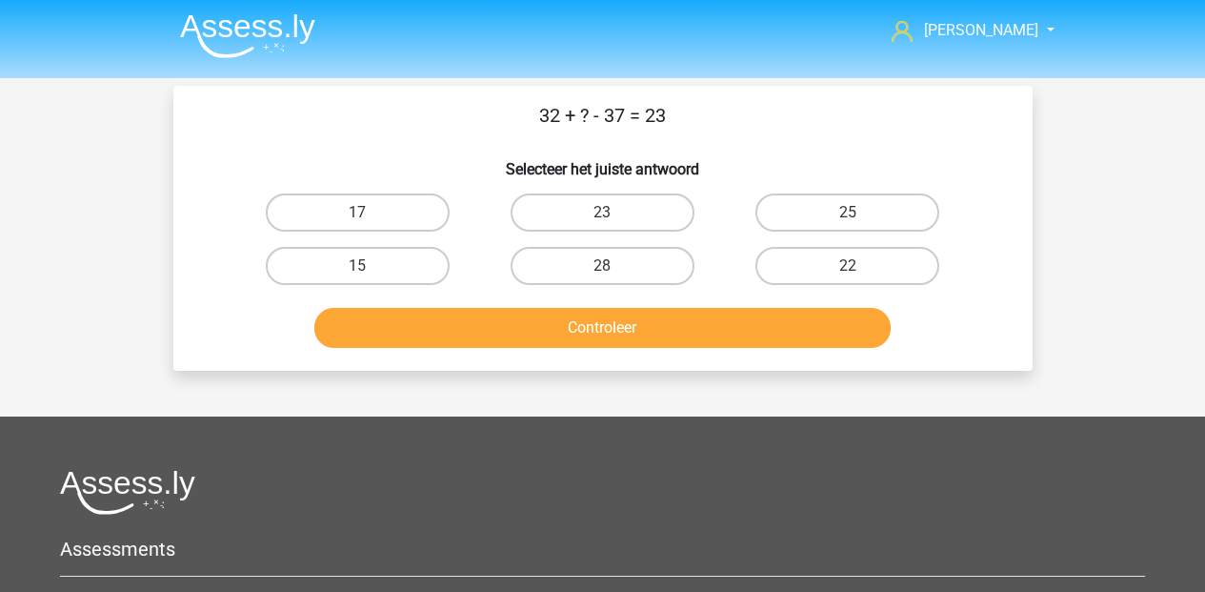
click at [848, 221] on input "25" at bounding box center [854, 218] width 12 height 12
radio input "true"
click at [609, 326] on button "Controleer" at bounding box center [602, 328] width 576 height 40
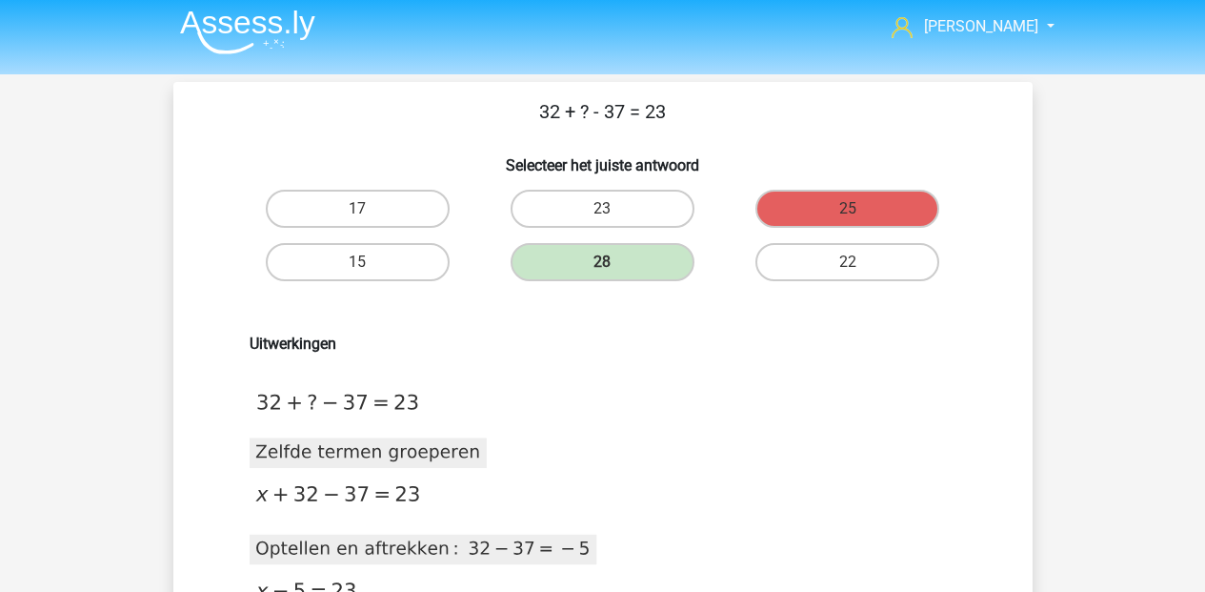
scroll to position [42, 0]
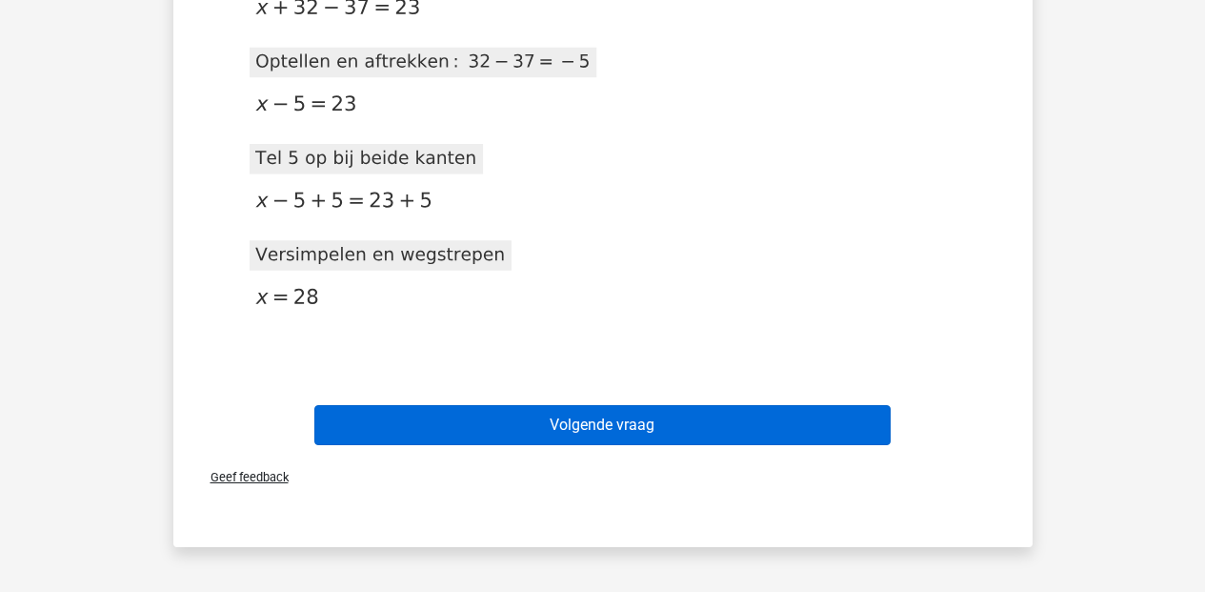
click at [617, 413] on button "Volgende vraag" at bounding box center [602, 425] width 576 height 40
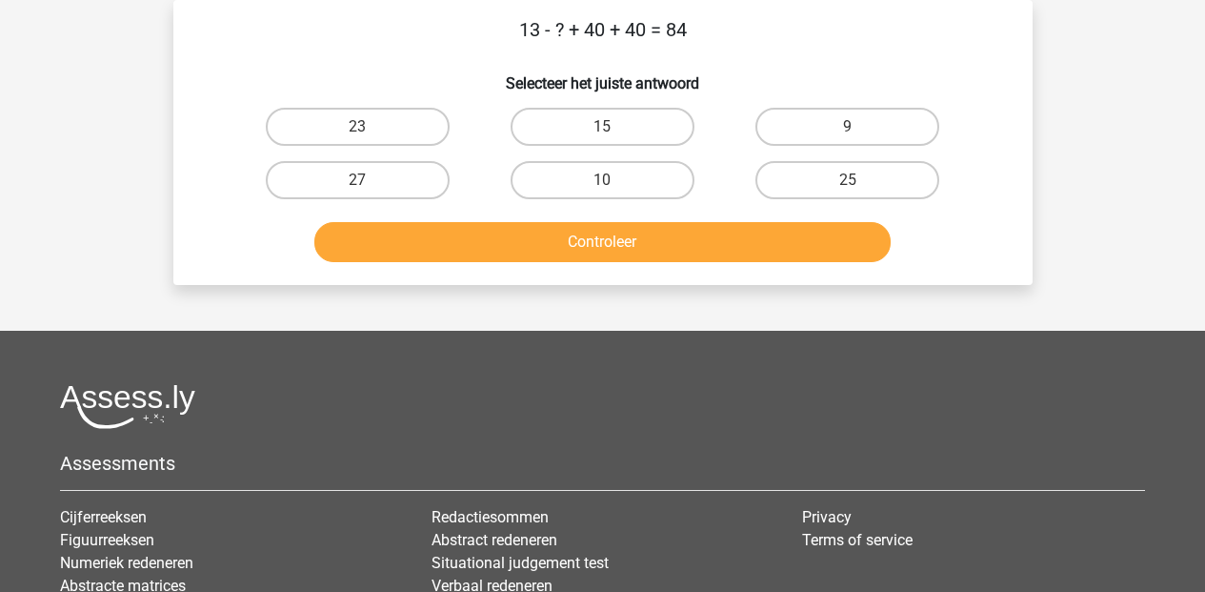
scroll to position [0, 0]
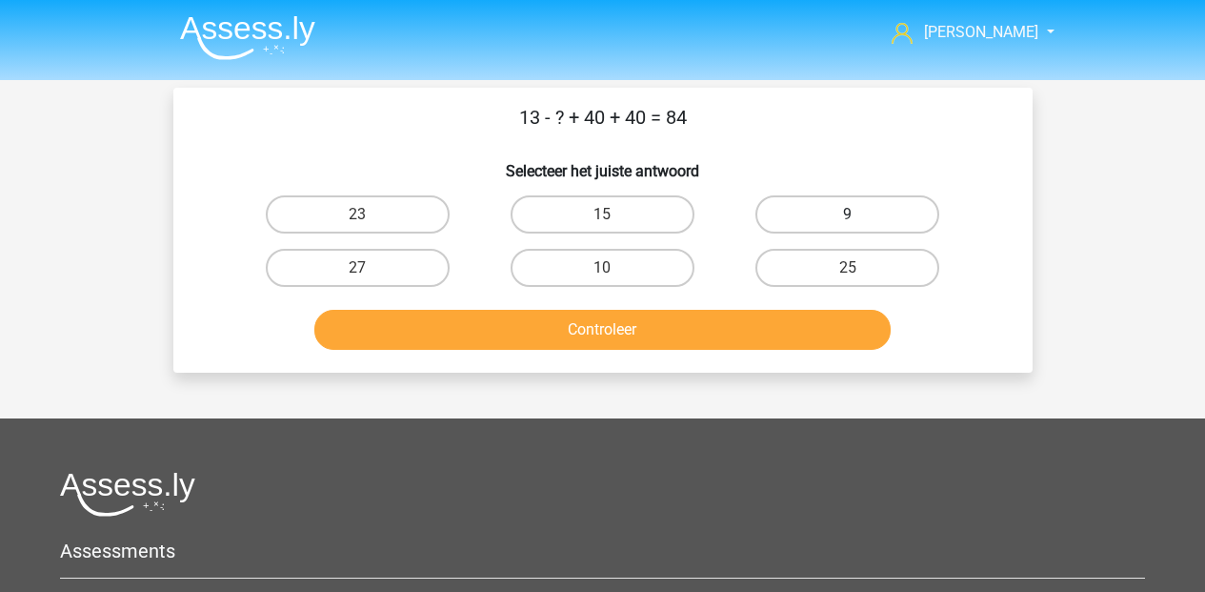
click at [829, 212] on label "9" at bounding box center [847, 214] width 184 height 38
click at [848, 214] on input "9" at bounding box center [854, 220] width 12 height 12
radio input "true"
click at [770, 348] on button "Controleer" at bounding box center [602, 330] width 576 height 40
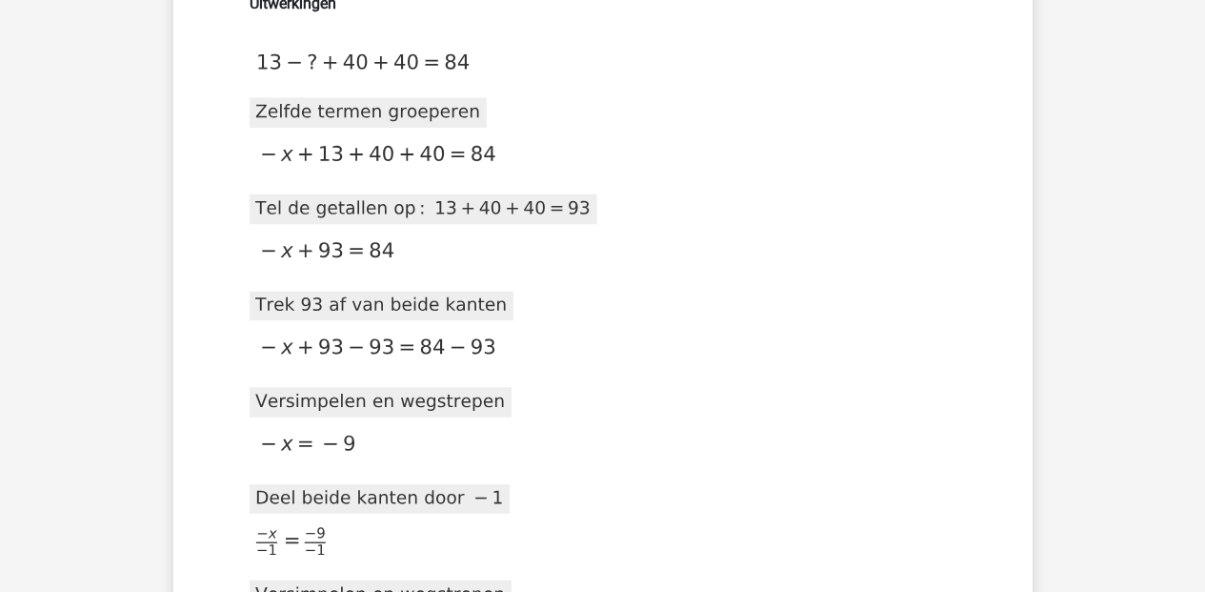
scroll to position [978, 0]
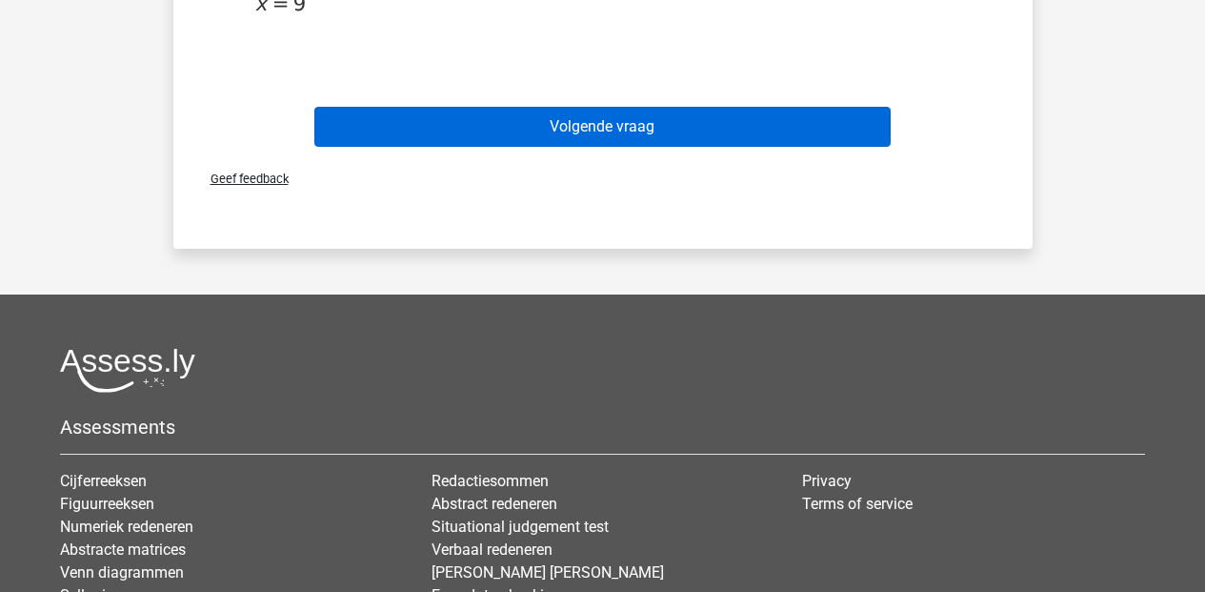
click at [673, 119] on button "Volgende vraag" at bounding box center [602, 127] width 576 height 40
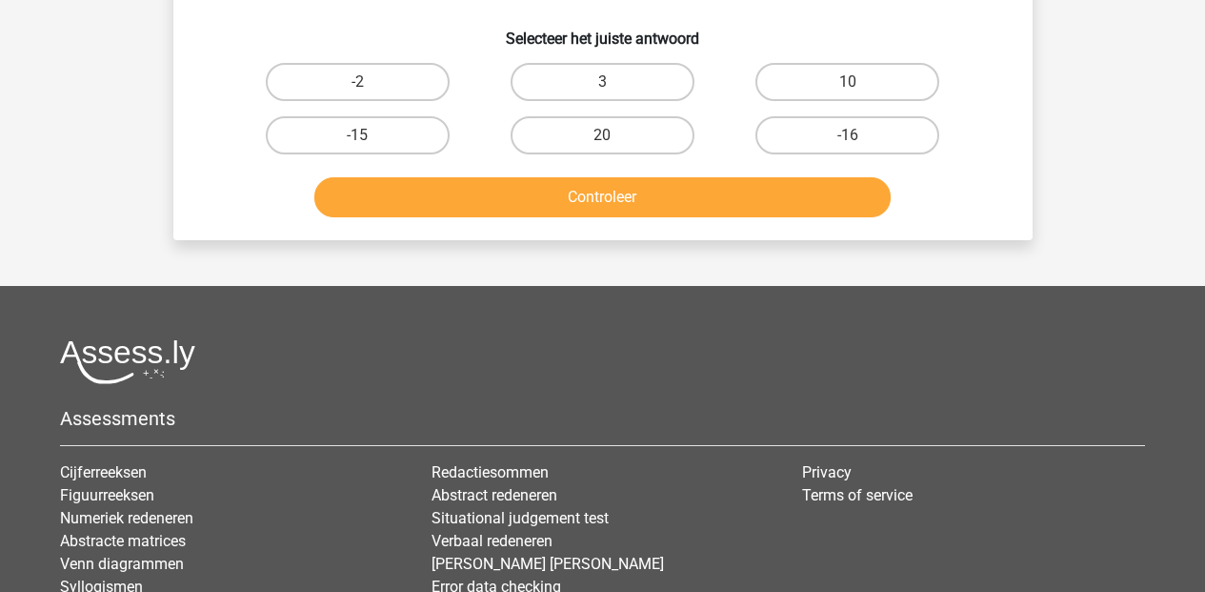
scroll to position [0, 0]
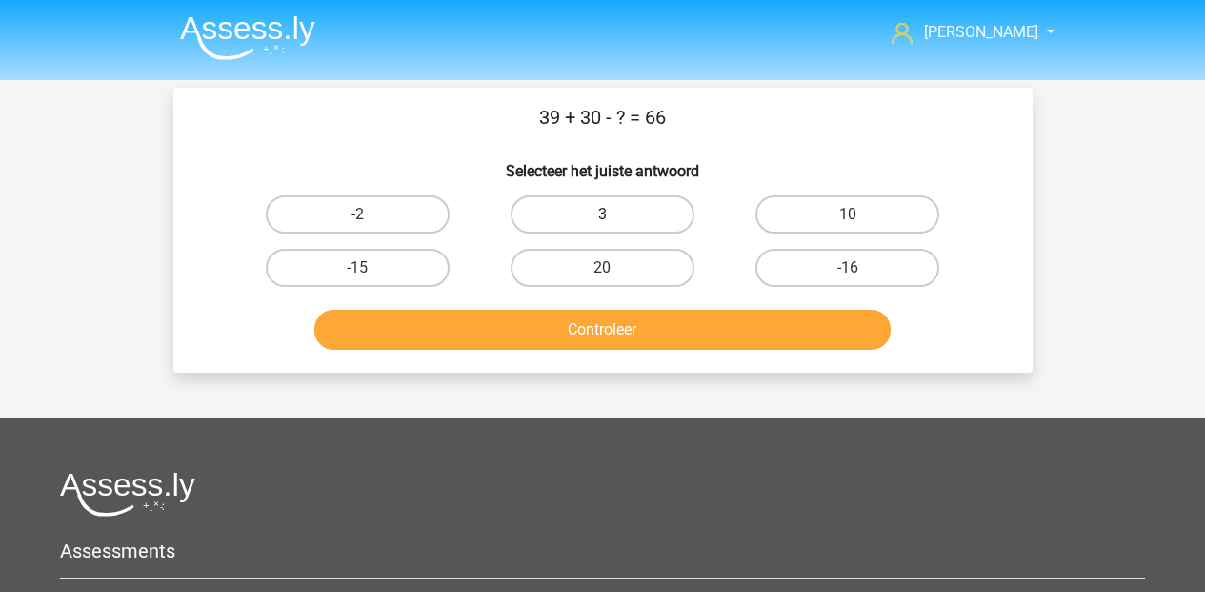
click at [614, 209] on label "3" at bounding box center [603, 214] width 184 height 38
click at [614, 214] on input "3" at bounding box center [608, 220] width 12 height 12
radio input "true"
click at [589, 326] on button "Controleer" at bounding box center [602, 330] width 576 height 40
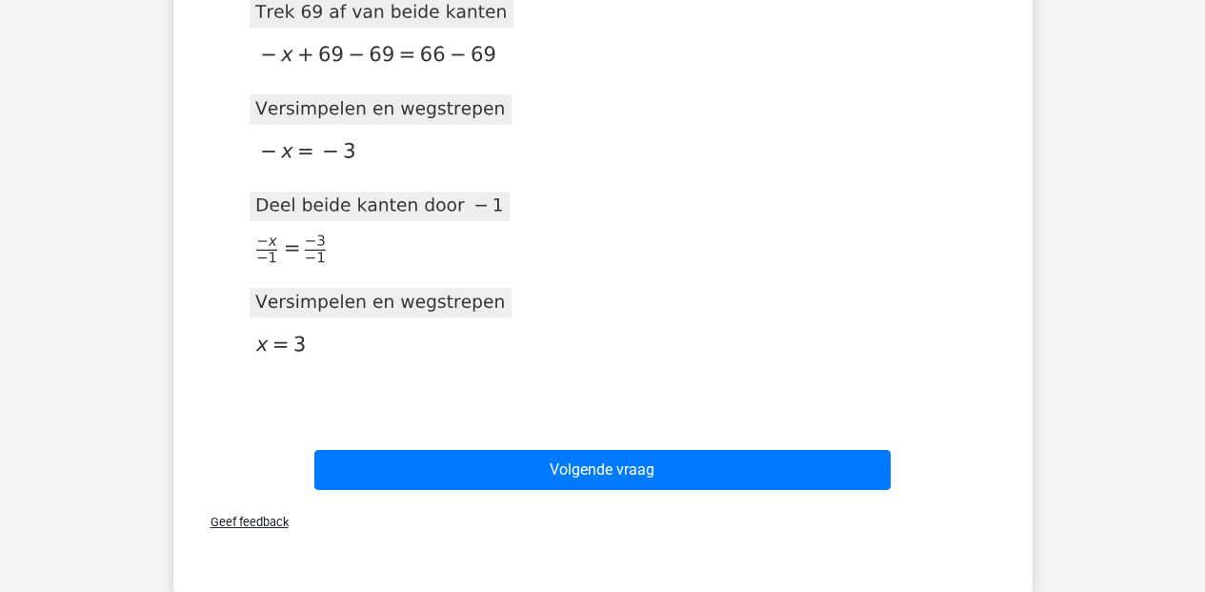
scroll to position [709, 0]
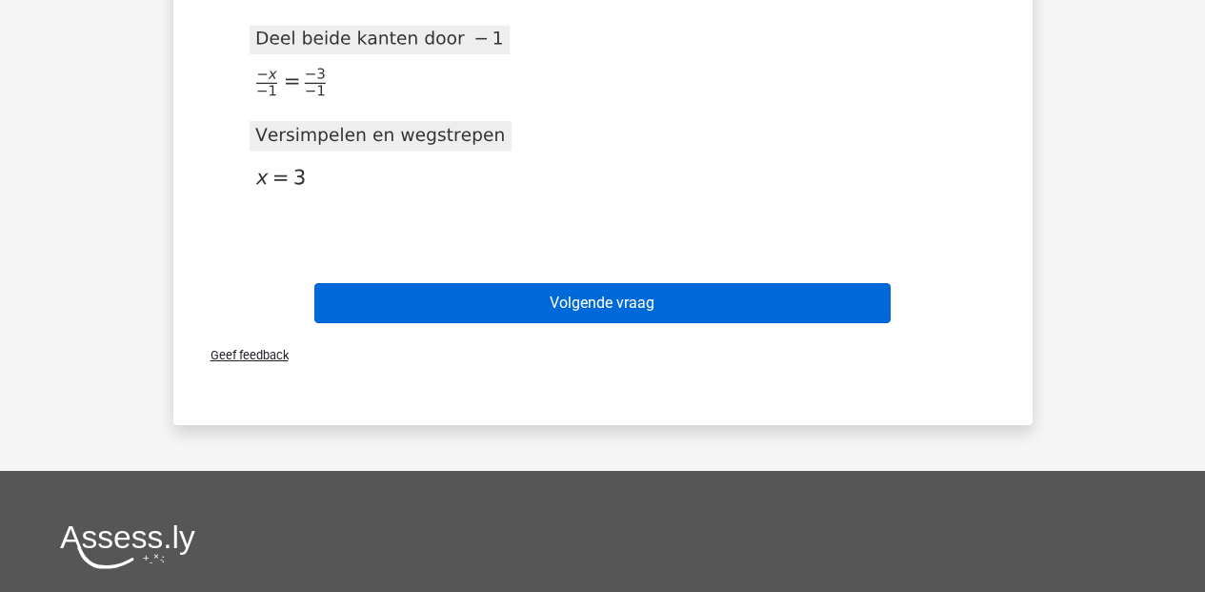
click at [674, 309] on button "Volgende vraag" at bounding box center [602, 303] width 576 height 40
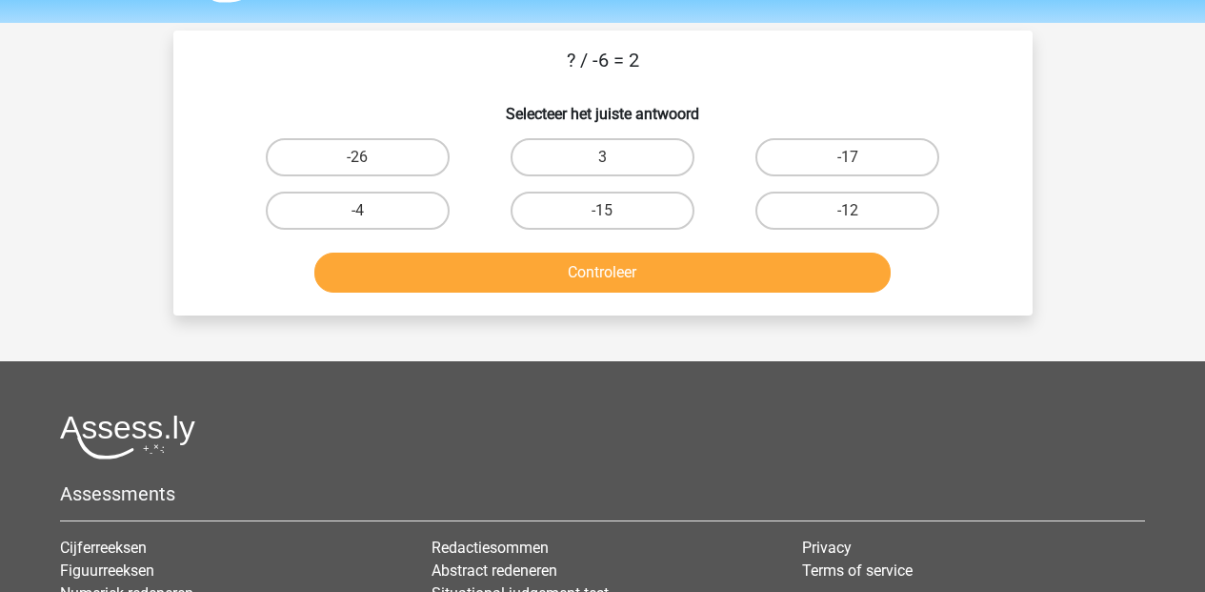
scroll to position [23, 0]
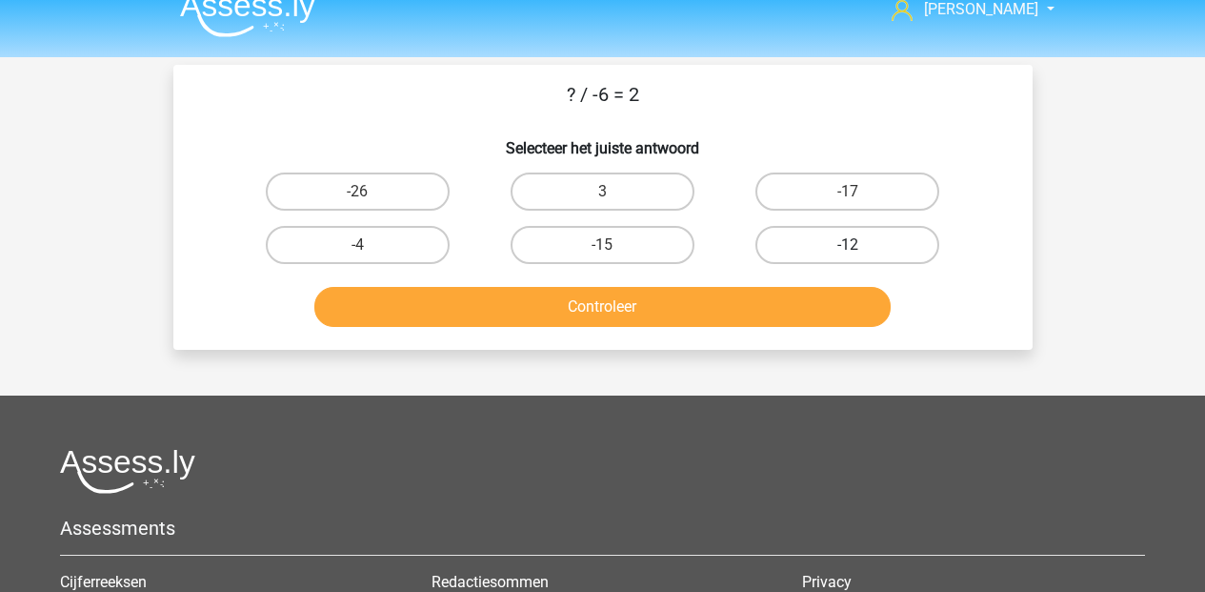
click at [825, 250] on label "-12" at bounding box center [847, 245] width 184 height 38
click at [848, 250] on input "-12" at bounding box center [854, 251] width 12 height 12
radio input "true"
click at [781, 305] on button "Controleer" at bounding box center [602, 307] width 576 height 40
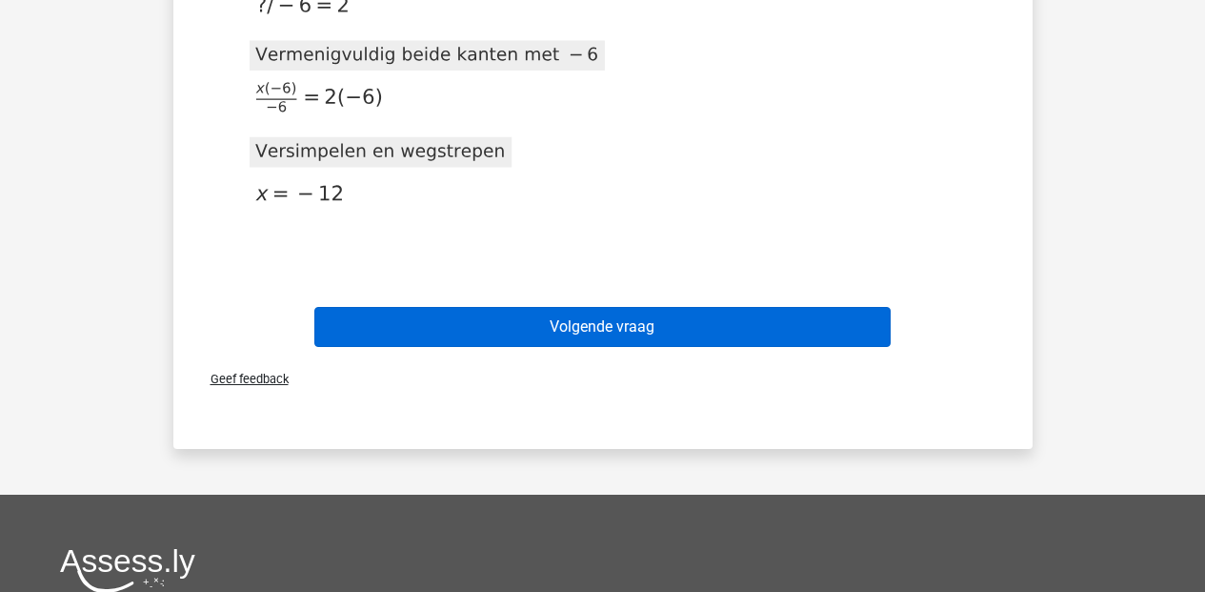
click at [626, 316] on button "Volgende vraag" at bounding box center [602, 327] width 576 height 40
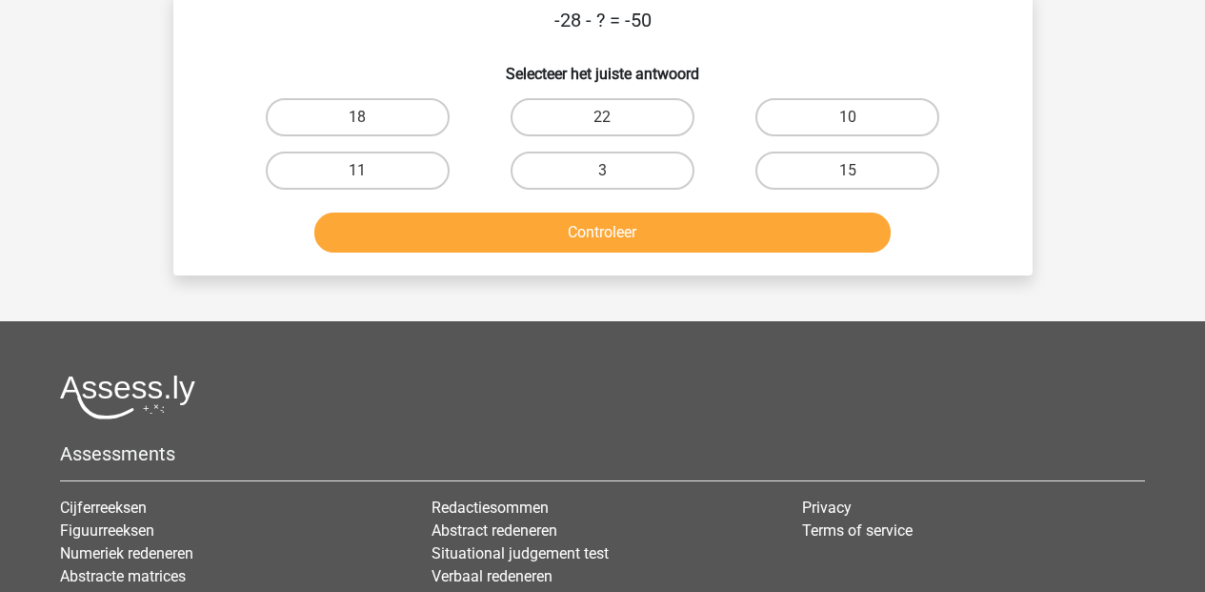
scroll to position [88, 0]
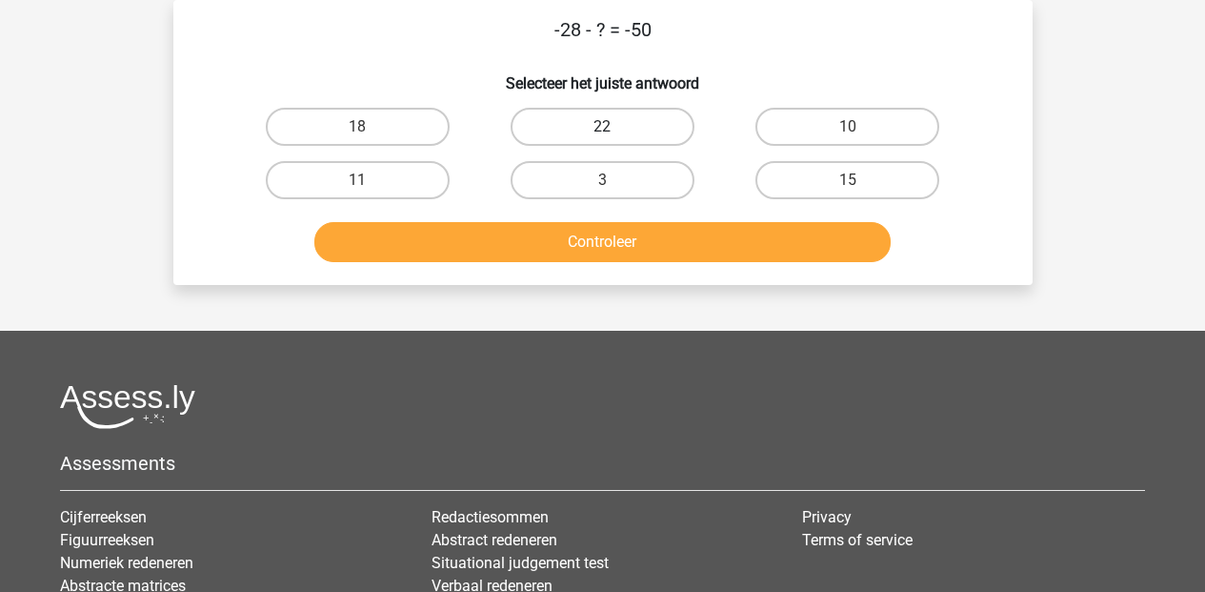
click at [572, 123] on label "22" at bounding box center [603, 127] width 184 height 38
click at [602, 127] on input "22" at bounding box center [608, 133] width 12 height 12
radio input "true"
click at [605, 241] on button "Controleer" at bounding box center [602, 242] width 576 height 40
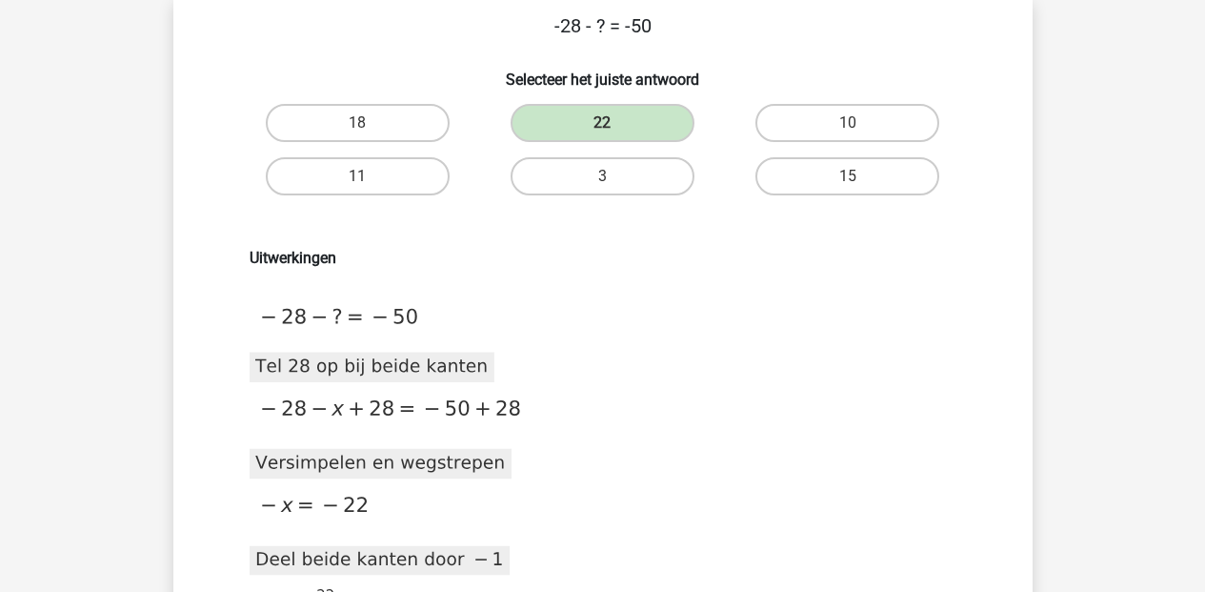
scroll to position [525, 0]
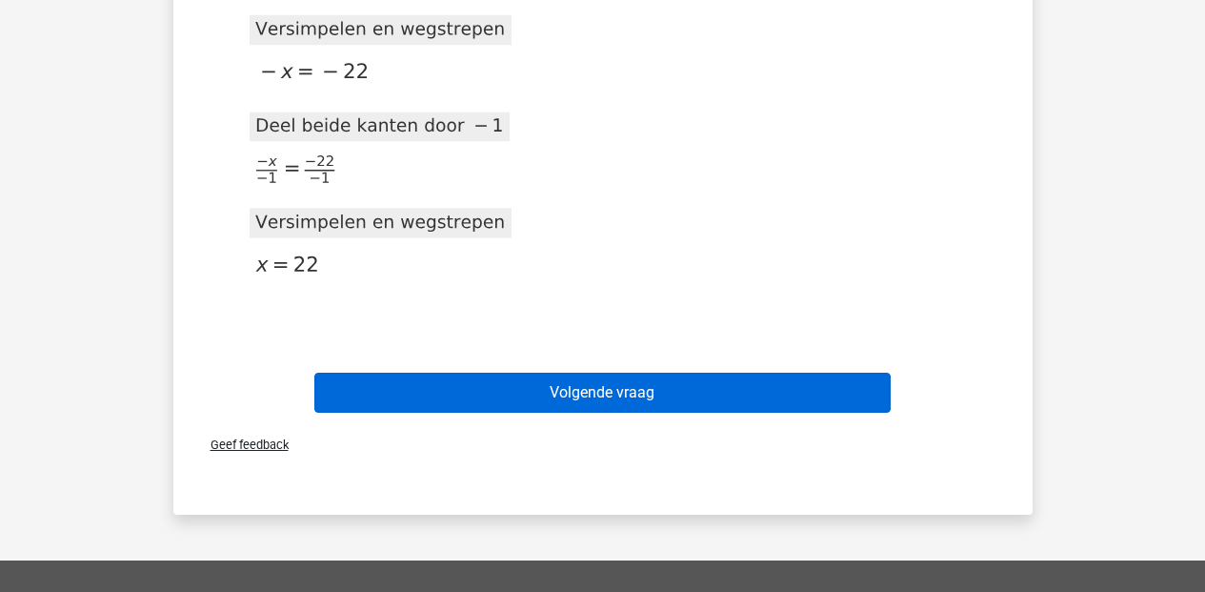
click at [705, 384] on button "Volgende vraag" at bounding box center [602, 392] width 576 height 40
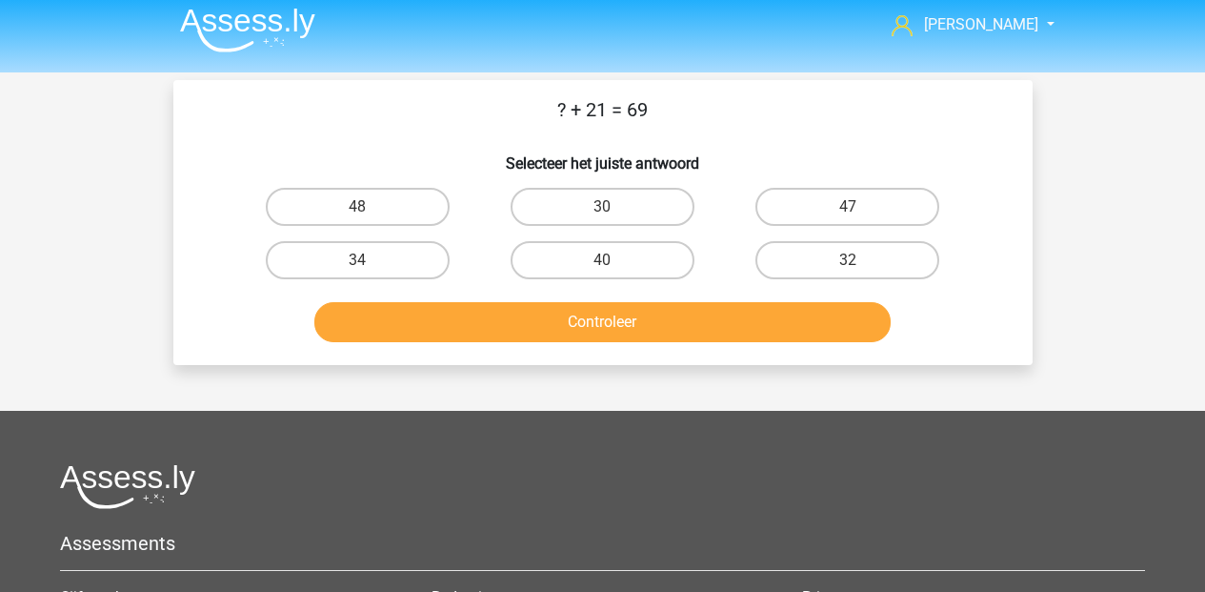
scroll to position [0, 0]
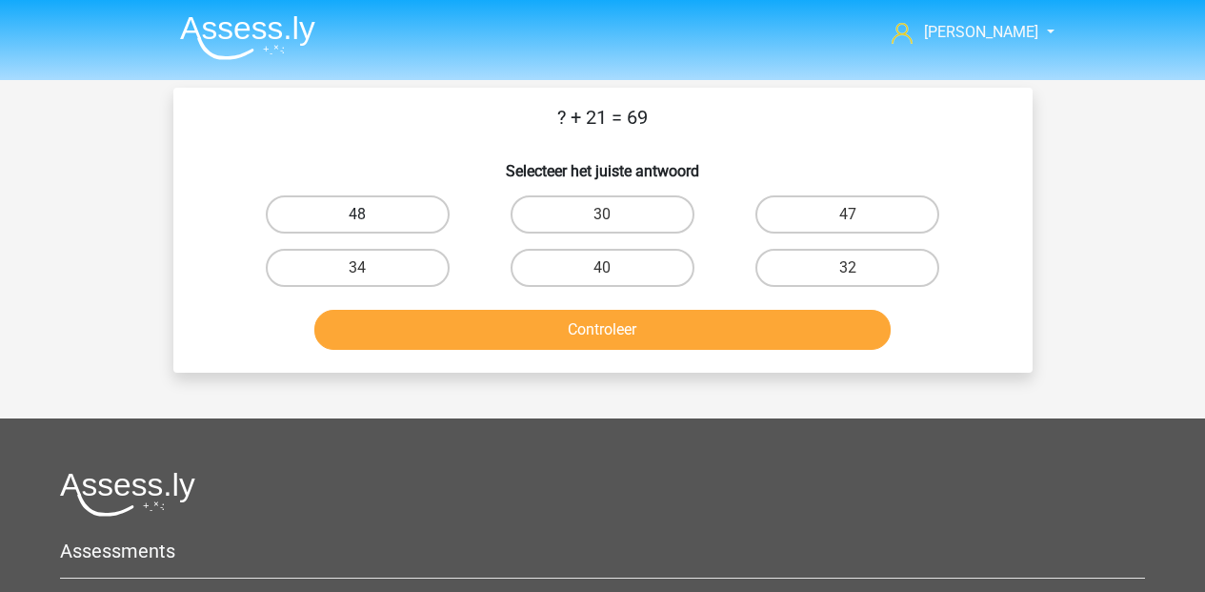
click at [393, 208] on label "48" at bounding box center [358, 214] width 184 height 38
click at [370, 214] on input "48" at bounding box center [363, 220] width 12 height 12
radio input "true"
click at [616, 338] on button "Controleer" at bounding box center [602, 330] width 576 height 40
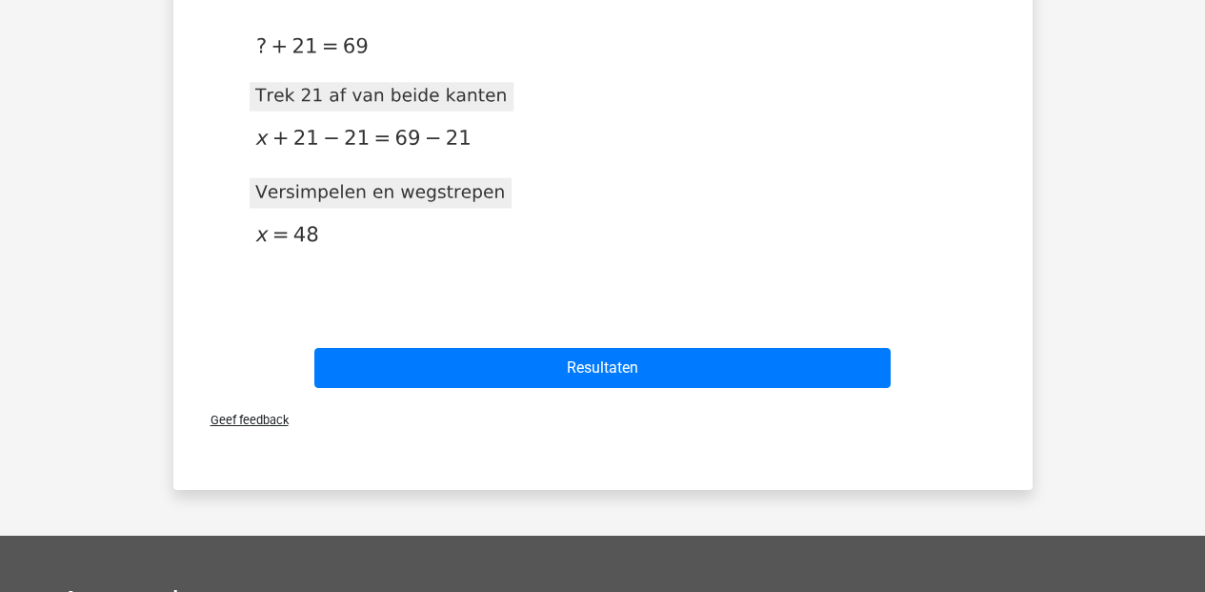
scroll to position [575, 0]
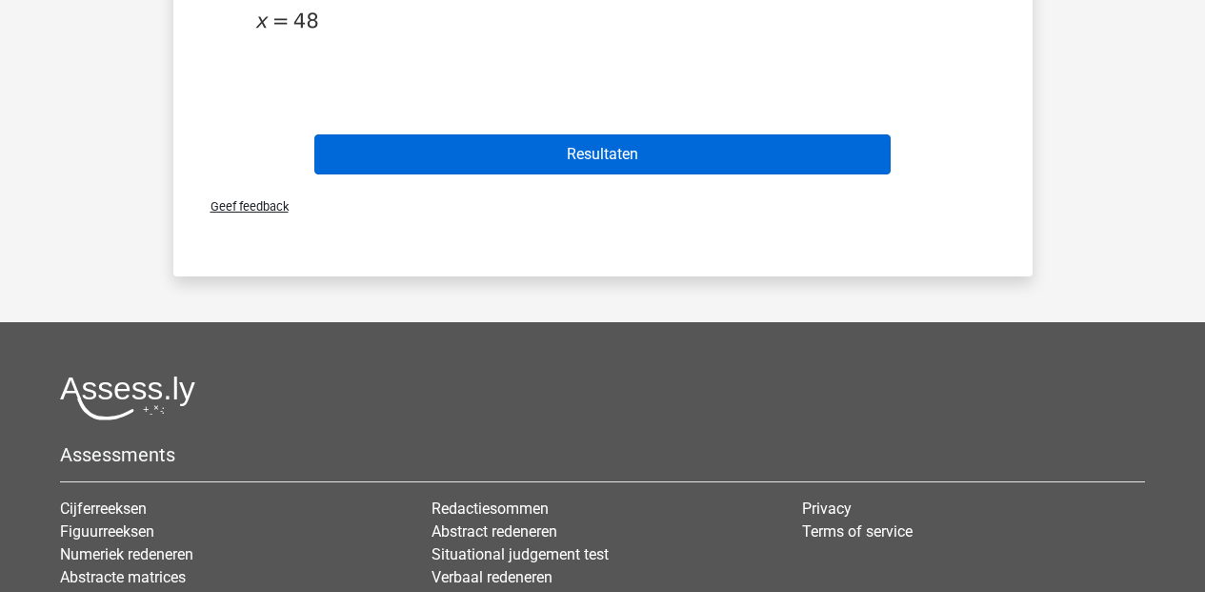
click at [581, 168] on button "Resultaten" at bounding box center [602, 154] width 576 height 40
